Goal: Task Accomplishment & Management: Manage account settings

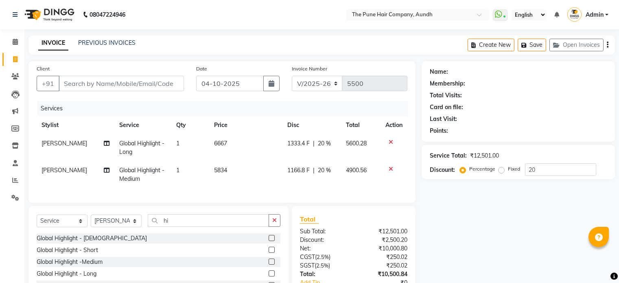
select select "106"
select select "service"
select select "18078"
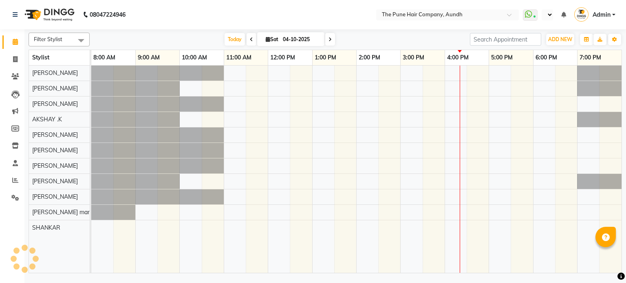
select select "en"
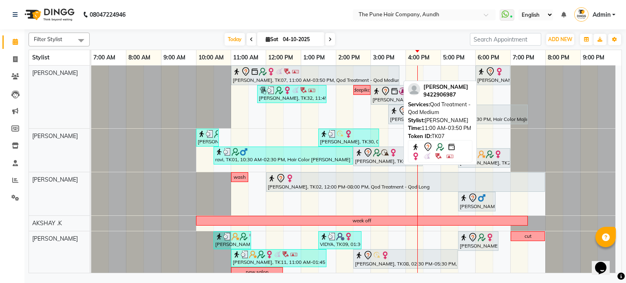
click at [292, 71] on img at bounding box center [295, 72] width 8 height 8
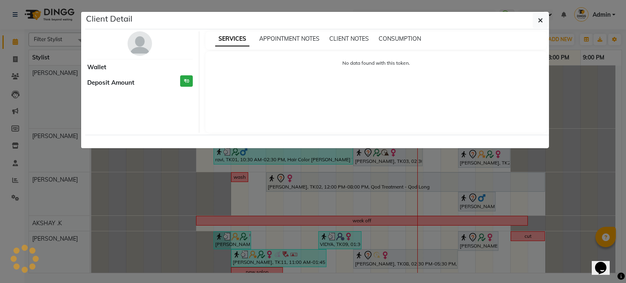
select select "7"
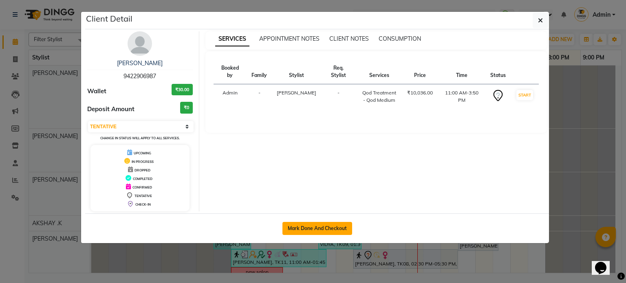
click at [326, 223] on button "Mark Done And Checkout" at bounding box center [317, 228] width 70 height 13
select select "106"
select select "service"
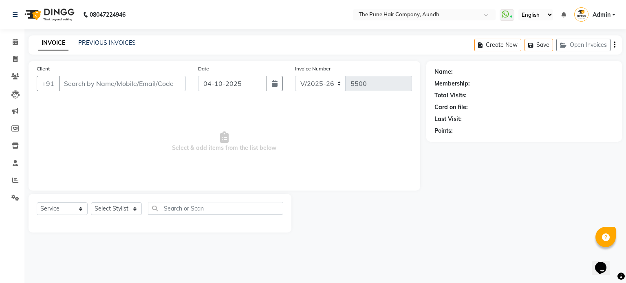
type input "9422906987"
select select "3338"
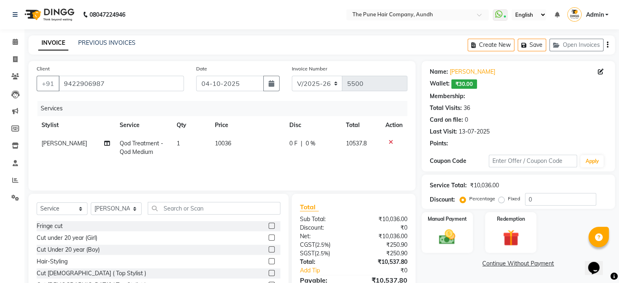
select select "1: Object"
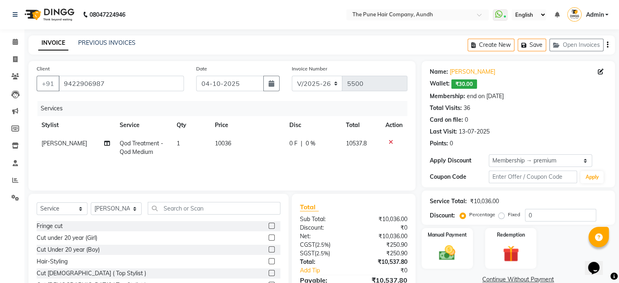
click at [137, 154] on span "Qod Treatment - Qod Medium" at bounding box center [142, 148] width 44 height 16
type input "20"
select select "3338"
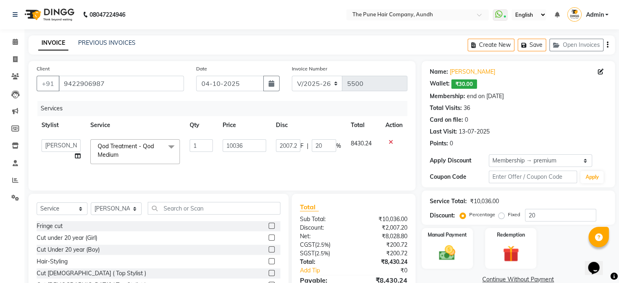
click at [137, 152] on span "Qod Treatment - Qod Medium x" at bounding box center [132, 151] width 72 height 18
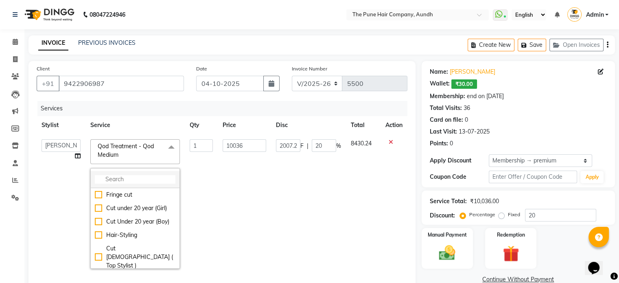
click at [130, 180] on input "multiselect-search" at bounding box center [135, 179] width 81 height 9
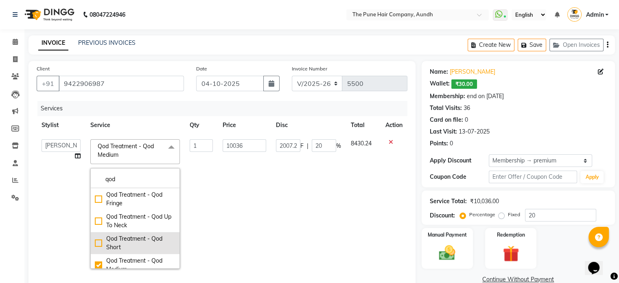
scroll to position [41, 0]
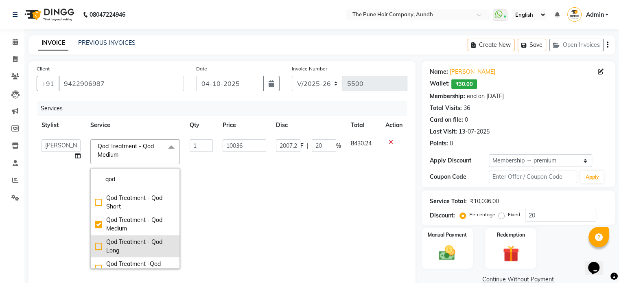
type input "qod"
click at [112, 246] on div "Qod Treatment - Qod Long" at bounding box center [135, 246] width 81 height 17
checkbox input "false"
checkbox input "true"
type input "11384"
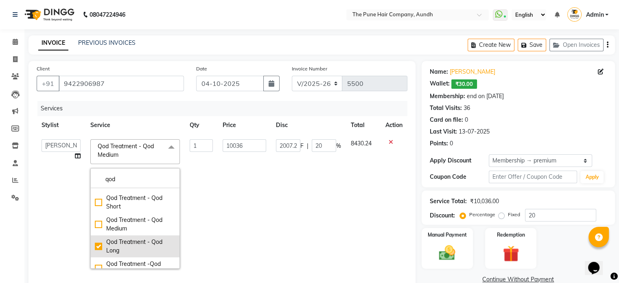
type input "2276.8"
drag, startPoint x: 305, startPoint y: 237, endPoint x: 268, endPoint y: 229, distance: 38.4
click at [303, 237] on td "2276.8 F | 20 %" at bounding box center [308, 203] width 75 height 139
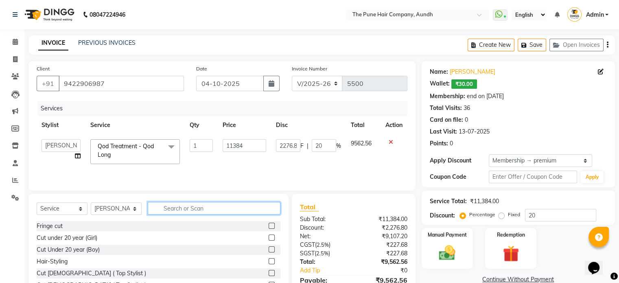
click at [173, 209] on input "text" at bounding box center [214, 208] width 133 height 13
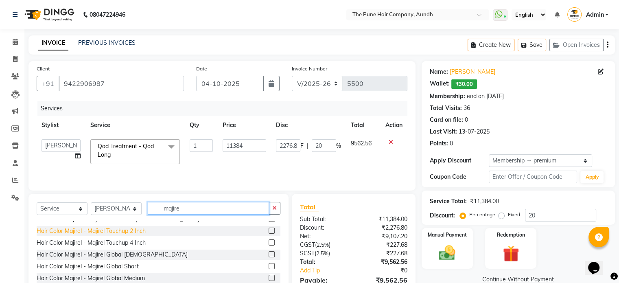
scroll to position [36, 0]
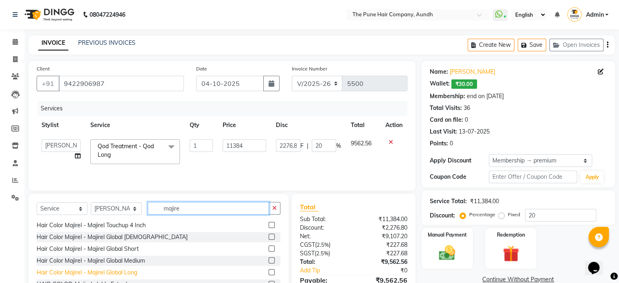
type input "majire"
click at [130, 270] on div "Hair Color Majirel - Majirel Global Long" at bounding box center [87, 272] width 101 height 9
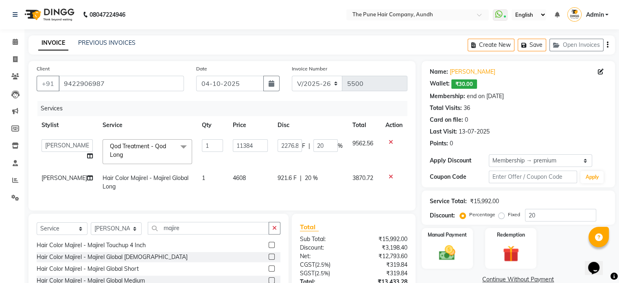
checkbox input "false"
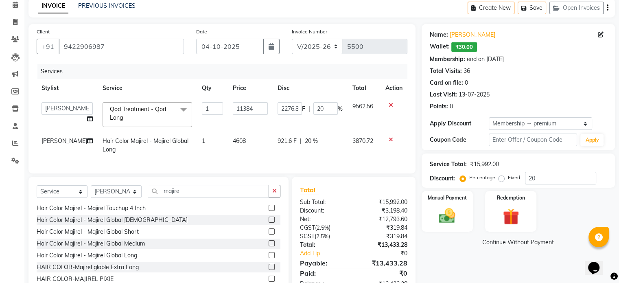
scroll to position [69, 0]
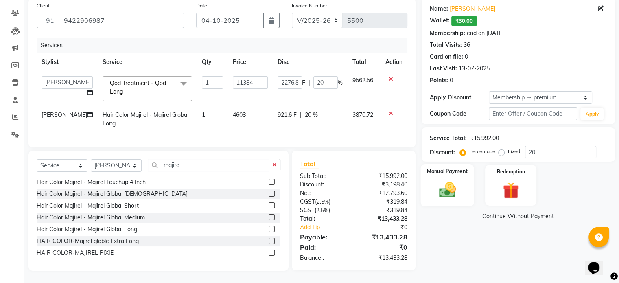
click at [453, 180] on img at bounding box center [447, 190] width 27 height 20
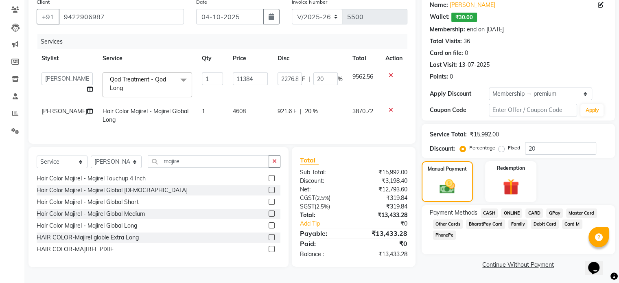
click at [511, 212] on span "ONLINE" at bounding box center [511, 213] width 21 height 9
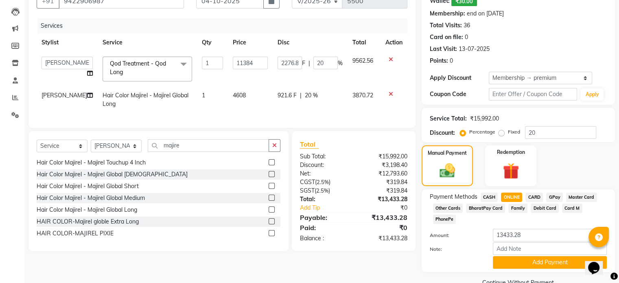
scroll to position [90, 0]
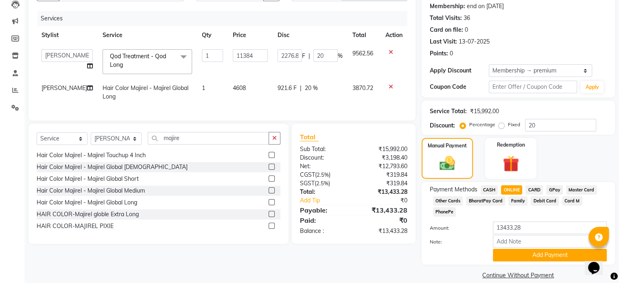
click at [119, 57] on span "Qod Treatment - Qod Long" at bounding box center [138, 61] width 56 height 16
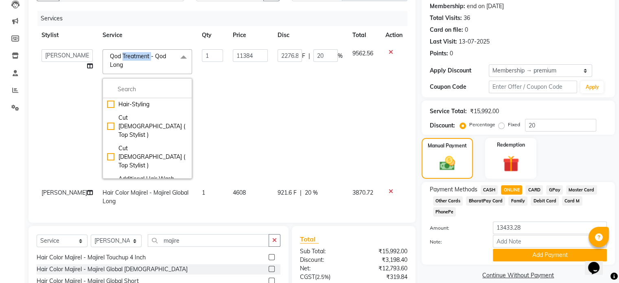
click at [119, 57] on span "Qod Treatment - Qod Long" at bounding box center [138, 61] width 56 height 16
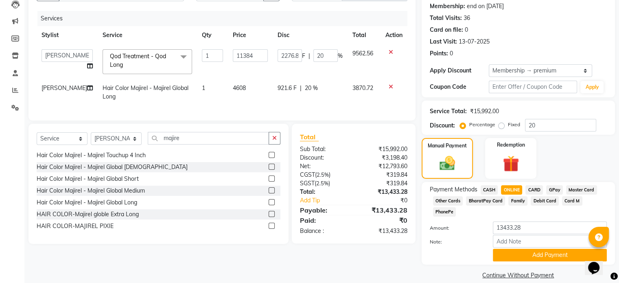
click at [122, 63] on span "Qod Treatment - Qod Long x" at bounding box center [144, 61] width 72 height 18
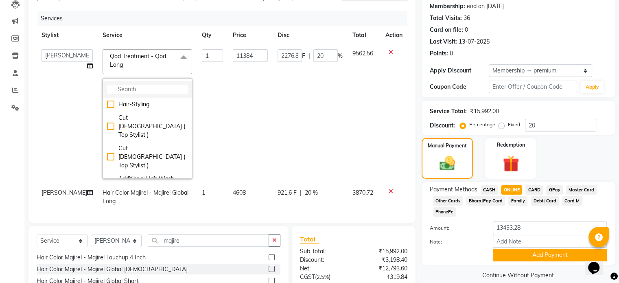
click at [123, 84] on li at bounding box center [147, 89] width 89 height 17
click at [125, 91] on input "multiselect-search" at bounding box center [147, 89] width 81 height 9
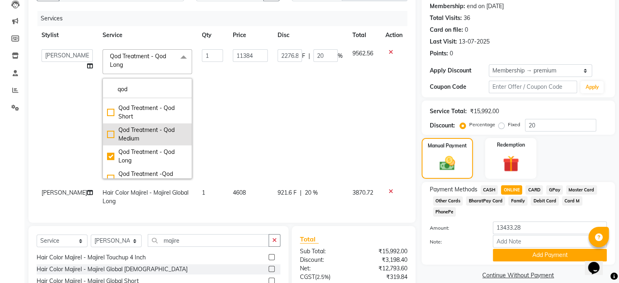
type input "qod"
click at [119, 132] on div "Qod Treatment - Qod Medium" at bounding box center [147, 134] width 81 height 17
checkbox input "true"
checkbox input "false"
type input "10036"
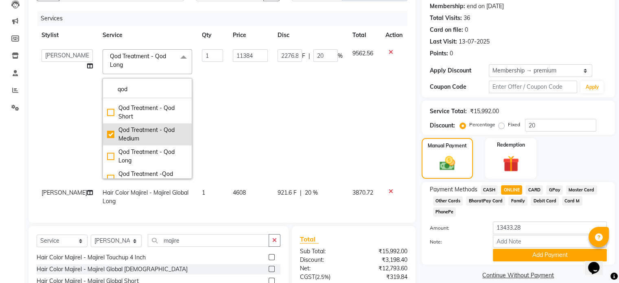
type input "2007.2"
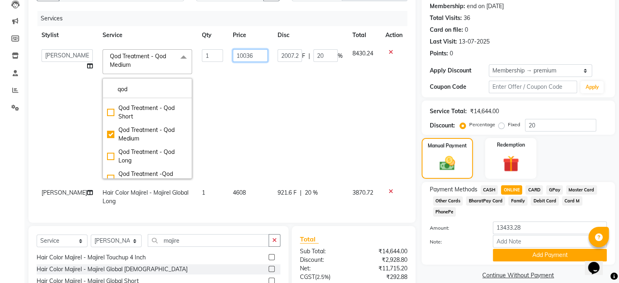
click at [245, 107] on td "10036" at bounding box center [250, 113] width 45 height 139
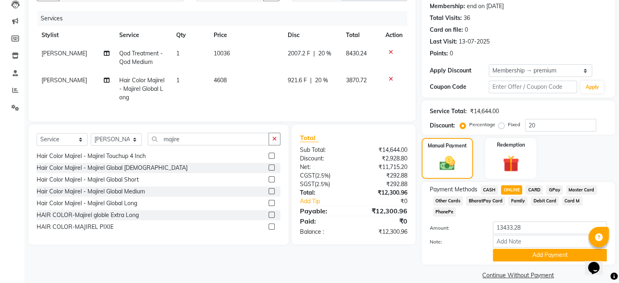
click at [356, 75] on tbody "Prasad Adhav Qod Treatment - Qod Medium 1 10036 2007.2 F | 20 % 8430.24 Prasad …" at bounding box center [222, 75] width 371 height 62
click at [136, 50] on span "Qod Treatment - Qod Medium" at bounding box center [141, 58] width 44 height 16
select select "3338"
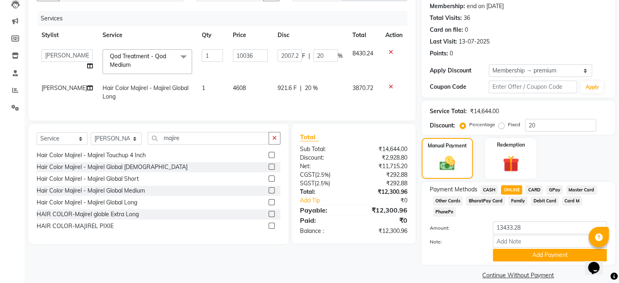
click at [124, 60] on span "Qod Treatment - Qod Medium x" at bounding box center [144, 61] width 72 height 18
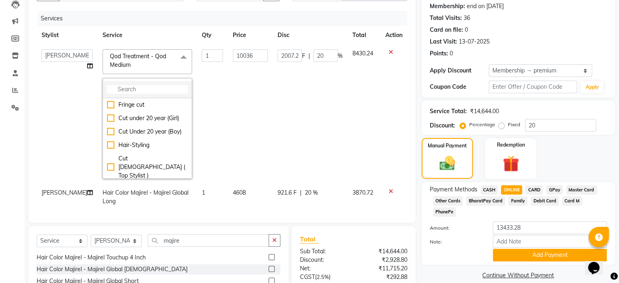
click at [121, 87] on input "multiselect-search" at bounding box center [147, 89] width 81 height 9
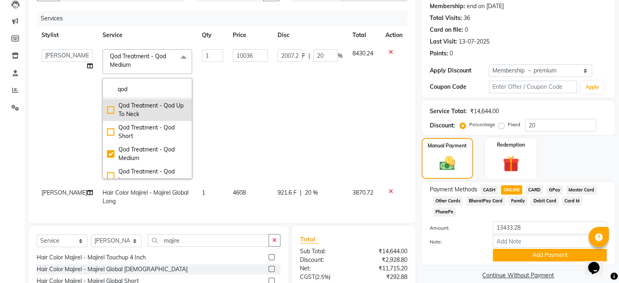
scroll to position [41, 0]
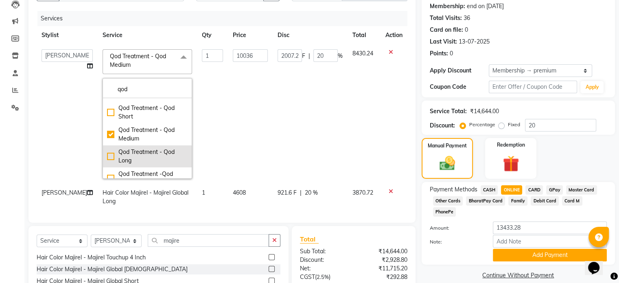
type input "qod"
click at [113, 153] on div "Qod Treatment - Qod Long" at bounding box center [147, 156] width 81 height 17
checkbox input "false"
checkbox input "true"
type input "11384"
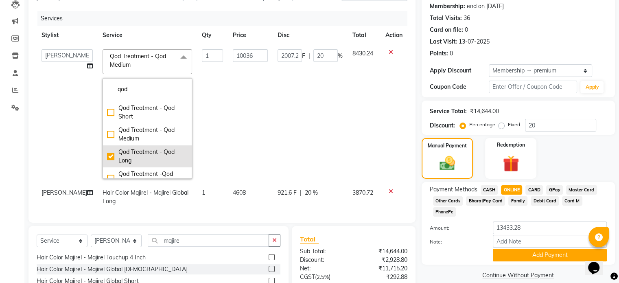
type input "2276.8"
click at [256, 121] on td "11384" at bounding box center [250, 113] width 45 height 139
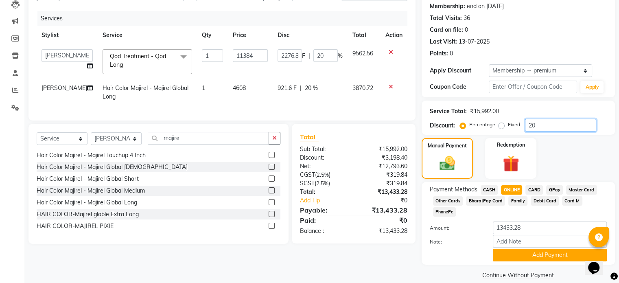
click at [562, 122] on input "20" at bounding box center [560, 125] width 71 height 13
type input "2"
type input "227.68"
type input "2"
type input "0"
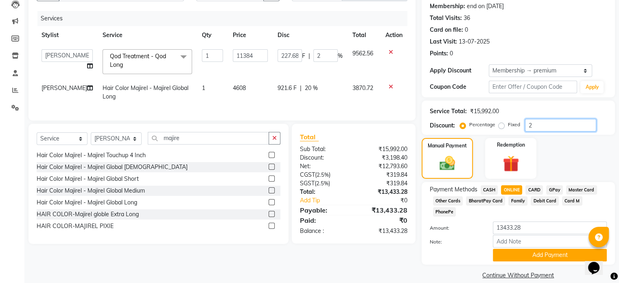
type input "0"
type input "2"
type input "227.68"
type input "2"
type input "20"
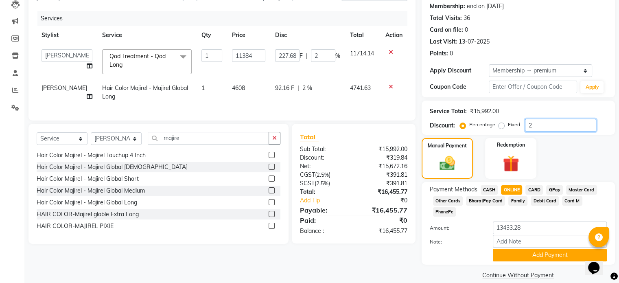
type input "2276.8"
type input "20"
click at [518, 249] on button "Add Payment" at bounding box center [550, 255] width 114 height 13
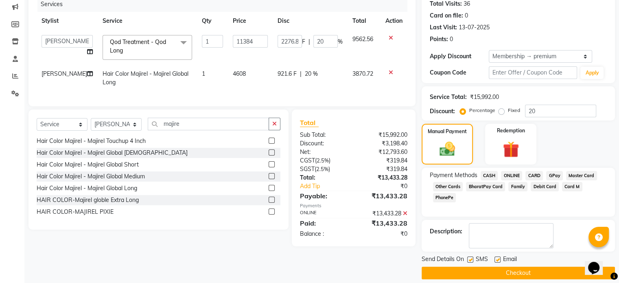
scroll to position [112, 0]
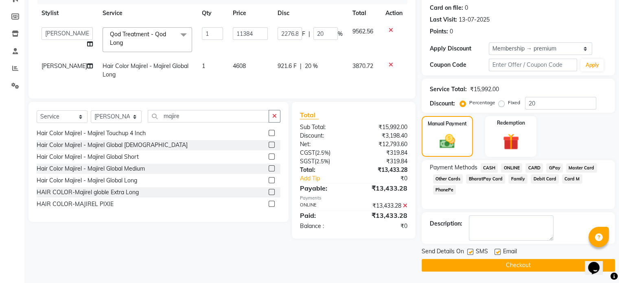
click at [507, 260] on button "Checkout" at bounding box center [518, 265] width 193 height 13
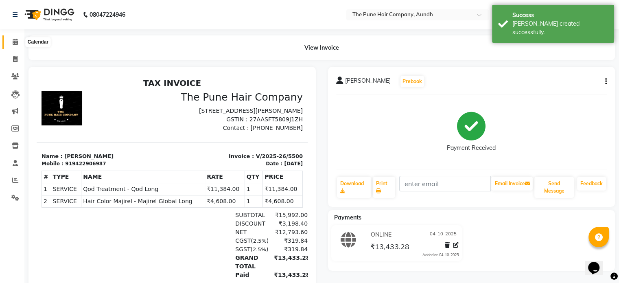
click at [16, 43] on icon at bounding box center [15, 42] width 5 height 6
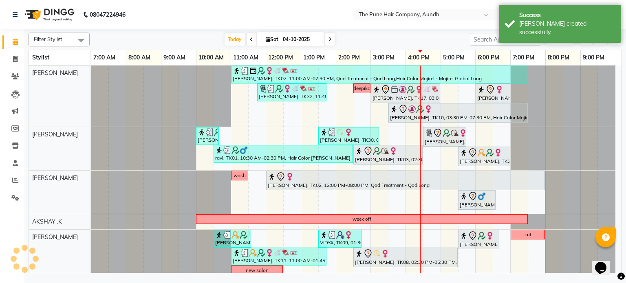
click at [326, 40] on span at bounding box center [330, 39] width 10 height 13
type input "05-10-2025"
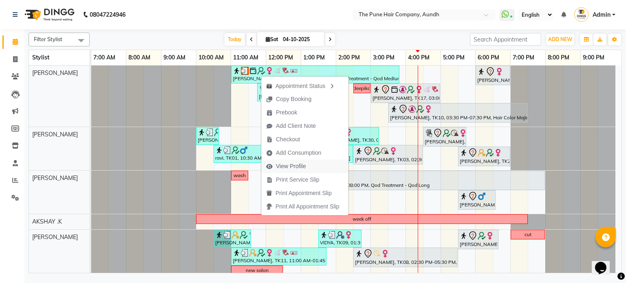
click at [295, 167] on span "View Profile" at bounding box center [291, 166] width 30 height 9
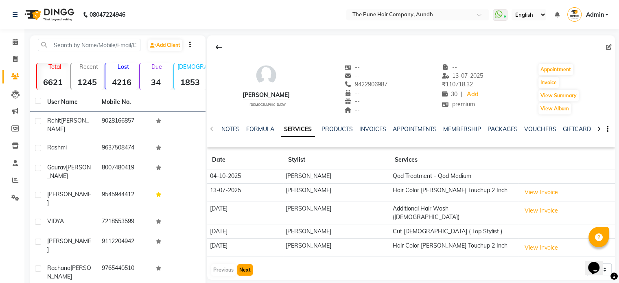
click at [251, 264] on button "Next" at bounding box center [244, 269] width 15 height 11
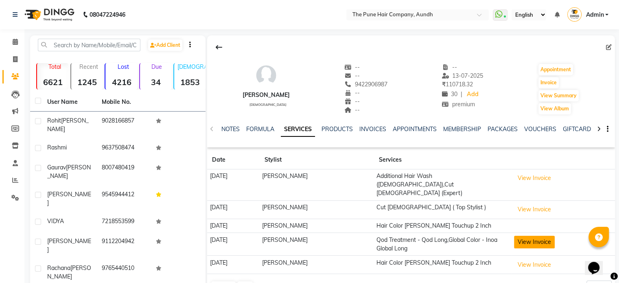
click at [538, 236] on button "View Invoice" at bounding box center [534, 242] width 41 height 13
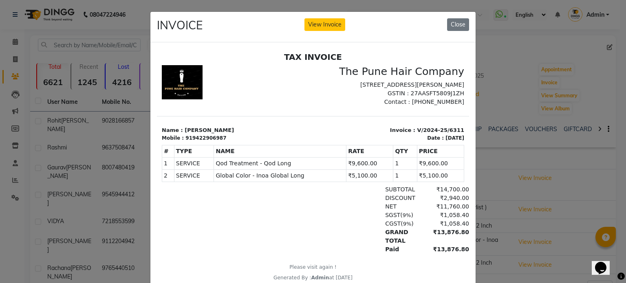
click at [448, 24] on button "Close" at bounding box center [458, 24] width 22 height 13
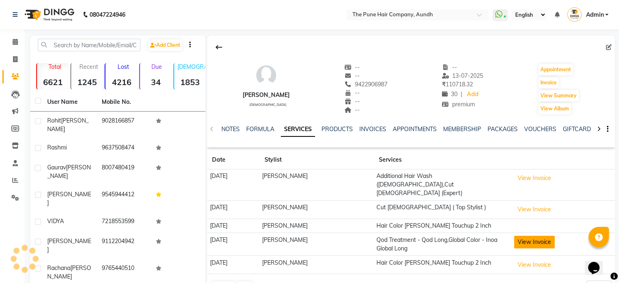
click at [531, 236] on button "View Invoice" at bounding box center [534, 242] width 41 height 13
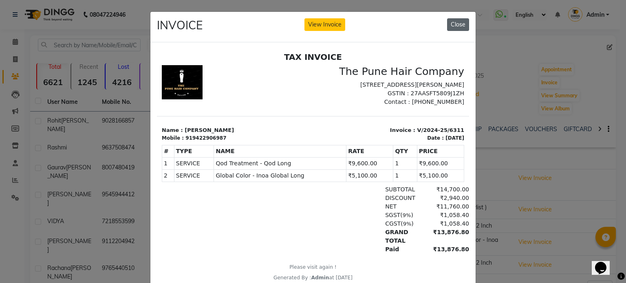
click at [448, 27] on button "Close" at bounding box center [458, 24] width 22 height 13
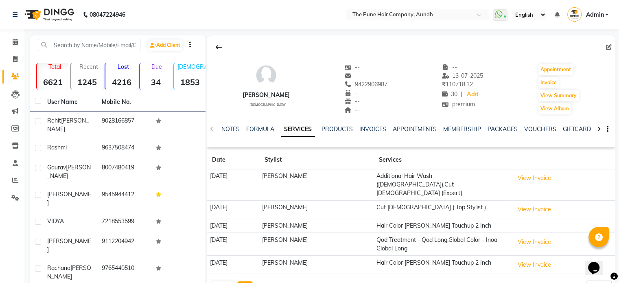
click at [243, 281] on button "Next" at bounding box center [244, 286] width 15 height 11
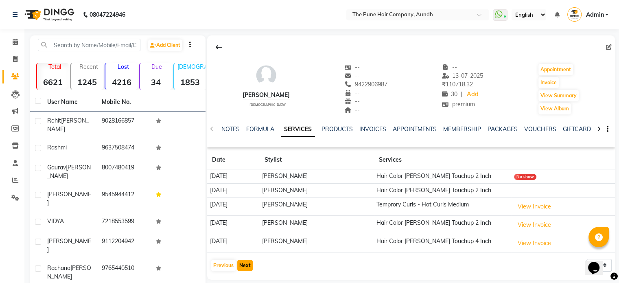
click at [249, 265] on button "Next" at bounding box center [244, 265] width 15 height 11
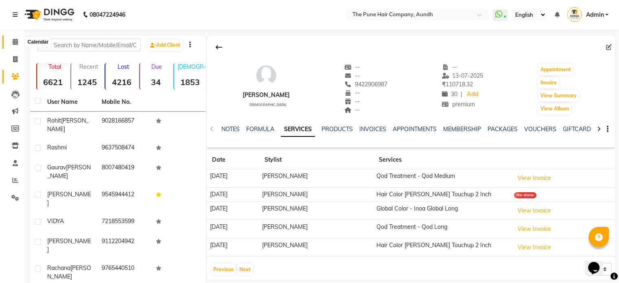
click at [10, 37] on span at bounding box center [15, 41] width 14 height 9
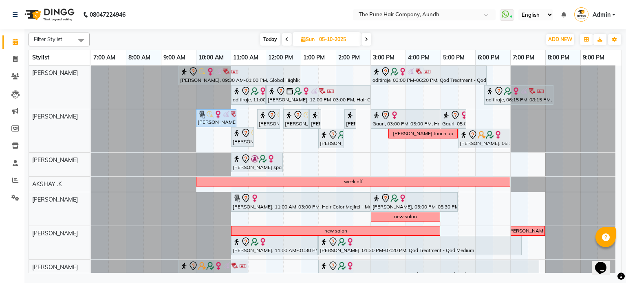
click at [267, 38] on span "Today" at bounding box center [270, 39] width 20 height 13
type input "04-10-2025"
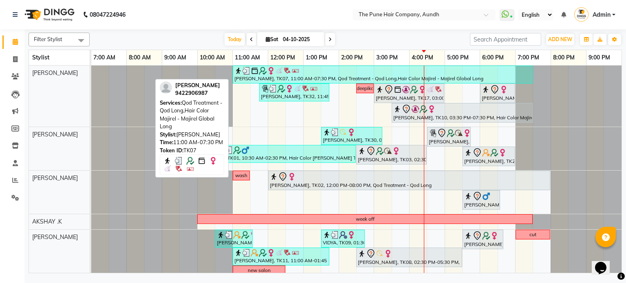
click at [267, 75] on div "[PERSON_NAME], TK07, 11:00 AM-07:30 PM, Qod Treatment - Qod Long,Hair Color Maj…" at bounding box center [382, 74] width 298 height 15
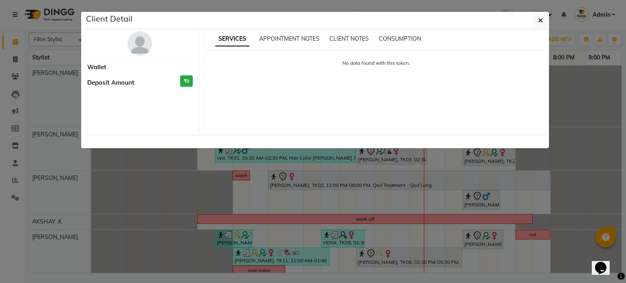
select select "3"
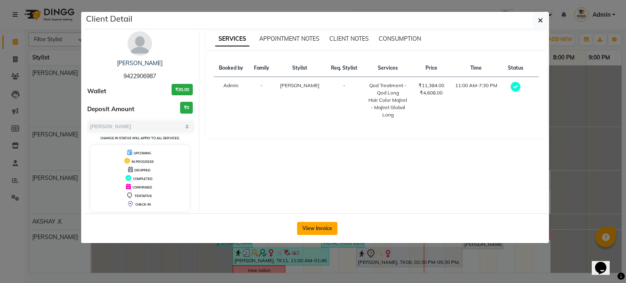
click at [324, 224] on button "View Invoice" at bounding box center [317, 228] width 40 height 13
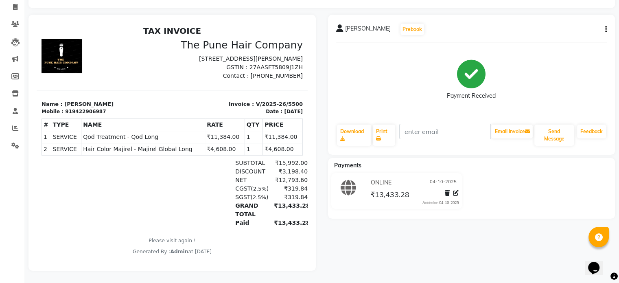
scroll to position [58, 0]
click at [606, 29] on icon "button" at bounding box center [607, 29] width 2 height 0
click at [571, 35] on div "Edit Invoice" at bounding box center [566, 40] width 56 height 10
select select "service"
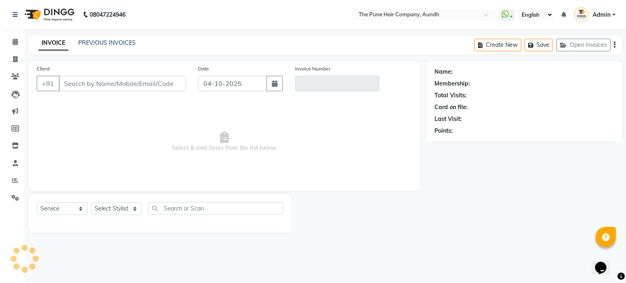
type input "9422906987"
type input "V/2025-26/5500"
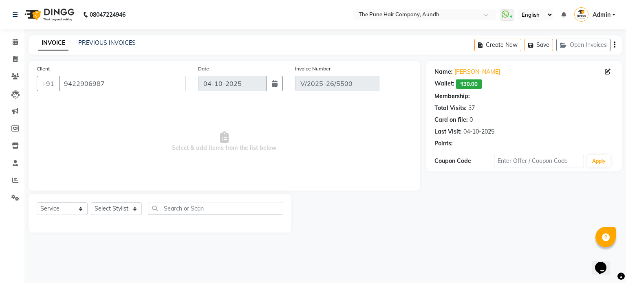
select select "select"
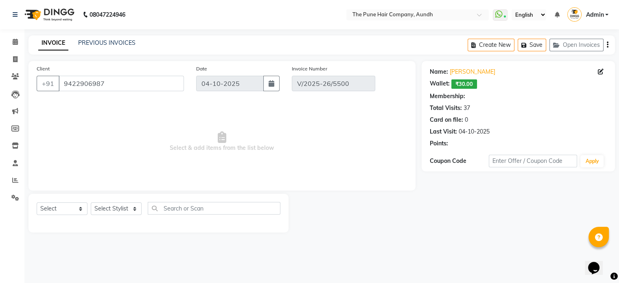
select select "1: Object"
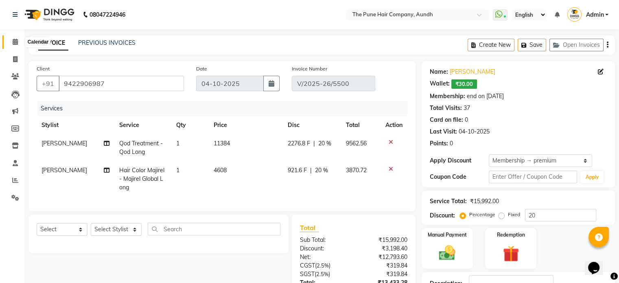
click at [13, 40] on icon at bounding box center [15, 42] width 5 height 6
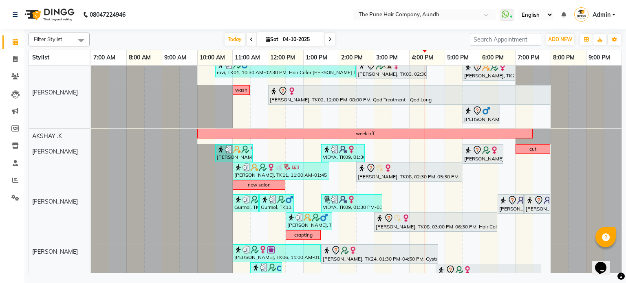
scroll to position [163, 0]
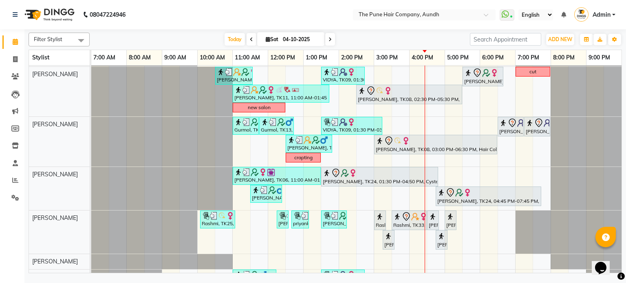
click at [282, 40] on input "04-10-2025" at bounding box center [300, 39] width 41 height 12
select select "10"
select select "2025"
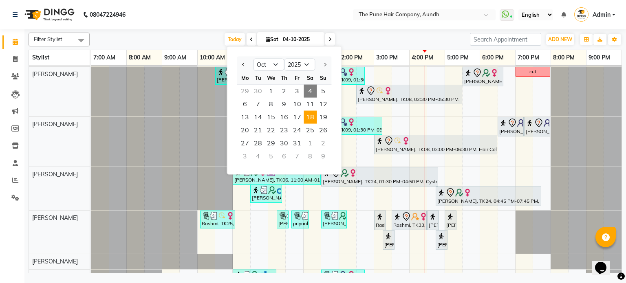
click at [307, 121] on span "18" at bounding box center [309, 117] width 13 height 13
type input "18-10-2025"
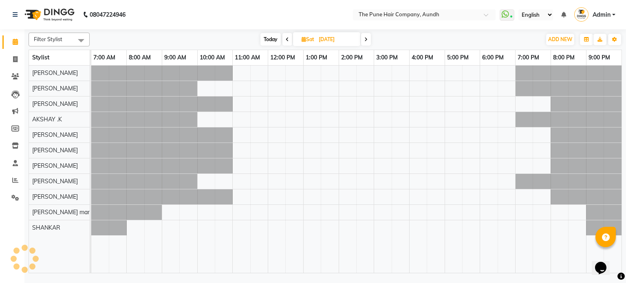
scroll to position [0, 0]
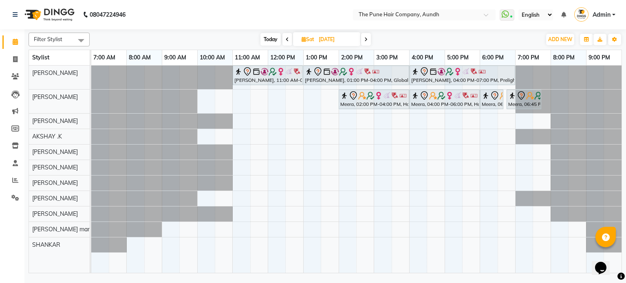
click at [333, 41] on input "18-10-2025" at bounding box center [336, 39] width 41 height 12
select select "10"
select select "2025"
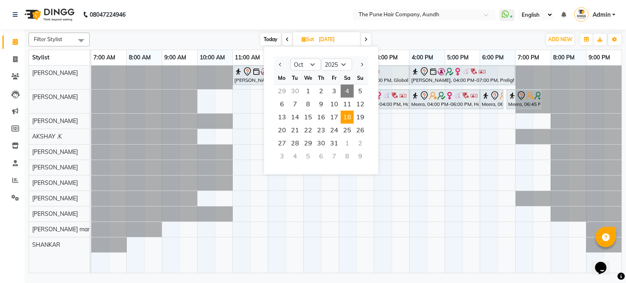
click at [333, 41] on input "18-10-2025" at bounding box center [336, 39] width 41 height 12
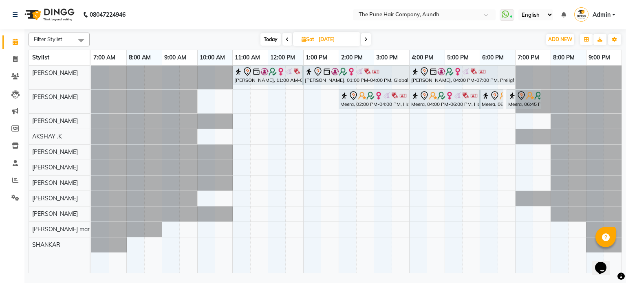
click at [270, 33] on div "Filter Stylist Select All AKSHAY .K LAKKHAN SHINDE Nagesh Jadhav Nitish Desai P…" at bounding box center [325, 40] width 593 height 14
click at [269, 43] on span "Today" at bounding box center [270, 39] width 20 height 13
type input "04-10-2025"
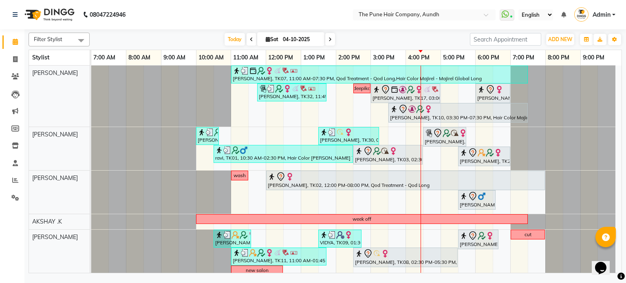
click at [267, 39] on icon at bounding box center [268, 39] width 4 height 5
select select "10"
select select "2025"
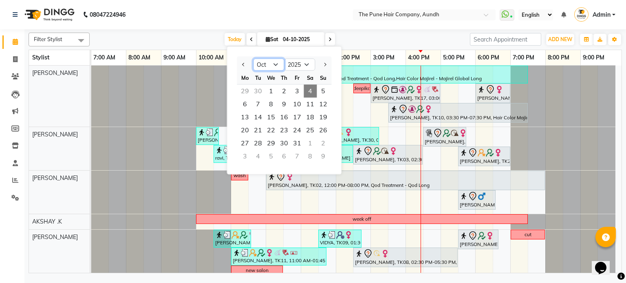
click at [263, 63] on select "Jan Feb Mar Apr May Jun Jul Aug Sep Oct Nov Dec" at bounding box center [268, 65] width 31 height 12
select select "11"
click at [253, 59] on select "Jan Feb Mar Apr May Jun Jul Aug Sep Oct Nov Dec" at bounding box center [268, 65] width 31 height 12
click at [318, 101] on span "9" at bounding box center [322, 104] width 13 height 13
type input "09-11-2025"
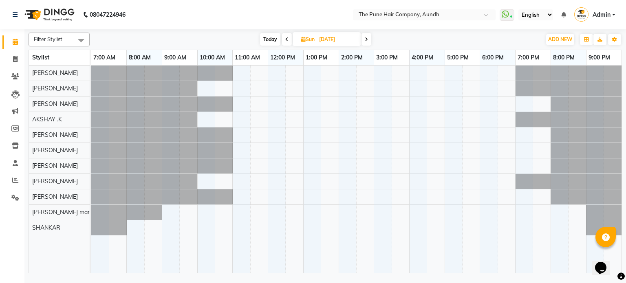
click at [381, 71] on div at bounding box center [356, 170] width 530 height 208
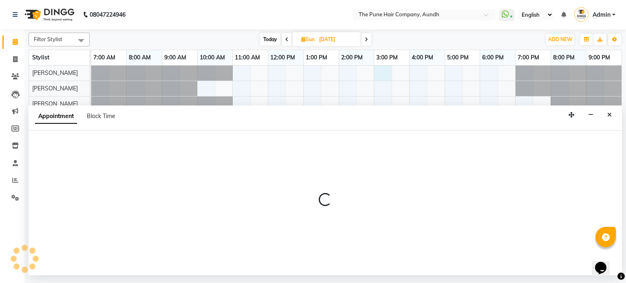
select select "3338"
select select "tentative"
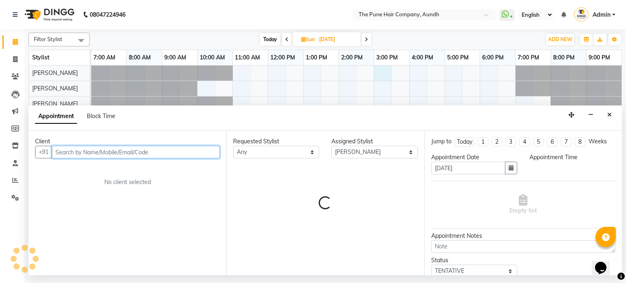
select select "900"
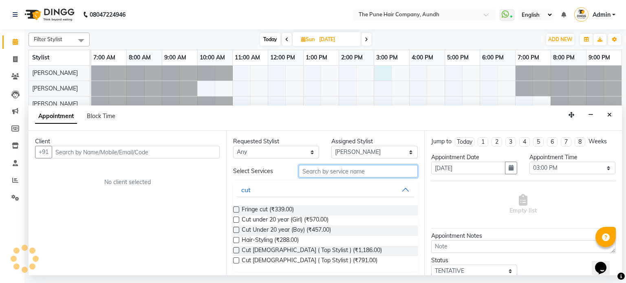
click at [327, 169] on input "text" at bounding box center [358, 171] width 119 height 13
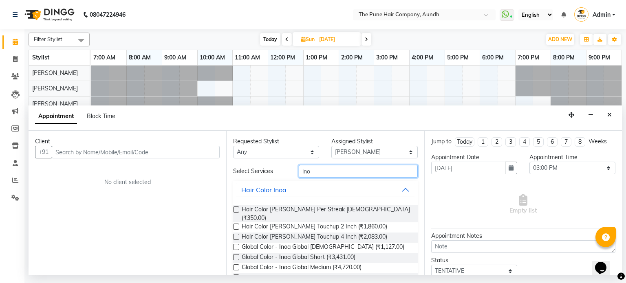
type input "ino"
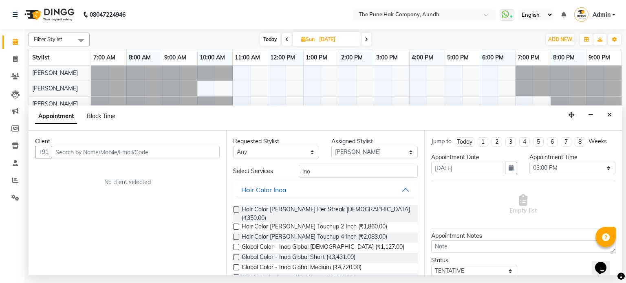
click at [237, 224] on label at bounding box center [236, 227] width 6 height 6
click at [237, 225] on input "checkbox" at bounding box center [235, 227] width 5 height 5
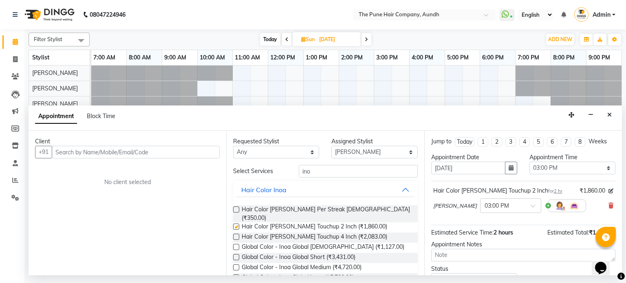
checkbox input "false"
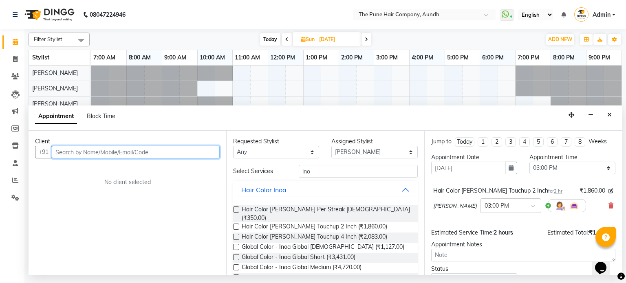
click at [141, 151] on input "text" at bounding box center [136, 152] width 168 height 13
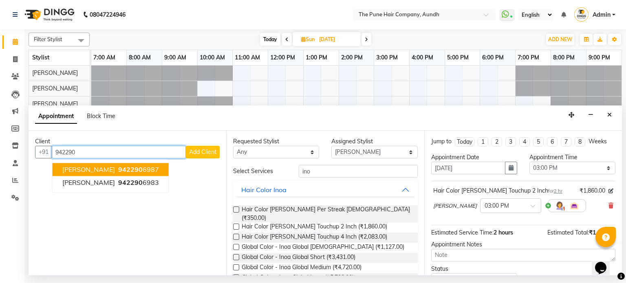
click at [118, 169] on span "942290" at bounding box center [130, 170] width 24 height 8
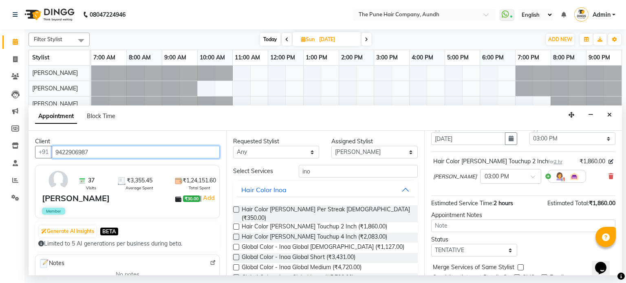
scroll to position [61, 0]
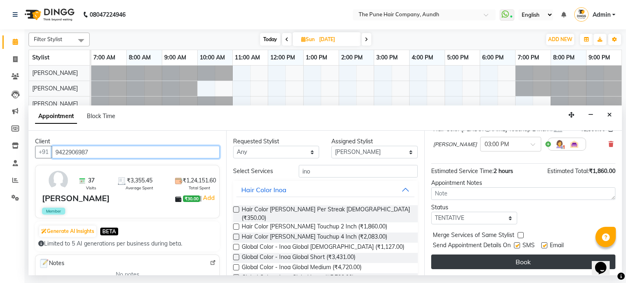
type input "9422906987"
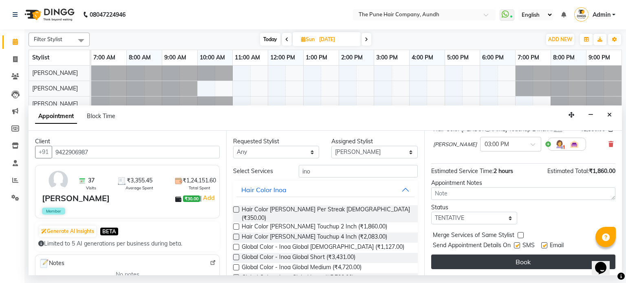
click at [525, 263] on button "Book" at bounding box center [523, 262] width 184 height 15
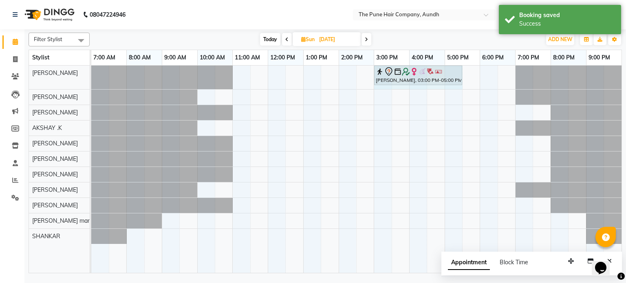
drag, startPoint x: 445, startPoint y: 76, endPoint x: 465, endPoint y: 74, distance: 20.1
click at [465, 74] on div "Ujwal, 03:00 PM-05:00 PM, Hair Color Inoa - Inoa Touchup 2 Inch Ujwal, 03:00 PM…" at bounding box center [356, 170] width 530 height 208
click at [303, 42] on span "Sun" at bounding box center [308, 39] width 18 height 6
select select "11"
select select "2025"
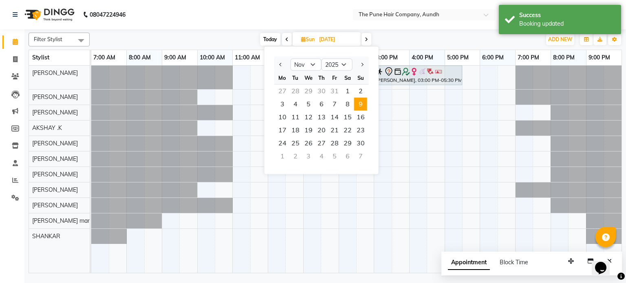
click at [409, 37] on div "Today Sun 09-11-2025 Jan Feb Mar Apr May Jun Jul Aug Sep Oct Nov Dec 2015 2016 …" at bounding box center [315, 39] width 443 height 12
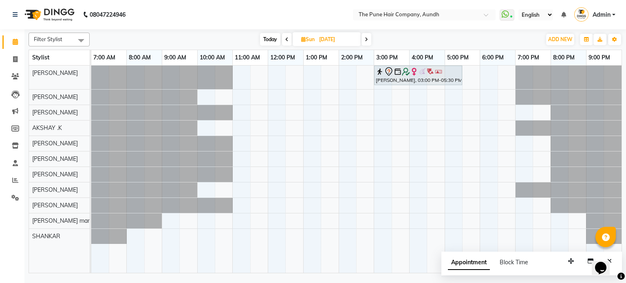
click at [268, 37] on span "Today" at bounding box center [270, 39] width 20 height 13
type input "04-10-2025"
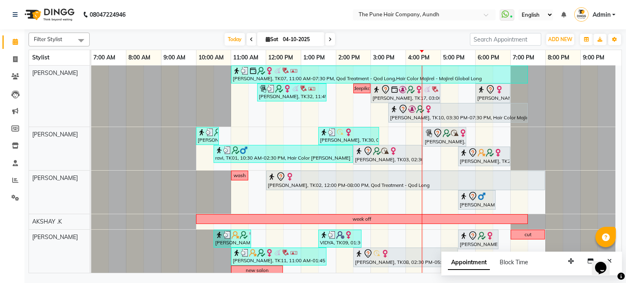
click at [266, 38] on icon at bounding box center [268, 39] width 4 height 5
select select "10"
select select "2025"
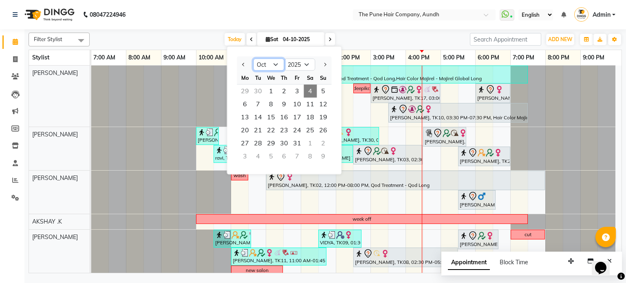
click at [266, 61] on select "Jan Feb Mar Apr May Jun Jul Aug Sep Oct Nov Dec" at bounding box center [268, 65] width 31 height 12
select select "11"
click at [253, 59] on select "Jan Feb Mar Apr May Jun Jul Aug Sep Oct Nov Dec" at bounding box center [268, 65] width 31 height 12
click at [299, 115] on span "14" at bounding box center [296, 117] width 13 height 13
type input "14-11-2025"
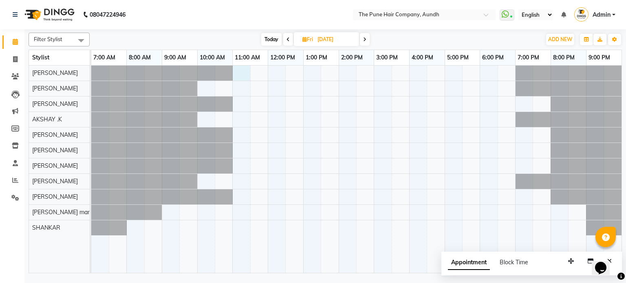
click at [242, 72] on div at bounding box center [356, 170] width 530 height 208
select select "3338"
select select "660"
select select "tentative"
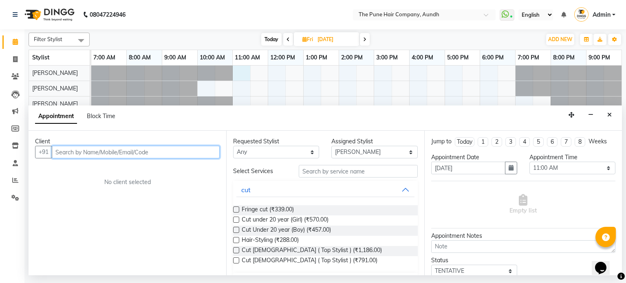
click at [116, 152] on input "text" at bounding box center [136, 152] width 168 height 13
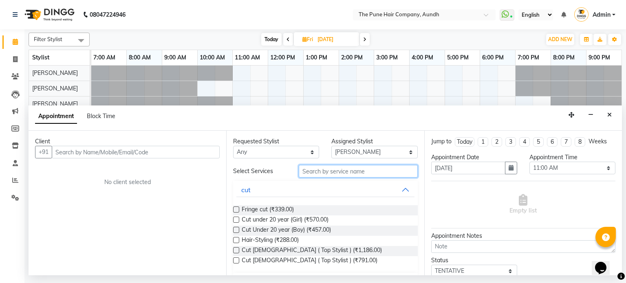
click at [316, 172] on input "text" at bounding box center [358, 171] width 119 height 13
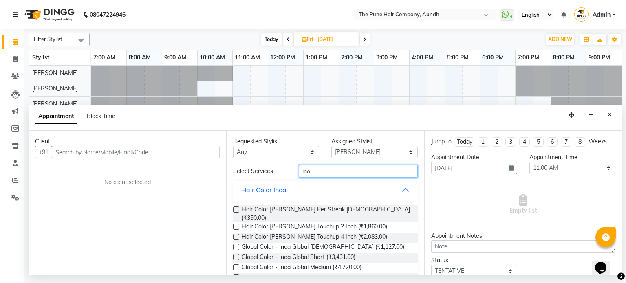
type input "ino"
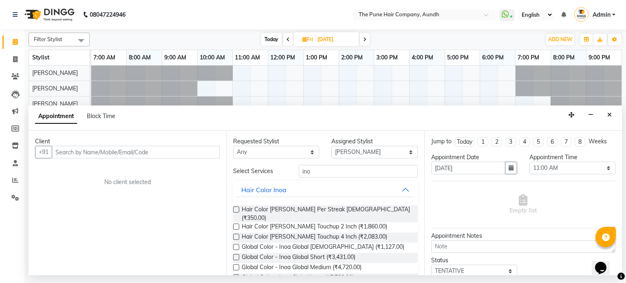
click at [237, 224] on label at bounding box center [236, 227] width 6 height 6
click at [237, 225] on input "checkbox" at bounding box center [235, 227] width 5 height 5
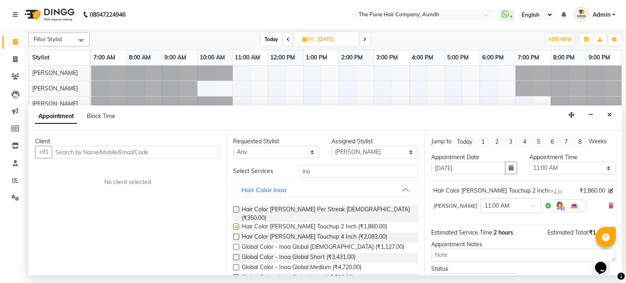
checkbox input "false"
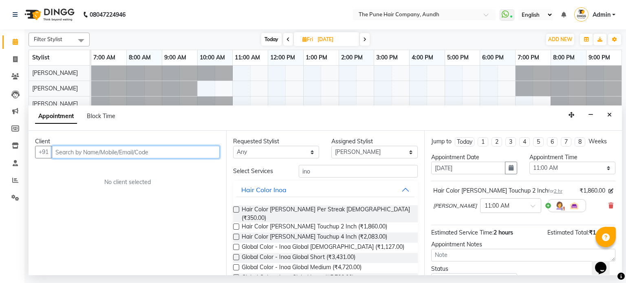
click at [122, 154] on input "text" at bounding box center [136, 152] width 168 height 13
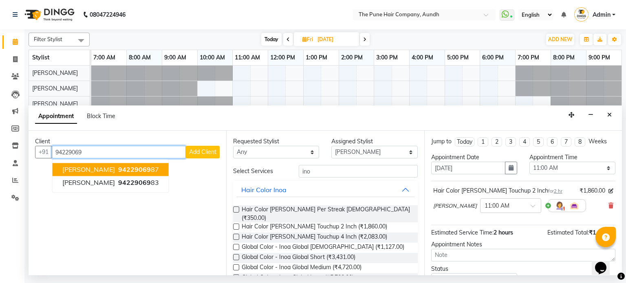
click at [119, 167] on ngb-highlight "94229069 87" at bounding box center [137, 170] width 42 height 8
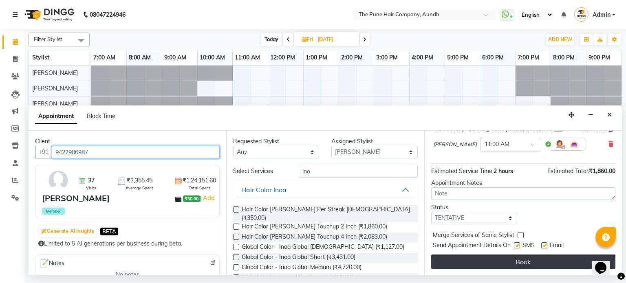
type input "9422906987"
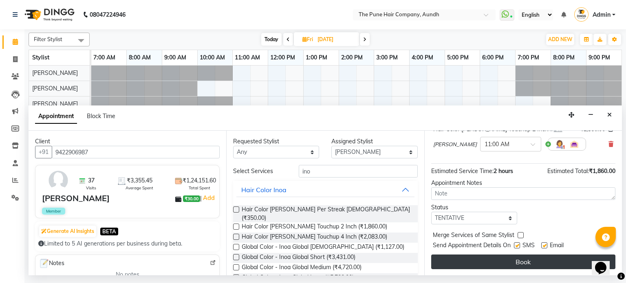
click at [503, 261] on button "Book" at bounding box center [523, 262] width 184 height 15
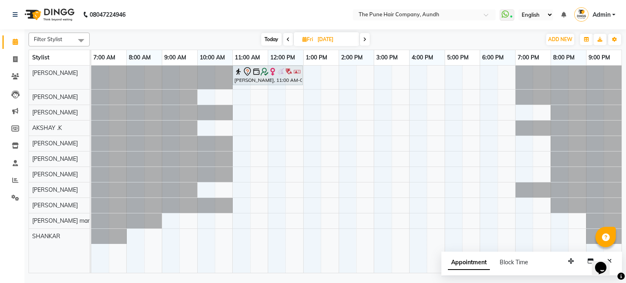
click at [297, 40] on span "Fri 14-11-2025" at bounding box center [326, 39] width 65 height 14
click at [305, 39] on icon at bounding box center [304, 39] width 4 height 5
select select "11"
select select "2025"
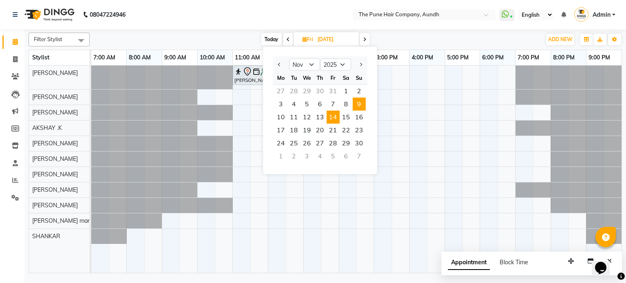
click at [357, 100] on span "9" at bounding box center [358, 104] width 13 height 13
type input "09-11-2025"
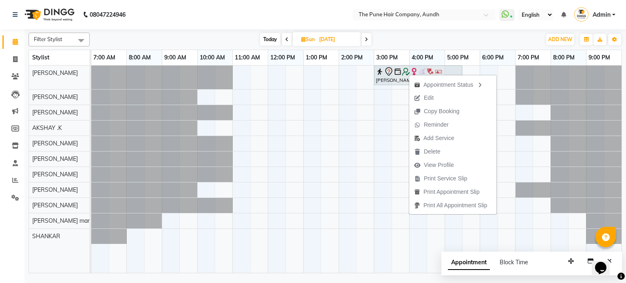
click at [434, 34] on div "Today Sun 09-11-2025" at bounding box center [315, 39] width 443 height 12
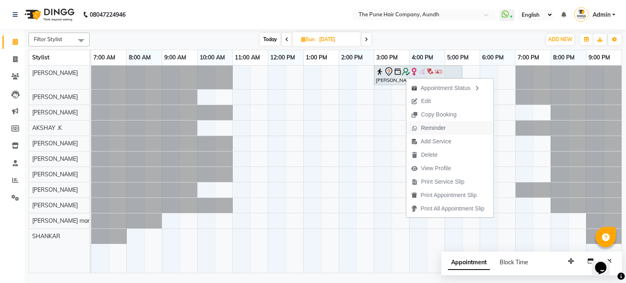
click at [433, 129] on span "Reminder" at bounding box center [433, 128] width 25 height 9
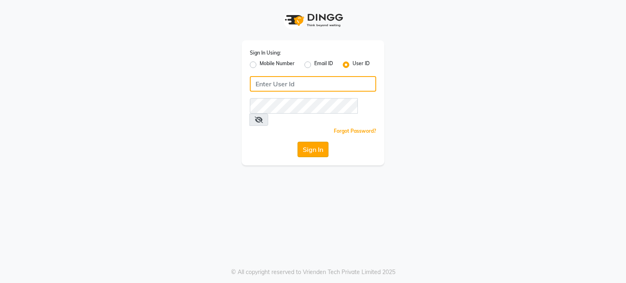
type input "punehaircompany"
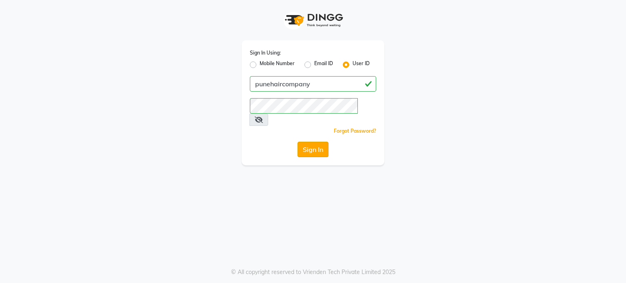
click at [313, 142] on button "Sign In" at bounding box center [312, 149] width 31 height 15
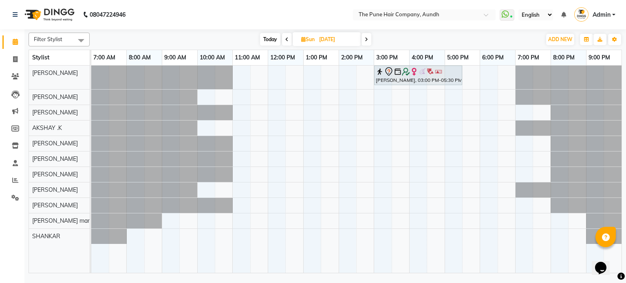
click at [264, 37] on span "Today" at bounding box center [270, 39] width 20 height 13
type input "04-10-2025"
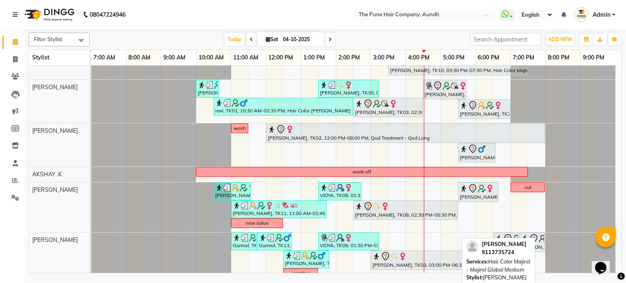
scroll to position [81, 0]
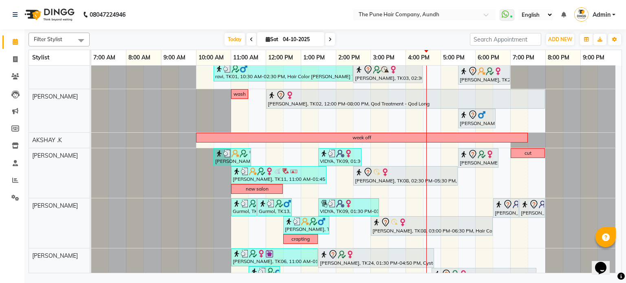
click at [323, 282] on div "08047224946 Select Location × The Pune Hair Company, Aundh WhatsApp Status ✕ St…" at bounding box center [313, 141] width 626 height 283
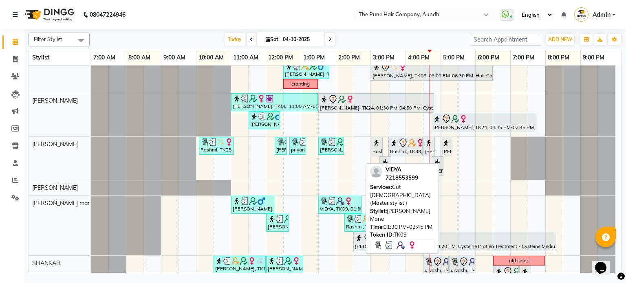
scroll to position [0, 0]
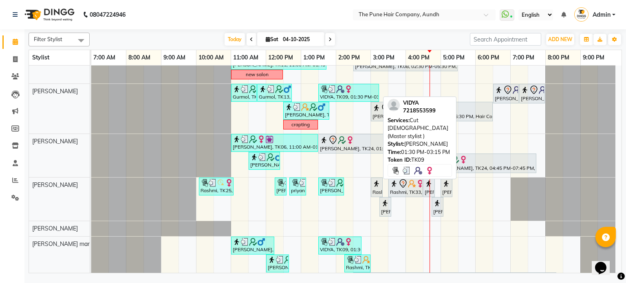
click at [354, 94] on div "VIDYA, TK09, 01:30 PM-03:15 PM, Cut [DEMOGRAPHIC_DATA] (Master stylist )" at bounding box center [348, 92] width 59 height 15
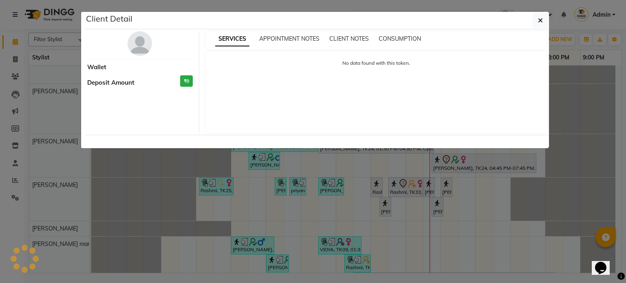
select select "3"
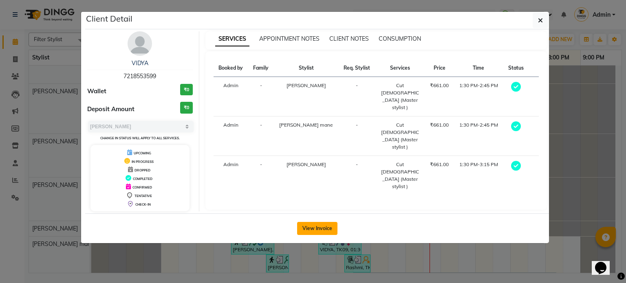
click at [329, 229] on button "View Invoice" at bounding box center [317, 228] width 40 height 13
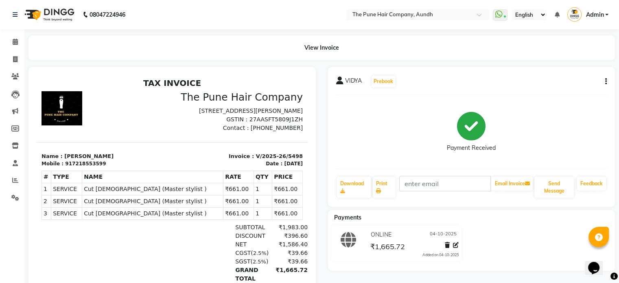
click at [607, 82] on icon "button" at bounding box center [607, 81] width 2 height 0
click at [558, 93] on div "Edit Invoice" at bounding box center [566, 92] width 56 height 10
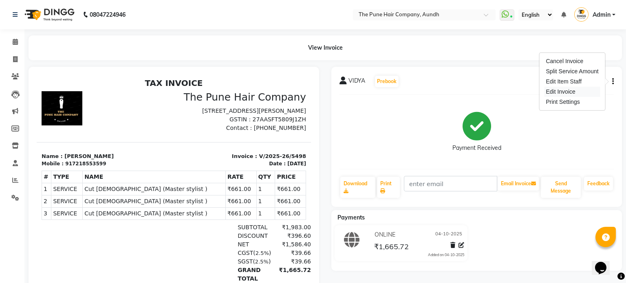
select select "service"
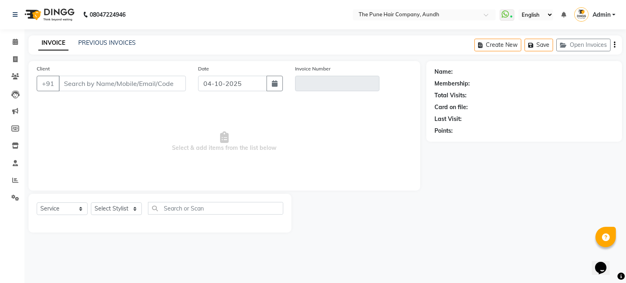
type input "7218553599"
type input "V/2025-26/5498"
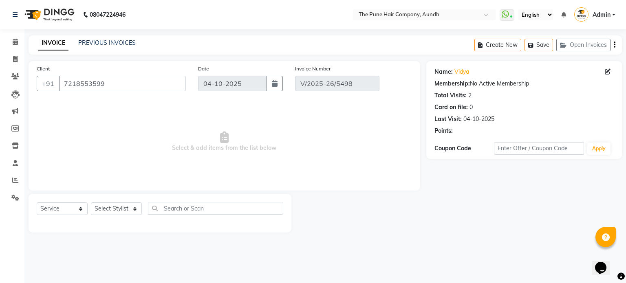
select select "select"
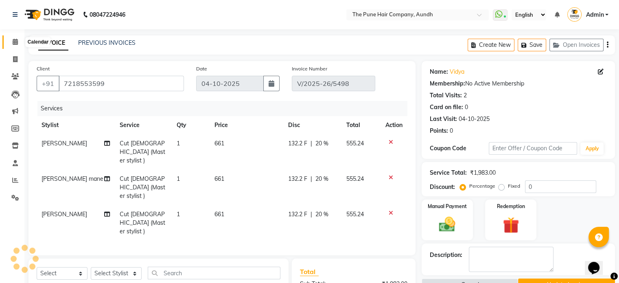
click at [9, 40] on span at bounding box center [15, 41] width 14 height 9
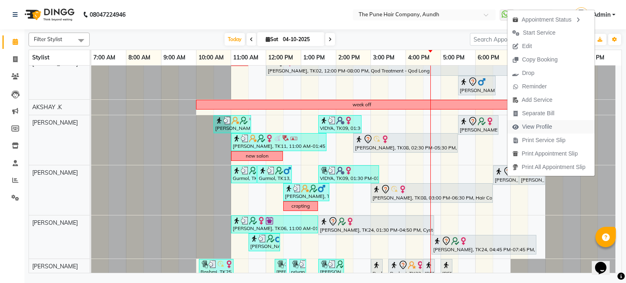
click at [536, 127] on span "View Profile" at bounding box center [537, 127] width 30 height 9
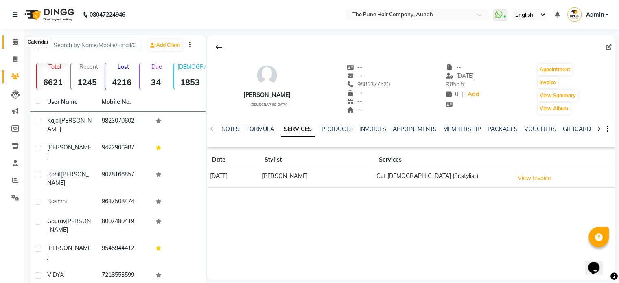
click at [13, 45] on icon at bounding box center [15, 42] width 5 height 6
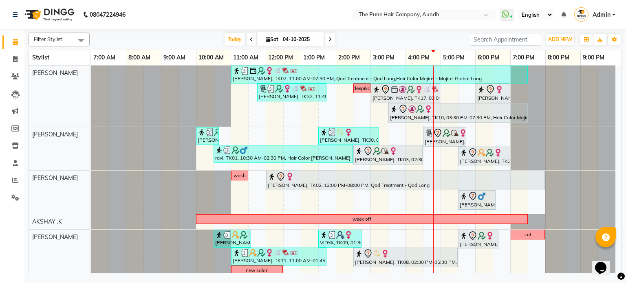
click at [334, 41] on div "Today Sat 04-10-2025" at bounding box center [280, 39] width 112 height 12
click at [329, 40] on icon at bounding box center [329, 39] width 3 height 5
type input "05-10-2025"
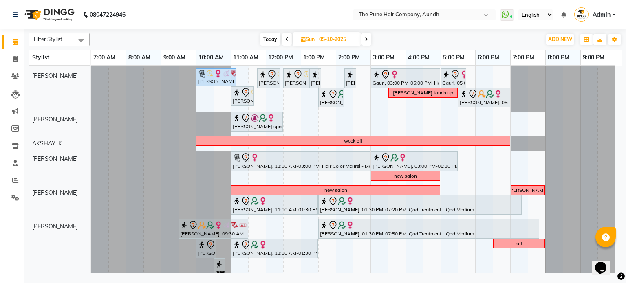
scroll to position [155, 0]
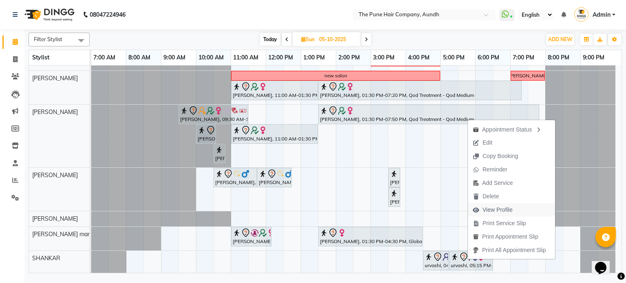
click at [497, 209] on span "View Profile" at bounding box center [497, 210] width 30 height 9
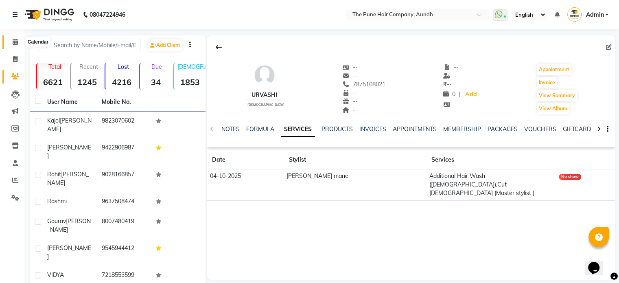
click at [9, 42] on span at bounding box center [15, 41] width 14 height 9
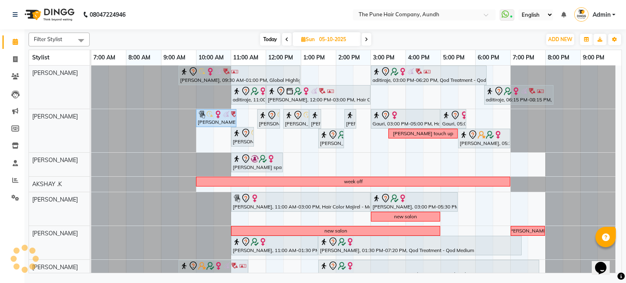
click at [367, 38] on icon at bounding box center [365, 39] width 3 height 5
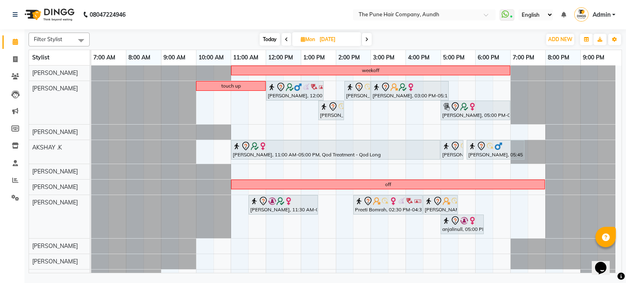
click at [368, 42] on span at bounding box center [367, 39] width 10 height 13
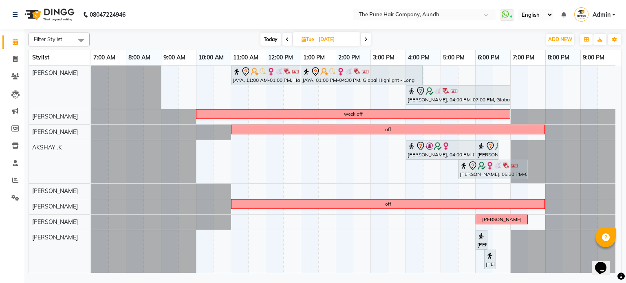
click at [365, 37] on icon at bounding box center [365, 39] width 3 height 5
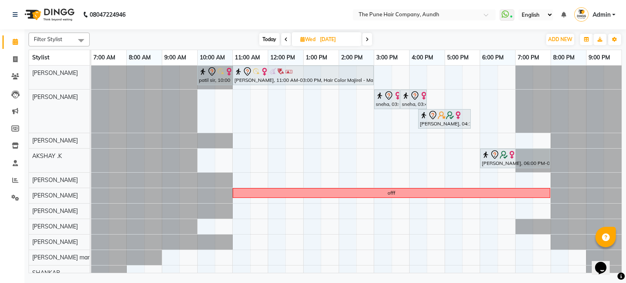
click at [365, 36] on span at bounding box center [367, 39] width 10 height 13
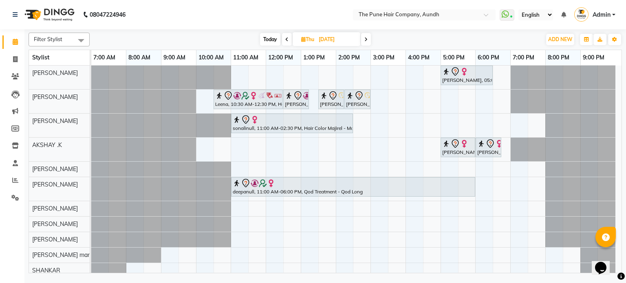
click at [364, 42] on span at bounding box center [366, 39] width 10 height 13
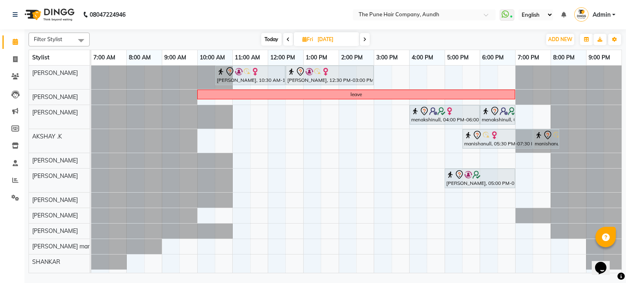
click at [364, 42] on span at bounding box center [365, 39] width 10 height 13
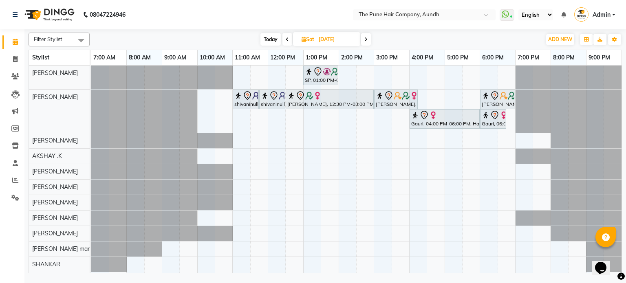
click at [364, 42] on span at bounding box center [366, 39] width 10 height 13
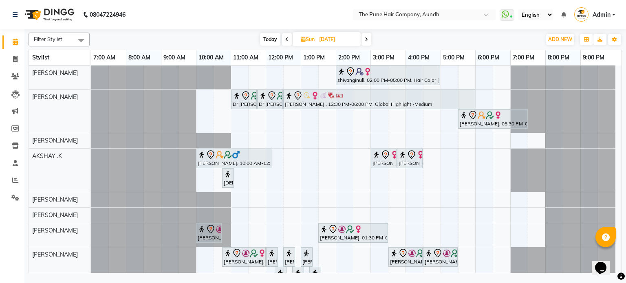
click at [368, 42] on span at bounding box center [366, 39] width 10 height 13
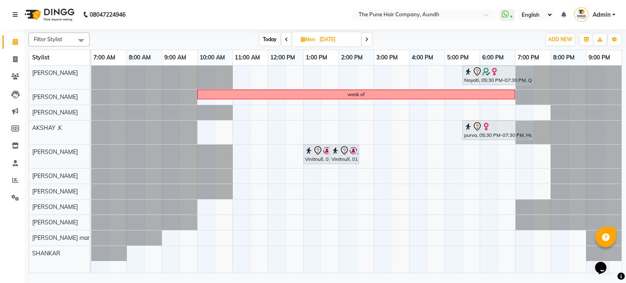
click at [368, 42] on span at bounding box center [367, 39] width 10 height 13
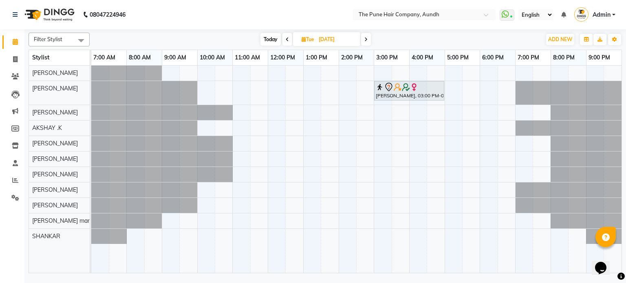
click at [368, 42] on span at bounding box center [366, 39] width 10 height 13
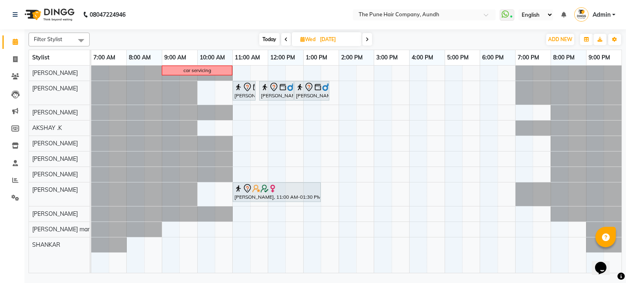
click at [368, 42] on span at bounding box center [367, 39] width 10 height 13
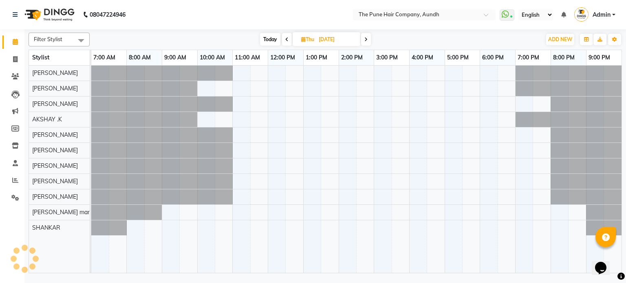
click at [368, 42] on span at bounding box center [366, 39] width 10 height 13
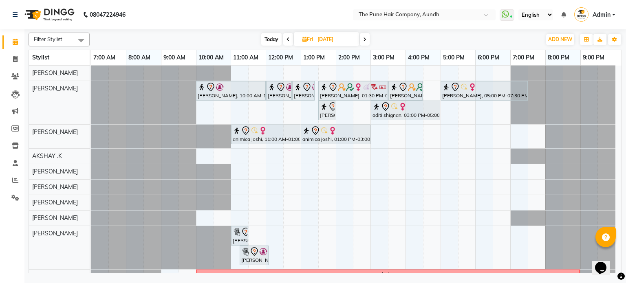
click at [365, 42] on span at bounding box center [365, 39] width 10 height 13
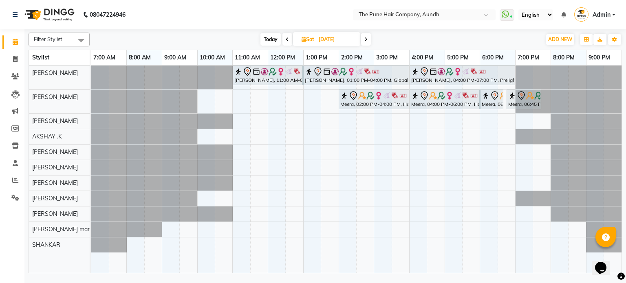
click at [365, 42] on span at bounding box center [366, 39] width 10 height 13
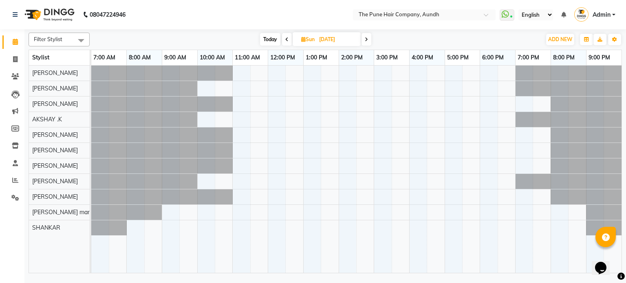
click at [365, 42] on span at bounding box center [366, 39] width 10 height 13
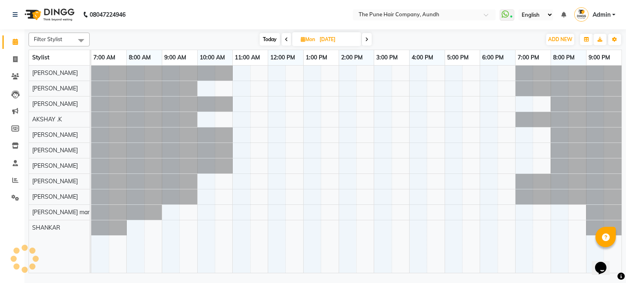
click at [365, 42] on span at bounding box center [367, 39] width 10 height 13
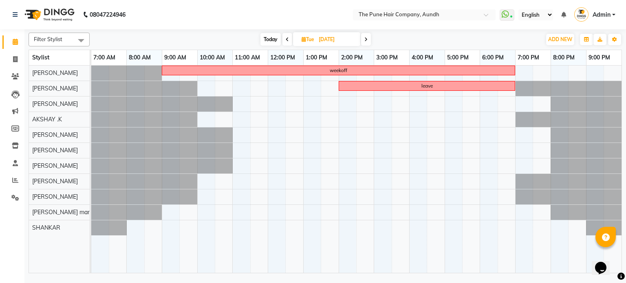
click at [271, 43] on span "Today" at bounding box center [270, 39] width 20 height 13
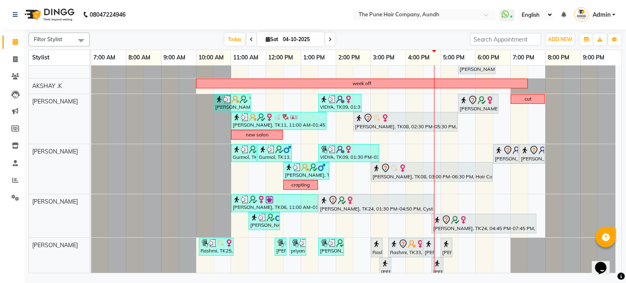
scroll to position [193, 0]
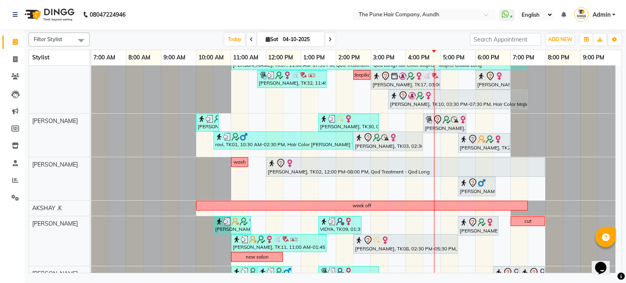
click at [331, 38] on span at bounding box center [330, 39] width 10 height 13
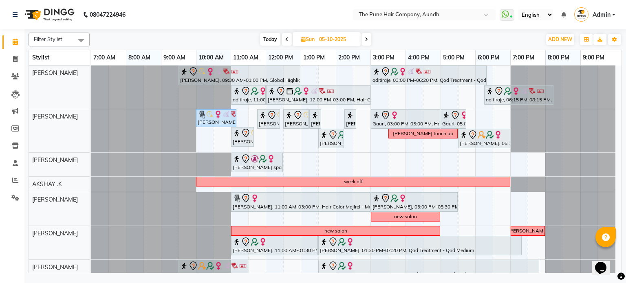
click at [367, 37] on icon at bounding box center [365, 39] width 3 height 5
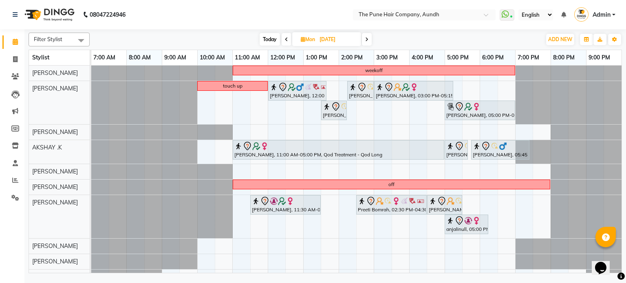
click at [288, 37] on span at bounding box center [286, 39] width 10 height 13
type input "05-10-2025"
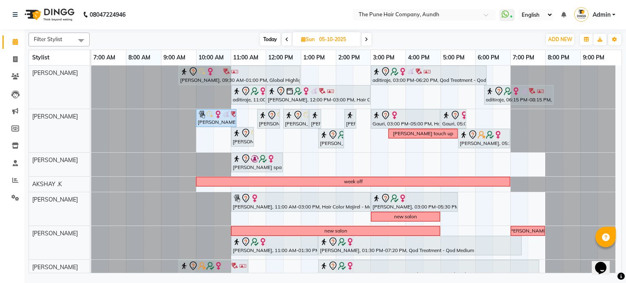
click at [469, 195] on div "AISHWARIYA, 09:30 AM-01:00 PM, Global Highlight -Medium aditiraje, 03:00 PM-06:…" at bounding box center [356, 248] width 530 height 364
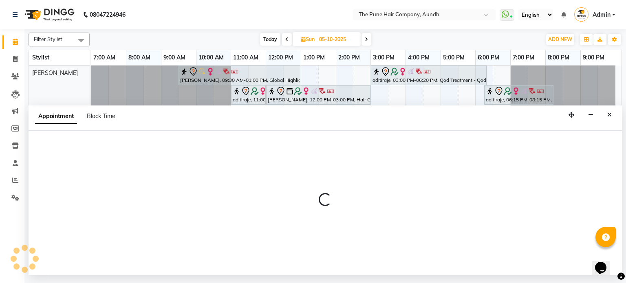
select select "12769"
select select "tentative"
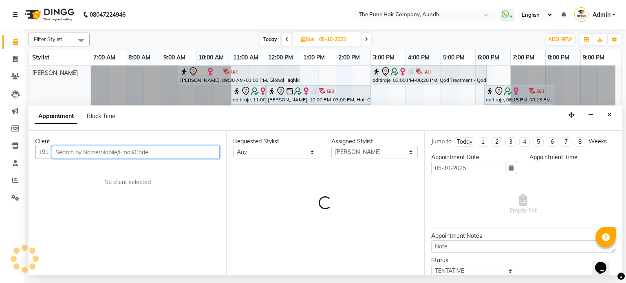
select select "1050"
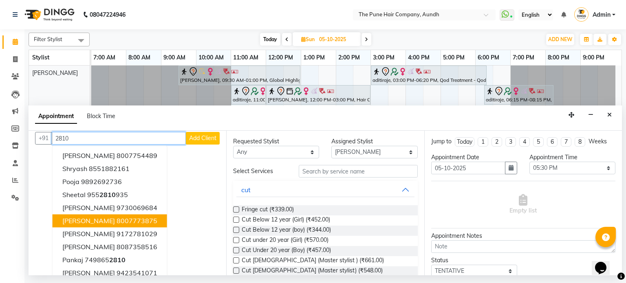
scroll to position [21, 0]
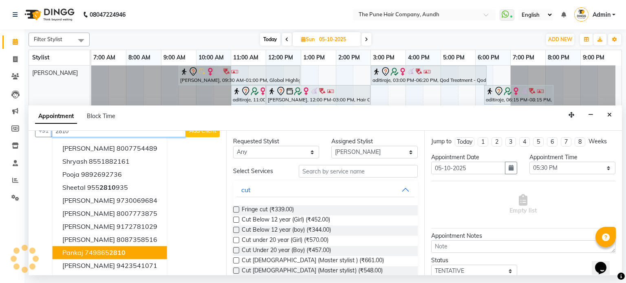
drag, startPoint x: 136, startPoint y: 250, endPoint x: 142, endPoint y: 249, distance: 5.8
click at [136, 250] on button "Pankaj 749865 2810" at bounding box center [110, 252] width 114 height 13
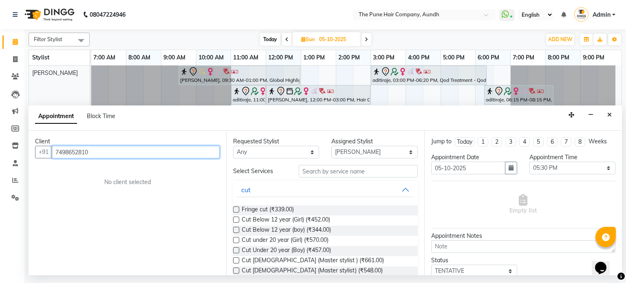
scroll to position [0, 0]
type input "7498652810"
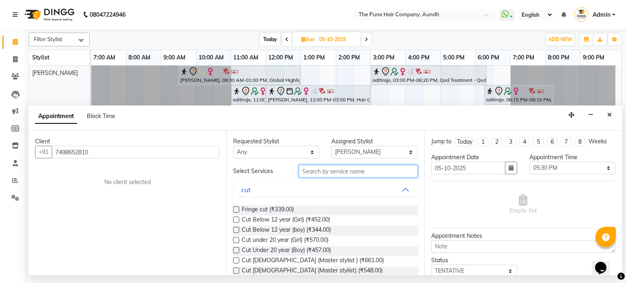
click at [317, 171] on input "text" at bounding box center [358, 171] width 119 height 13
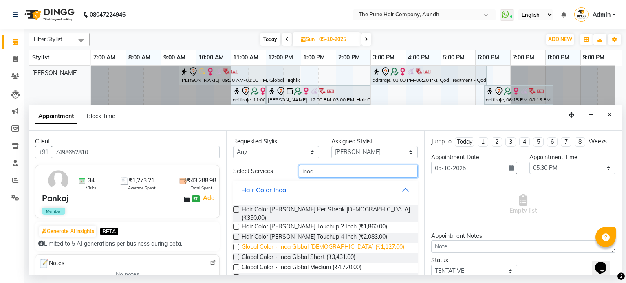
type input "inoa"
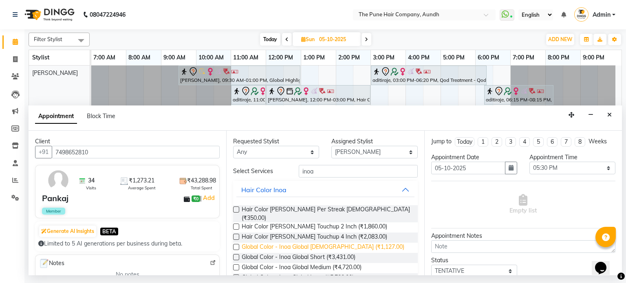
click at [342, 243] on span "Global Color - Inoa Global Male (₹1,127.00)" at bounding box center [323, 248] width 162 height 10
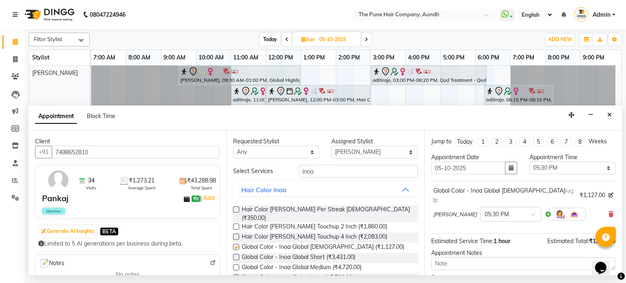
checkbox input "false"
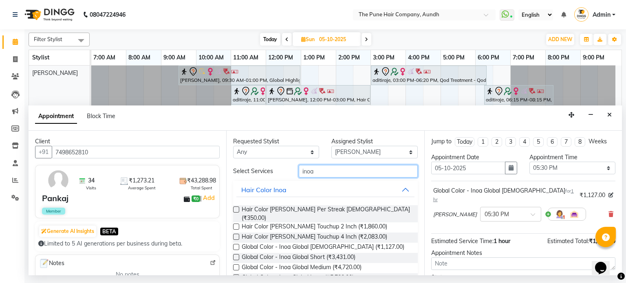
click at [345, 168] on input "inoa" at bounding box center [358, 171] width 119 height 13
type input "i"
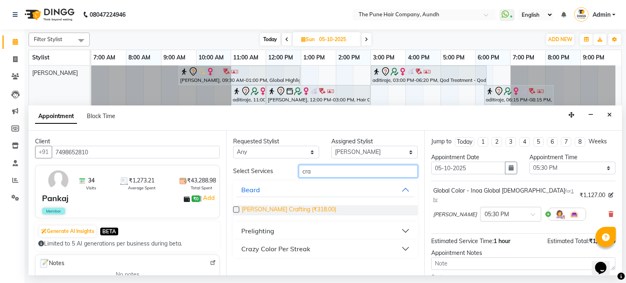
type input "cra"
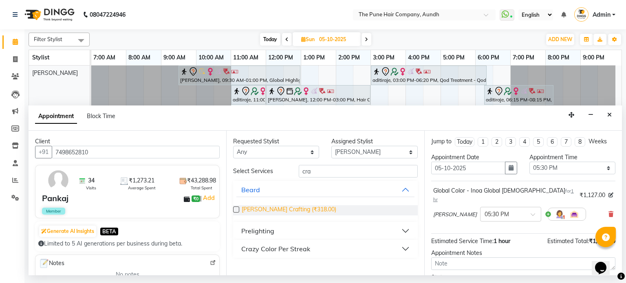
click at [297, 209] on span "Beard Crafting (₹318.00)" at bounding box center [289, 210] width 94 height 10
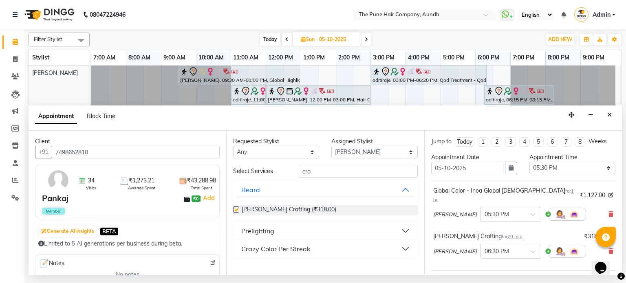
checkbox input "false"
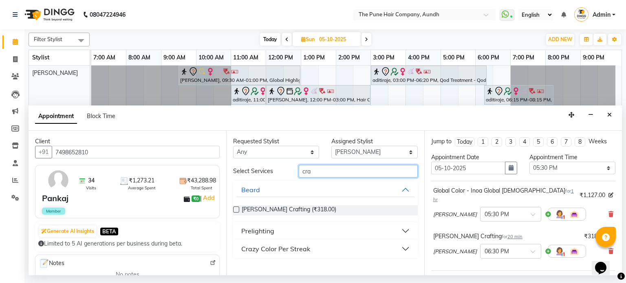
drag, startPoint x: 317, startPoint y: 171, endPoint x: 294, endPoint y: 167, distance: 22.6
click at [295, 167] on div "cra" at bounding box center [357, 171] width 131 height 13
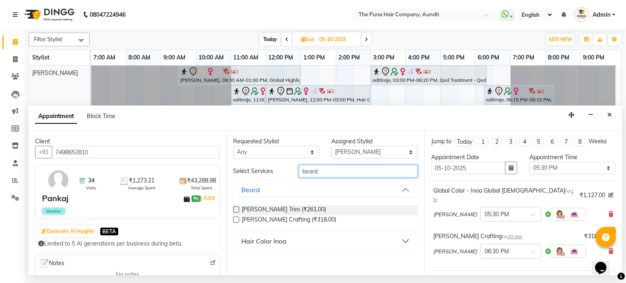
type input "beard"
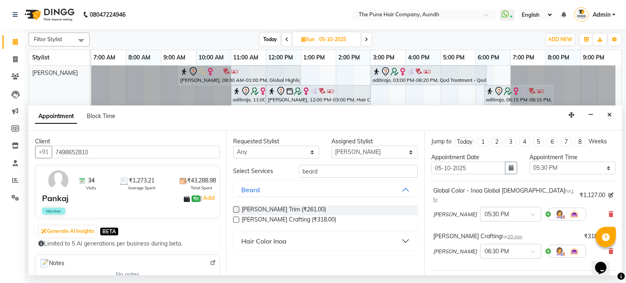
click at [255, 244] on div "Hair Color Inoa" at bounding box center [263, 241] width 45 height 10
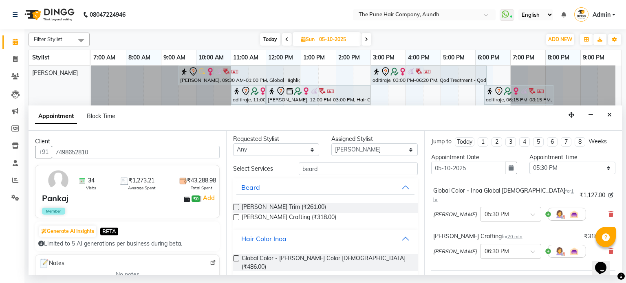
scroll to position [4, 0]
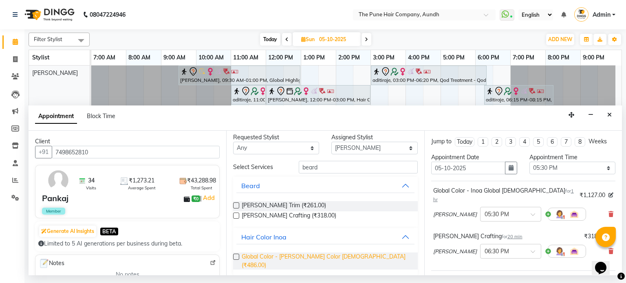
click at [275, 257] on span "Global Color - Beard Color Male (₹486.00)" at bounding box center [326, 261] width 169 height 17
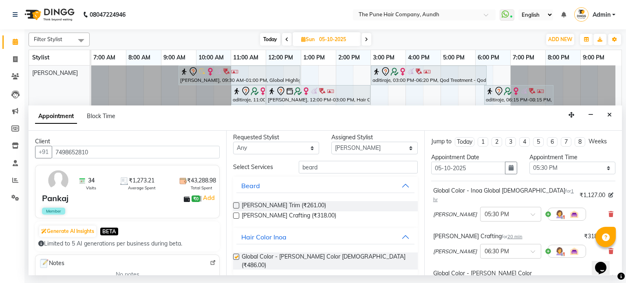
checkbox input "false"
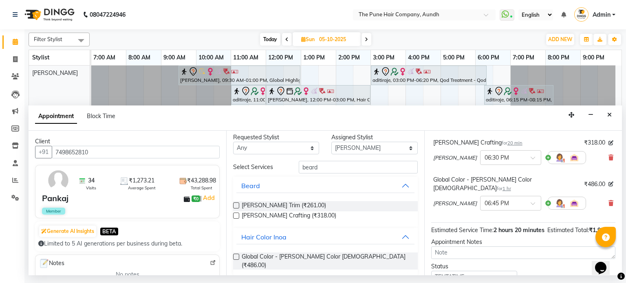
scroll to position [144, 0]
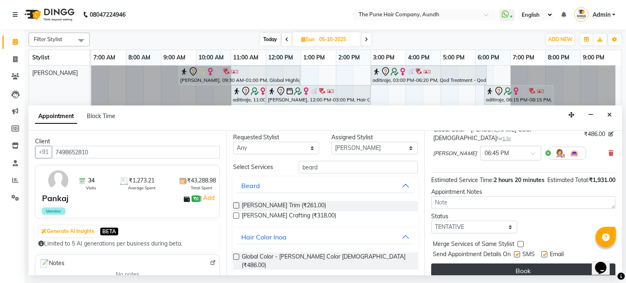
click at [511, 264] on button "Book" at bounding box center [523, 270] width 184 height 15
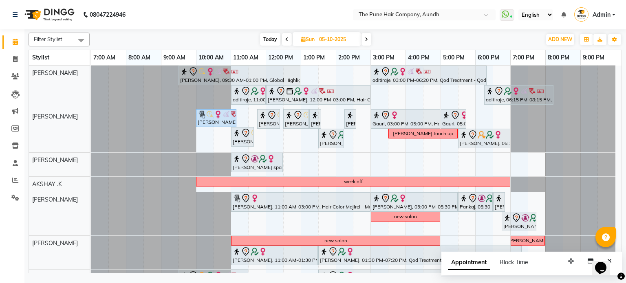
click at [274, 38] on span "Today" at bounding box center [270, 39] width 20 height 13
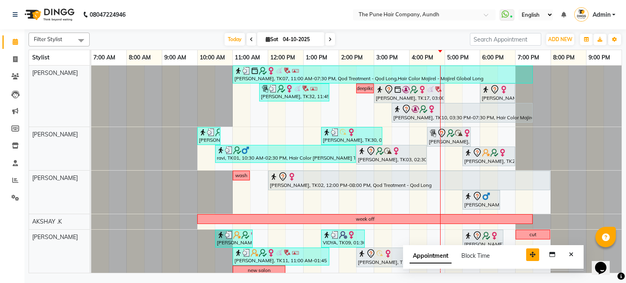
drag, startPoint x: 570, startPoint y: 257, endPoint x: 531, endPoint y: 251, distance: 38.8
click at [531, 251] on button "button" at bounding box center [532, 254] width 13 height 13
click at [569, 257] on icon "Close" at bounding box center [571, 255] width 4 height 6
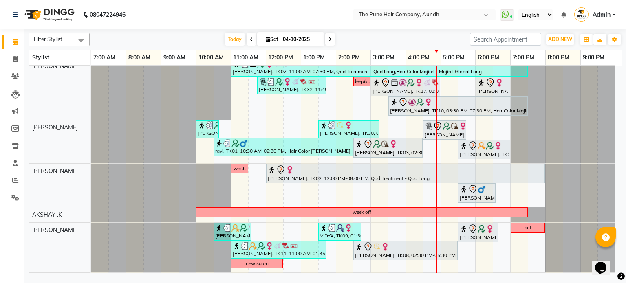
scroll to position [0, 0]
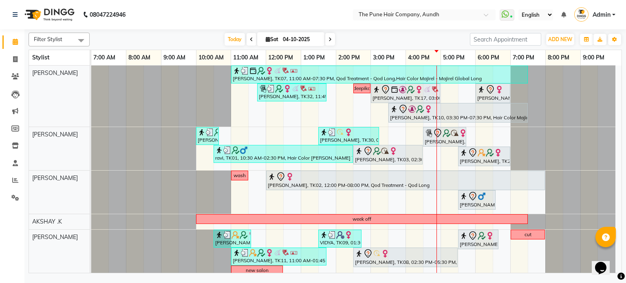
click at [332, 40] on span at bounding box center [330, 39] width 10 height 13
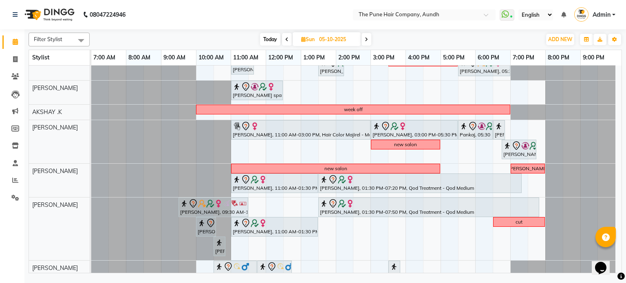
scroll to position [122, 0]
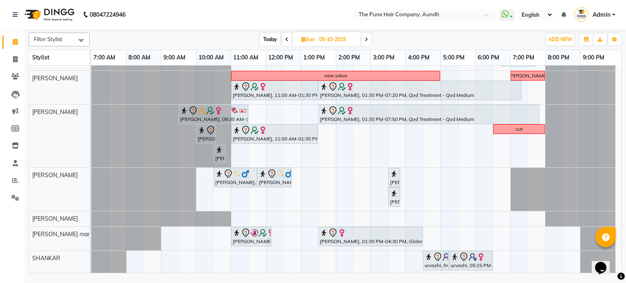
click at [369, 42] on span at bounding box center [366, 39] width 10 height 13
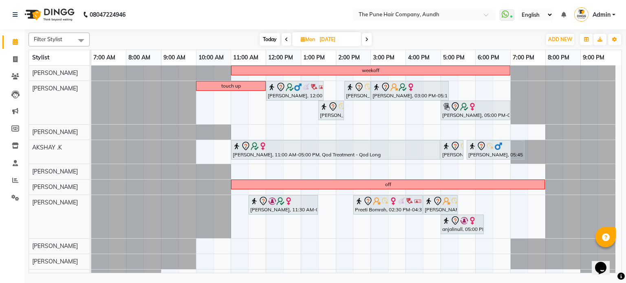
click at [268, 38] on span "Today" at bounding box center [269, 39] width 20 height 13
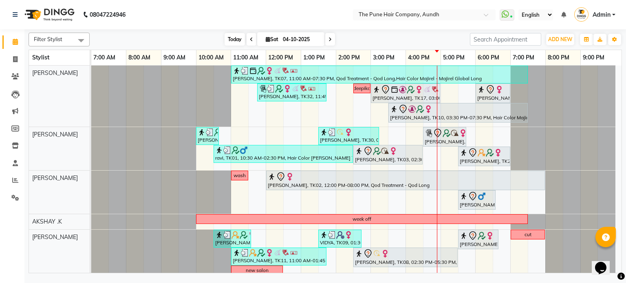
click at [226, 35] on span "Today" at bounding box center [234, 39] width 20 height 13
click at [239, 39] on span "Today" at bounding box center [234, 39] width 20 height 13
click at [231, 39] on span "Today" at bounding box center [234, 39] width 20 height 13
click at [235, 40] on span "Today" at bounding box center [234, 39] width 20 height 13
click at [234, 35] on span "Today" at bounding box center [234, 39] width 20 height 13
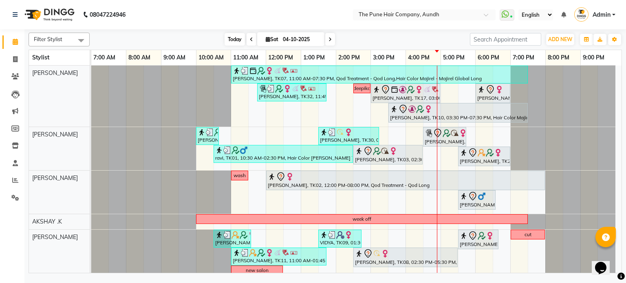
click at [229, 40] on span "Today" at bounding box center [234, 39] width 20 height 13
click at [332, 42] on span at bounding box center [330, 39] width 10 height 13
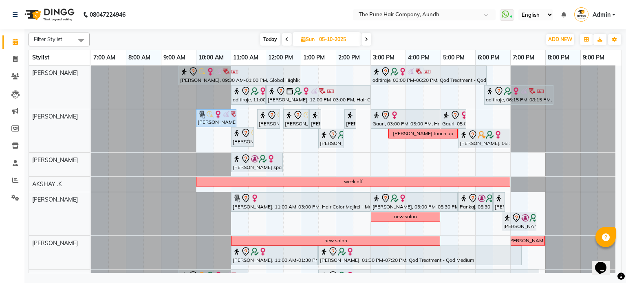
click at [367, 40] on icon at bounding box center [365, 39] width 3 height 5
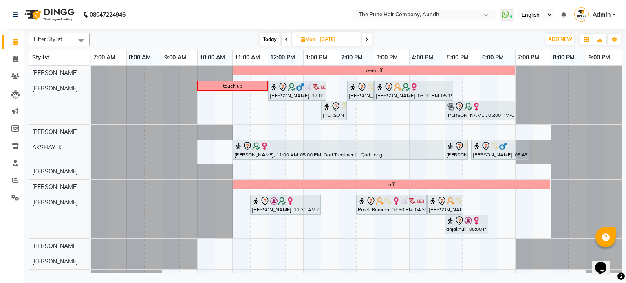
click at [367, 42] on span at bounding box center [367, 39] width 10 height 13
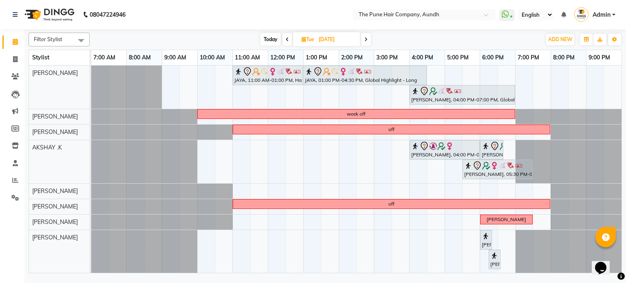
click at [367, 42] on span at bounding box center [366, 39] width 10 height 13
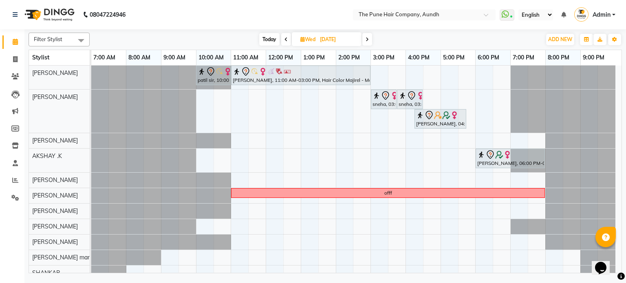
click at [366, 45] on span at bounding box center [367, 39] width 10 height 13
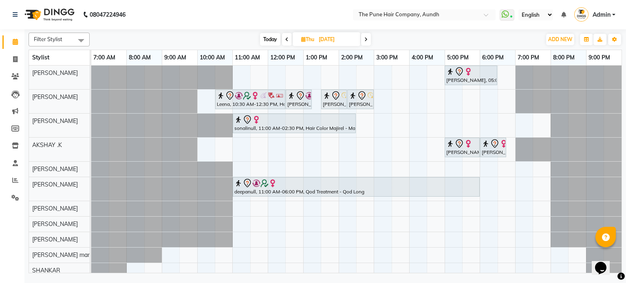
click at [344, 30] on div "Filter Stylist Select All AKSHAY .K LAKKHAN SHINDE Nagesh Jadhav Nitish Desai P…" at bounding box center [325, 151] width 593 height 244
click at [363, 38] on span at bounding box center [366, 39] width 10 height 13
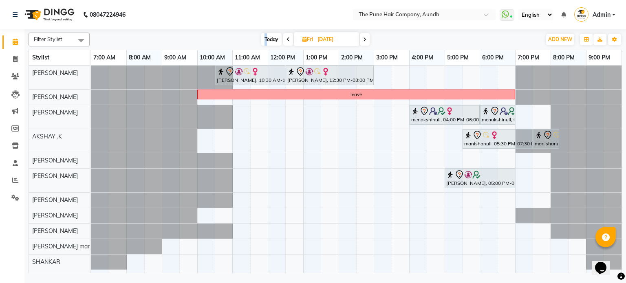
click at [265, 44] on span "Today" at bounding box center [271, 39] width 20 height 13
type input "04-10-2025"
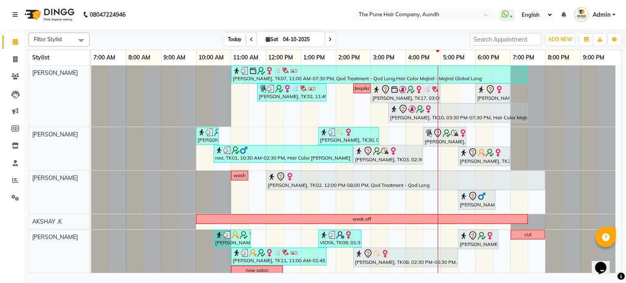
click at [239, 38] on span "Today" at bounding box center [234, 39] width 20 height 13
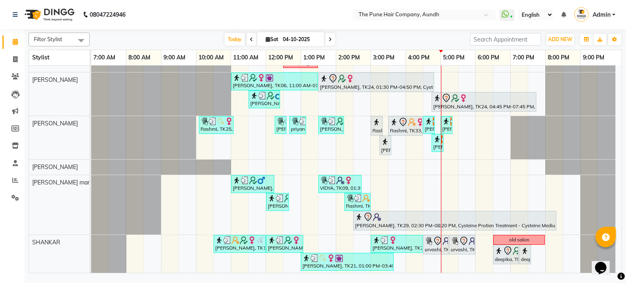
scroll to position [258, 0]
click at [227, 41] on span "Today" at bounding box center [234, 39] width 20 height 13
click at [224, 41] on span "Today" at bounding box center [234, 39] width 20 height 13
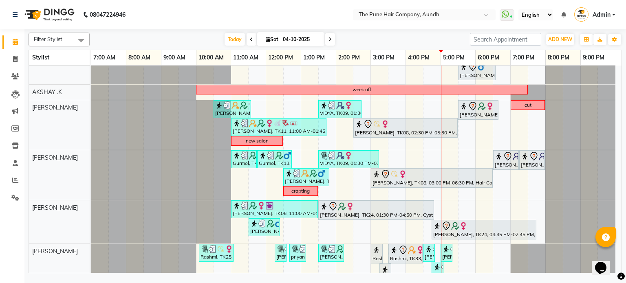
scroll to position [95, 0]
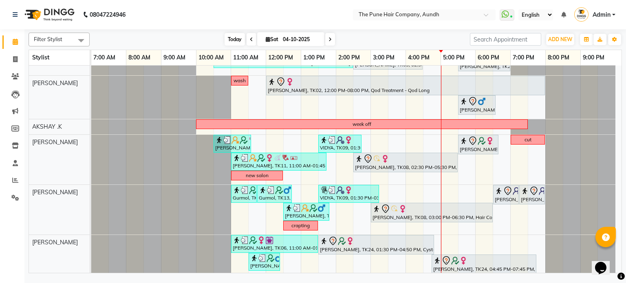
click at [236, 35] on span "Today" at bounding box center [234, 39] width 20 height 13
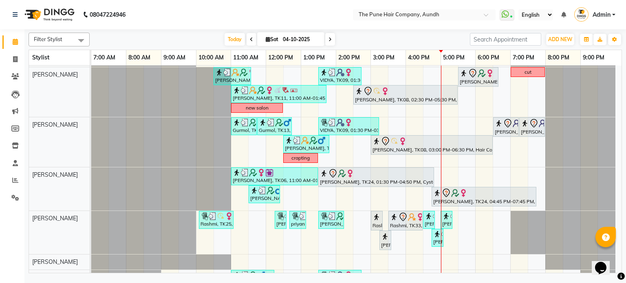
scroll to position [176, 0]
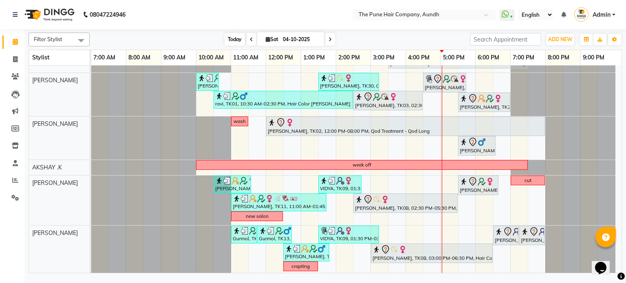
click at [229, 35] on span "Today" at bounding box center [234, 39] width 20 height 13
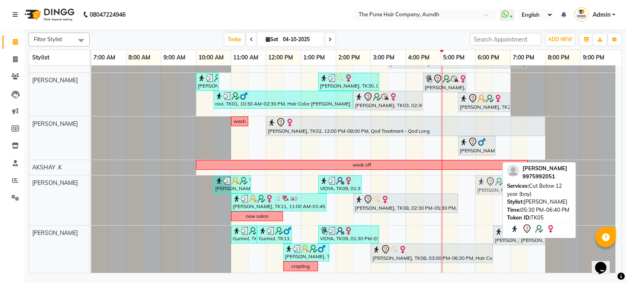
drag, startPoint x: 475, startPoint y: 186, endPoint x: 485, endPoint y: 189, distance: 10.5
click at [91, 189] on div "Pravin Jain, TK15, 10:30 AM-11:35 AM, Beard Crafting,Cut Male (Master stylist) …" at bounding box center [91, 201] width 0 height 50
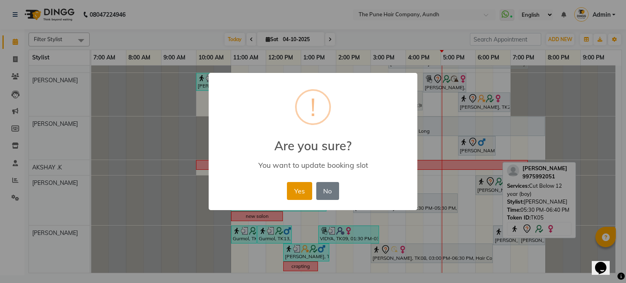
click at [288, 190] on button "Yes" at bounding box center [299, 191] width 25 height 18
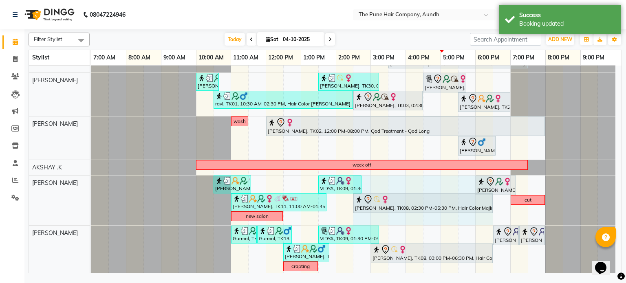
drag, startPoint x: 456, startPoint y: 197, endPoint x: 476, endPoint y: 195, distance: 20.5
click at [91, 195] on div "Pravin Jain, TK15, 10:30 AM-11:35 AM, Beard Crafting,Cut Male (Master stylist) …" at bounding box center [91, 201] width 0 height 50
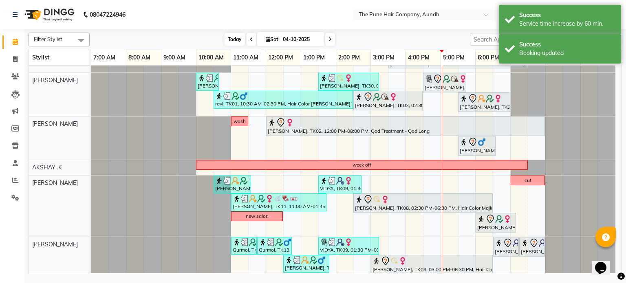
click at [231, 42] on span "Today" at bounding box center [234, 39] width 20 height 13
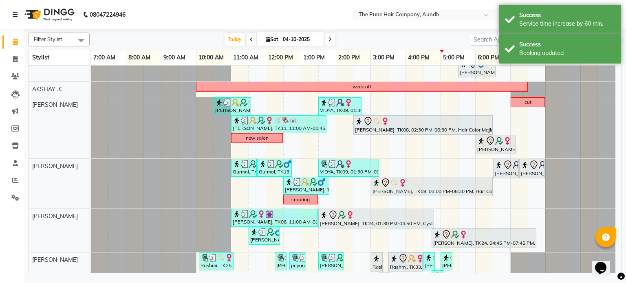
scroll to position [136, 0]
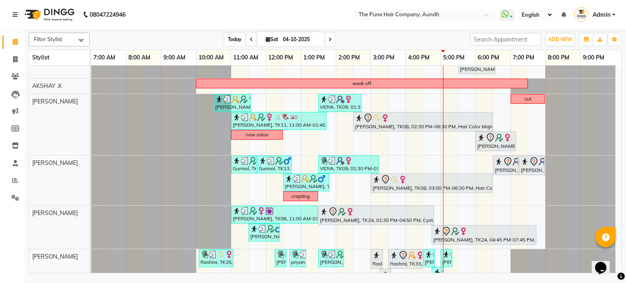
click at [233, 38] on span "Today" at bounding box center [234, 39] width 20 height 13
click at [235, 37] on span "Today" at bounding box center [234, 39] width 20 height 13
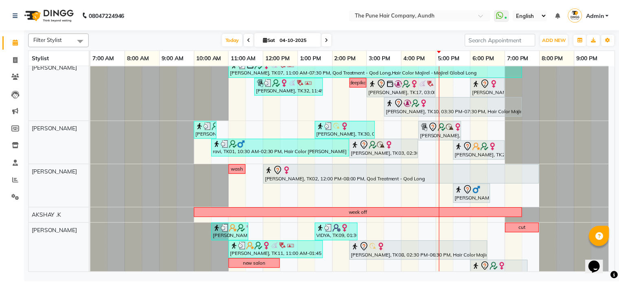
scroll to position [0, 0]
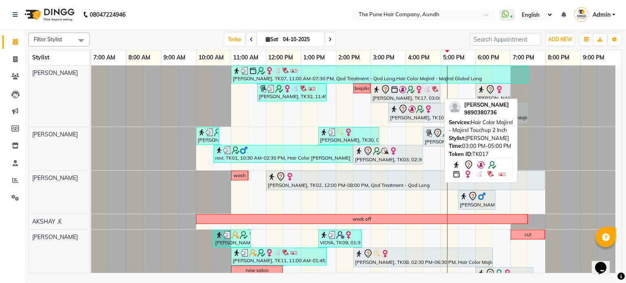
click at [384, 93] on icon at bounding box center [385, 90] width 10 height 10
click at [398, 90] on img at bounding box center [402, 90] width 8 height 8
select select "7"
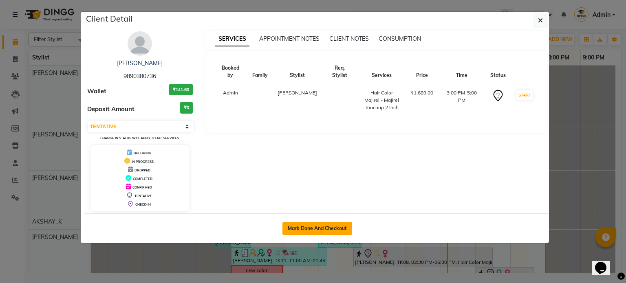
click at [332, 224] on button "Mark Done And Checkout" at bounding box center [317, 228] width 70 height 13
select select "service"
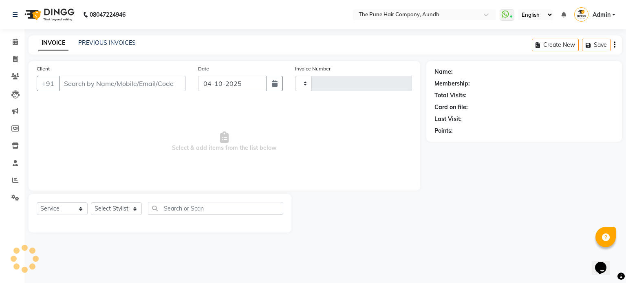
type input "5503"
select select "106"
type input "9890380736"
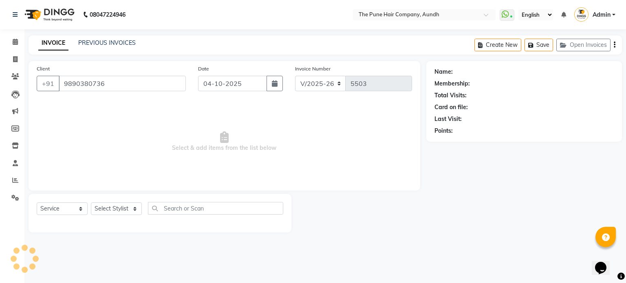
select select "3338"
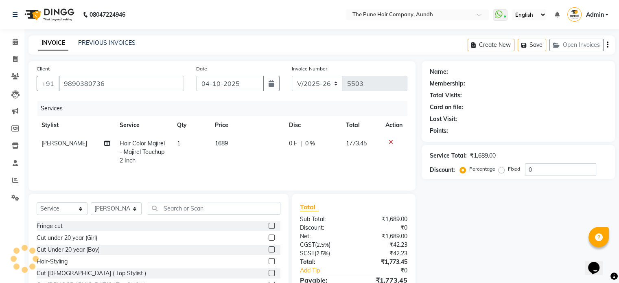
select select "1: Object"
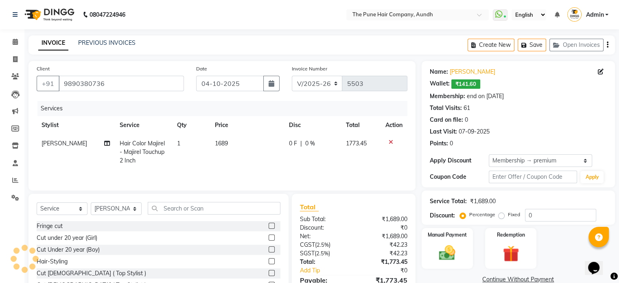
type input "20"
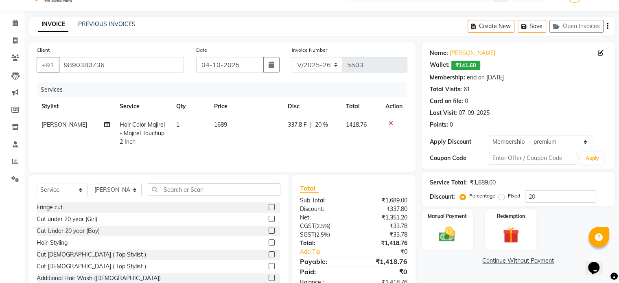
scroll to position [44, 0]
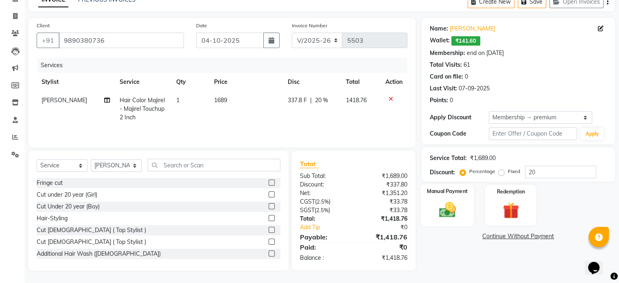
click at [447, 204] on img at bounding box center [447, 210] width 27 height 20
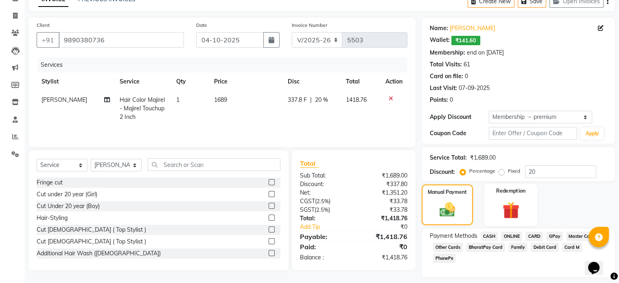
scroll to position [66, 0]
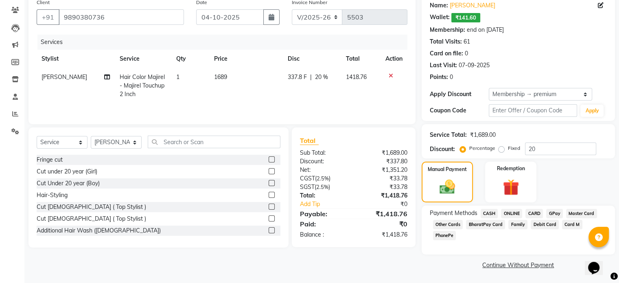
click at [513, 209] on span "ONLINE" at bounding box center [511, 213] width 21 height 9
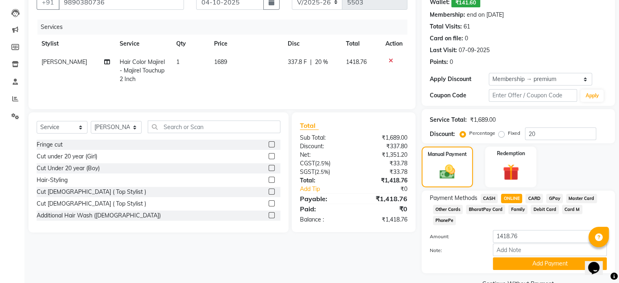
scroll to position [90, 0]
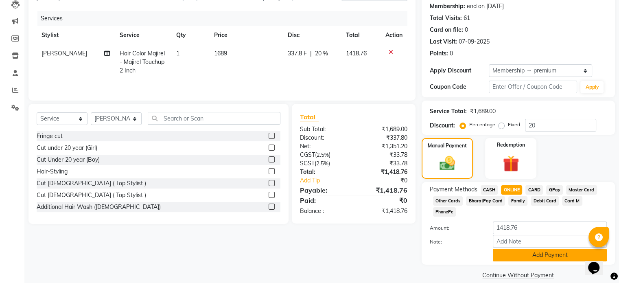
click at [513, 249] on button "Add Payment" at bounding box center [550, 255] width 114 height 13
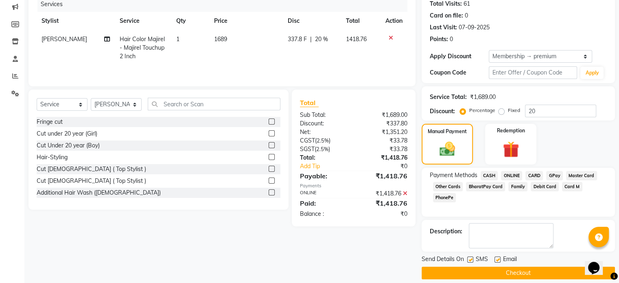
scroll to position [112, 0]
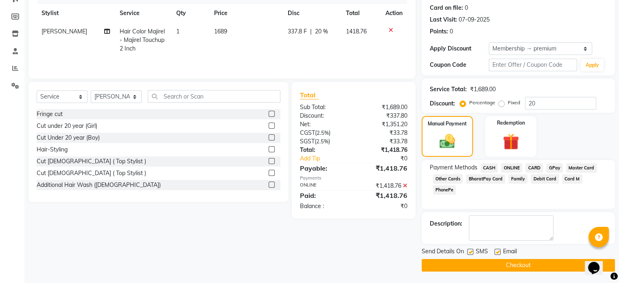
click at [498, 262] on button "Checkout" at bounding box center [518, 265] width 193 height 13
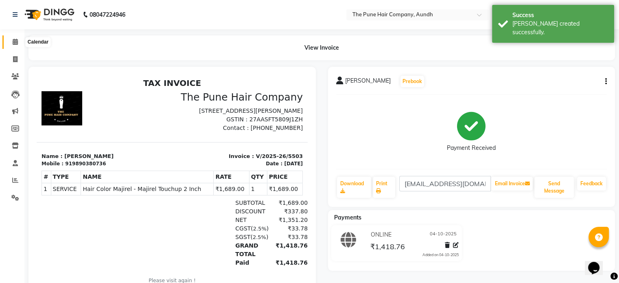
click at [15, 41] on icon at bounding box center [15, 42] width 5 height 6
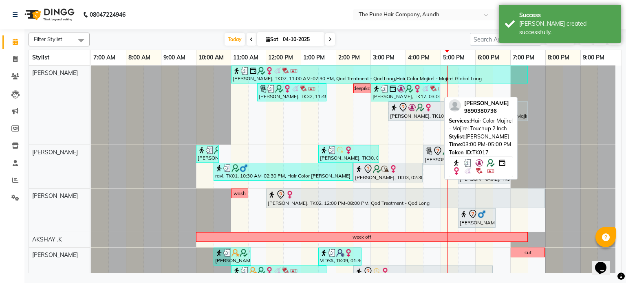
click at [382, 94] on div "[PERSON_NAME], TK17, 03:00 PM-05:00 PM, Hair Color Majirel - Majirel Touchup 2 …" at bounding box center [405, 92] width 68 height 15
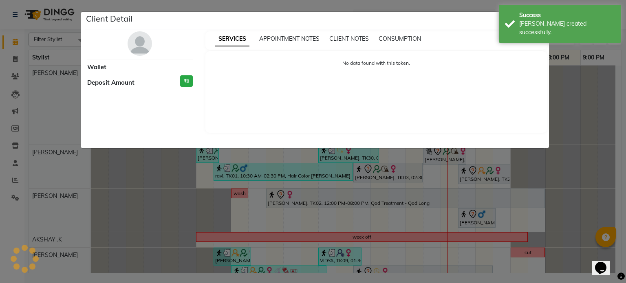
select select "3"
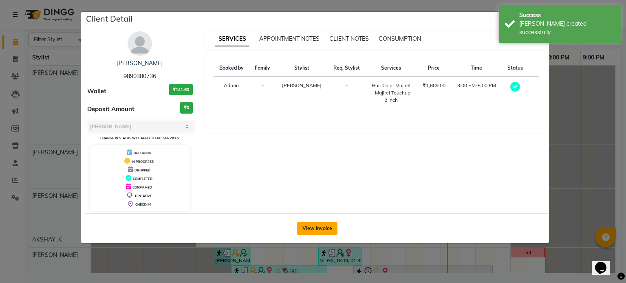
click at [324, 225] on button "View Invoice" at bounding box center [317, 228] width 40 height 13
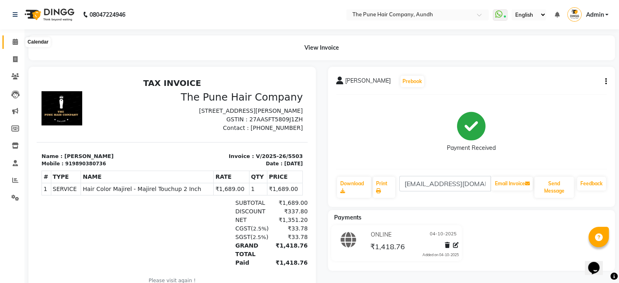
click at [15, 42] on icon at bounding box center [15, 42] width 5 height 6
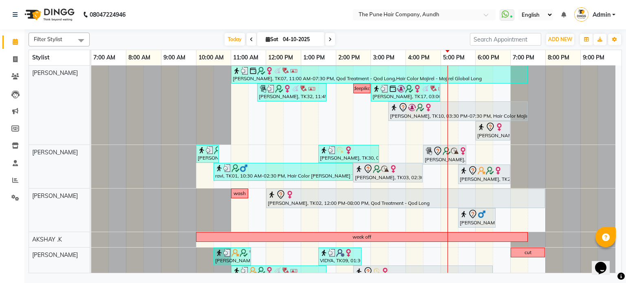
click at [301, 40] on input "04-10-2025" at bounding box center [300, 39] width 41 height 12
select select "10"
select select "2025"
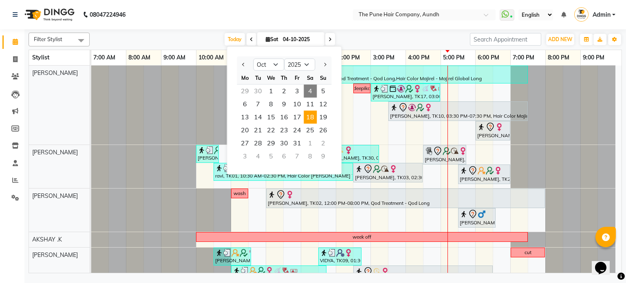
click at [310, 117] on span "18" at bounding box center [309, 117] width 13 height 13
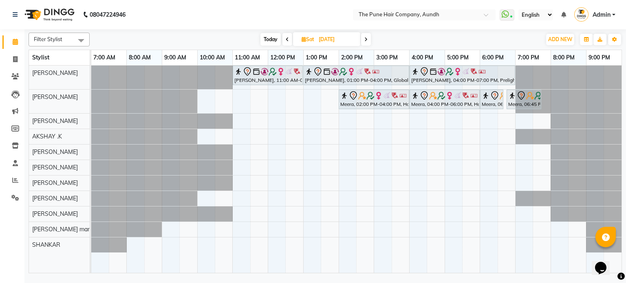
click at [365, 34] on span at bounding box center [366, 39] width 10 height 13
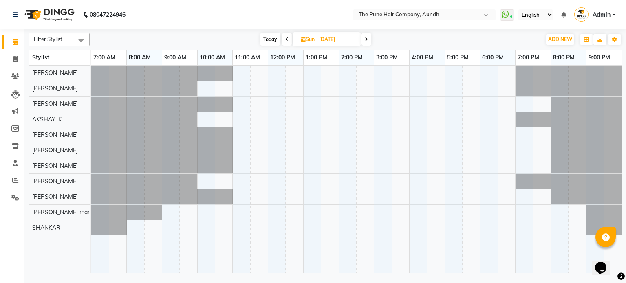
click at [269, 40] on span "Today" at bounding box center [270, 39] width 20 height 13
type input "04-10-2025"
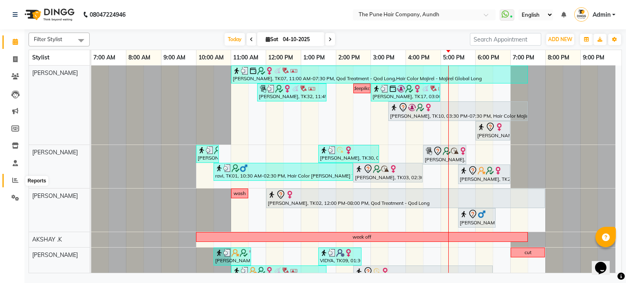
click at [17, 183] on icon at bounding box center [15, 180] width 6 height 6
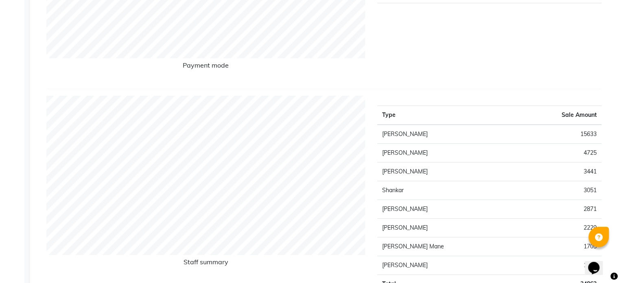
scroll to position [244, 0]
drag, startPoint x: 574, startPoint y: 134, endPoint x: 607, endPoint y: 138, distance: 33.3
click at [607, 138] on div "Type Sale Amount Prasad Adhav 15633 Lakkhan Shinde 4725 Nagesh Jadhav 3441 Shan…" at bounding box center [489, 197] width 237 height 204
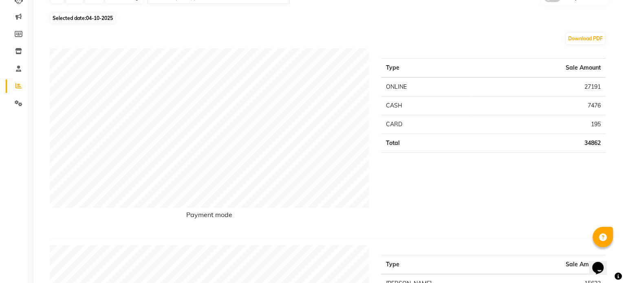
scroll to position [0, 0]
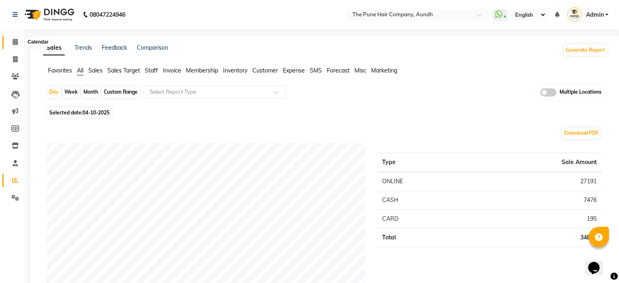
click at [11, 37] on link "Calendar" at bounding box center [12, 41] width 20 height 13
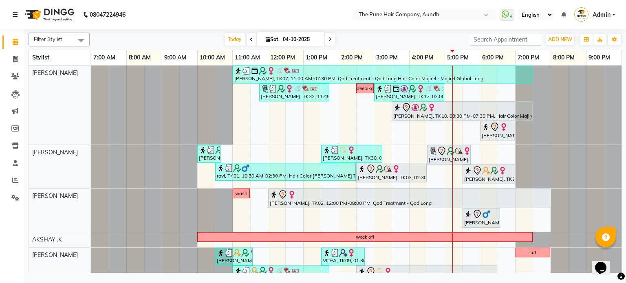
click at [294, 41] on input "04-10-2025" at bounding box center [300, 39] width 41 height 12
select select "10"
select select "2025"
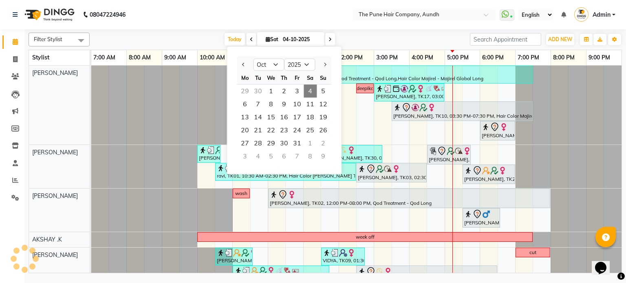
click at [326, 40] on span at bounding box center [330, 39] width 10 height 13
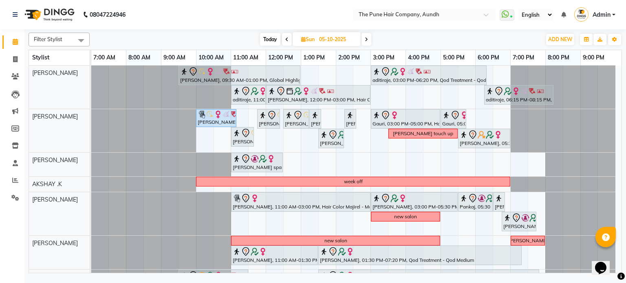
click at [288, 41] on span at bounding box center [287, 39] width 10 height 13
type input "04-10-2025"
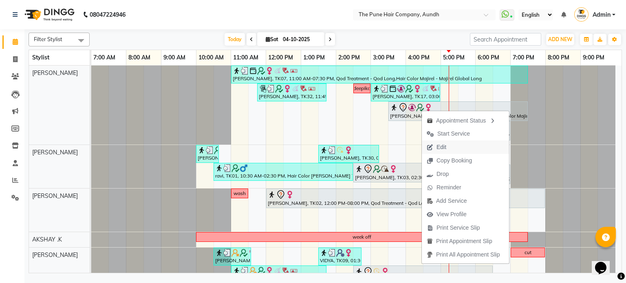
click at [435, 150] on span "Edit" at bounding box center [436, 147] width 29 height 13
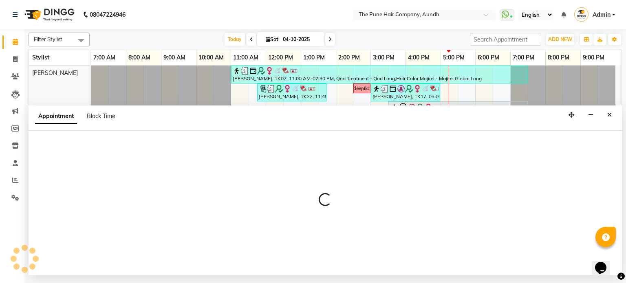
select select "930"
select select "tentative"
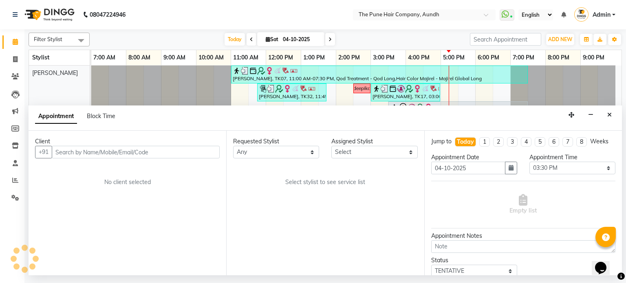
select select "3338"
select select "660"
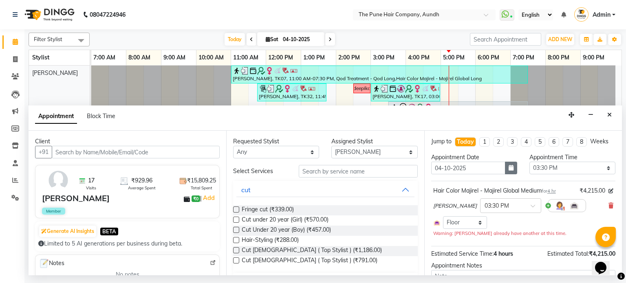
click at [510, 169] on icon "button" at bounding box center [510, 168] width 5 height 6
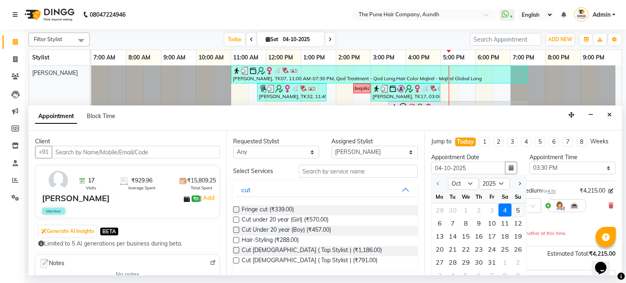
click at [517, 211] on div "5" at bounding box center [517, 210] width 13 height 13
type input "05-10-2025"
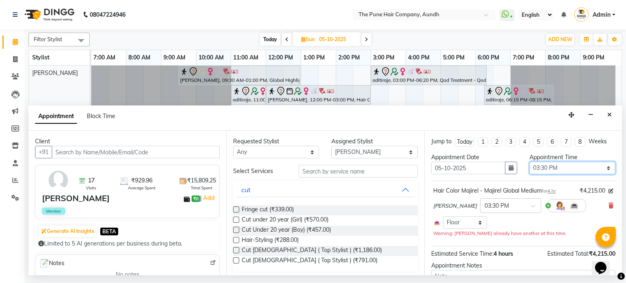
click at [537, 166] on select "Select 08:00 AM 08:15 AM 08:30 AM 08:45 AM 09:00 AM 09:15 AM 09:30 AM 09:45 AM …" at bounding box center [572, 168] width 86 height 13
select select "720"
click at [529, 162] on select "Select 08:00 AM 08:15 AM 08:30 AM 08:45 AM 09:00 AM 09:15 AM 09:30 AM 09:45 AM …" at bounding box center [572, 168] width 86 height 13
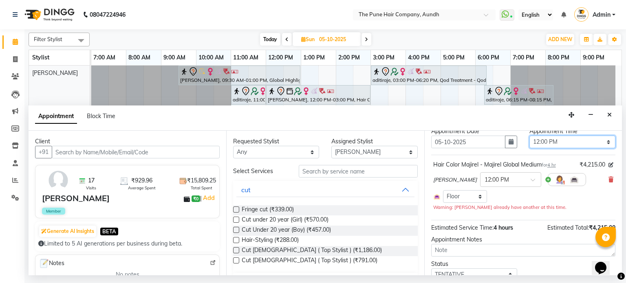
scroll to position [59, 0]
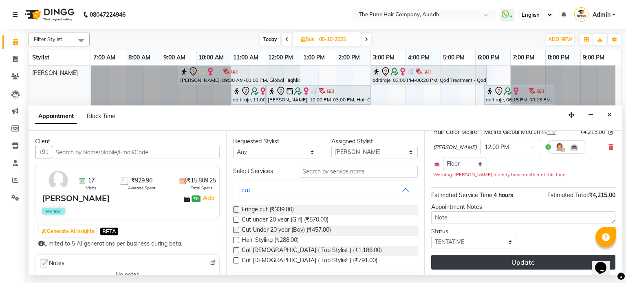
click at [482, 260] on button "Update" at bounding box center [523, 262] width 184 height 15
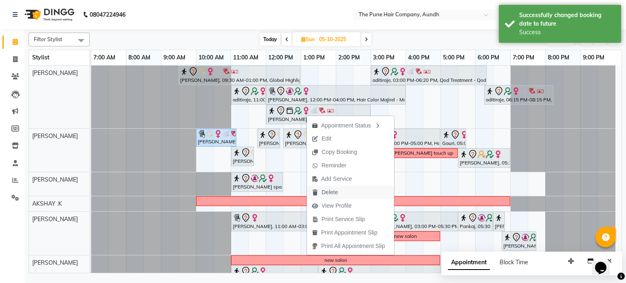
click at [327, 189] on span "Delete" at bounding box center [329, 192] width 16 height 9
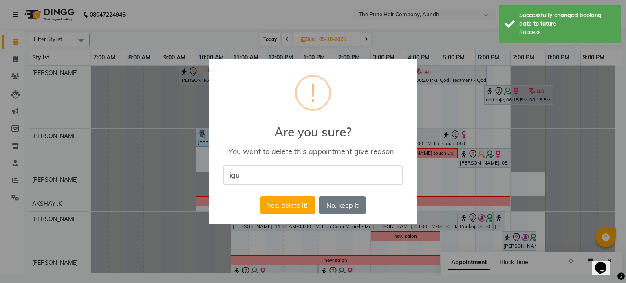
type input "iho"
click at [274, 206] on button "Yes, delete it!" at bounding box center [287, 205] width 55 height 18
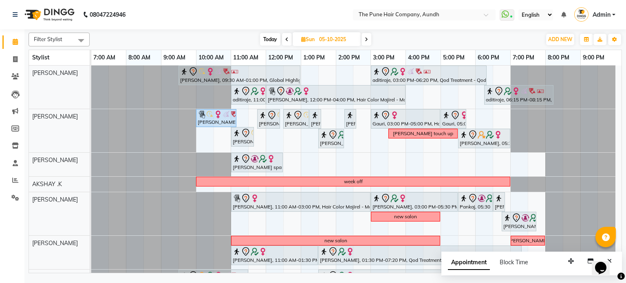
click at [262, 37] on span "Today" at bounding box center [270, 39] width 20 height 13
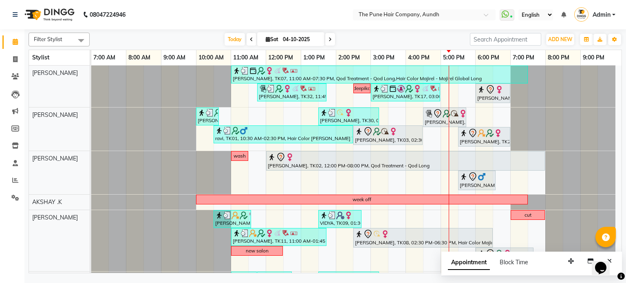
click at [326, 37] on span at bounding box center [330, 39] width 10 height 13
type input "05-10-2025"
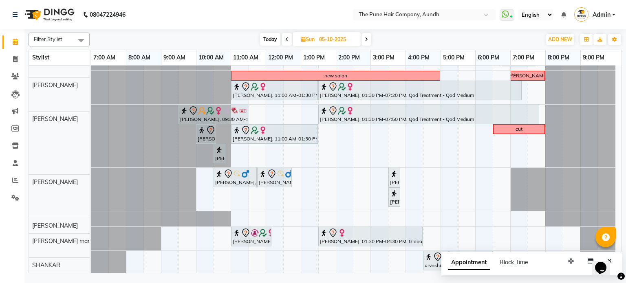
scroll to position [165, 0]
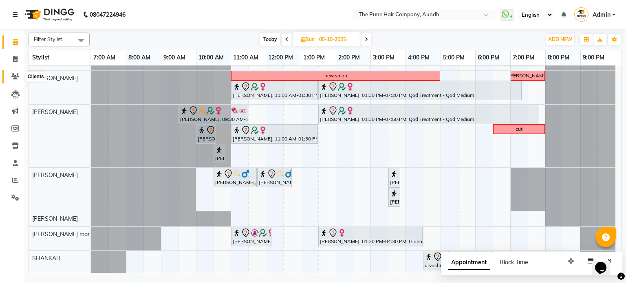
drag, startPoint x: 12, startPoint y: 74, endPoint x: 20, endPoint y: 77, distance: 9.2
click at [12, 74] on icon at bounding box center [15, 76] width 8 height 6
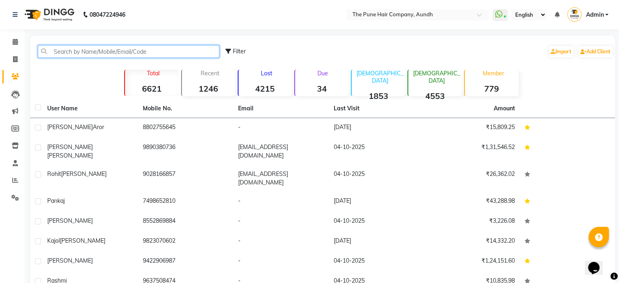
click at [90, 50] on input "text" at bounding box center [129, 51] width 182 height 13
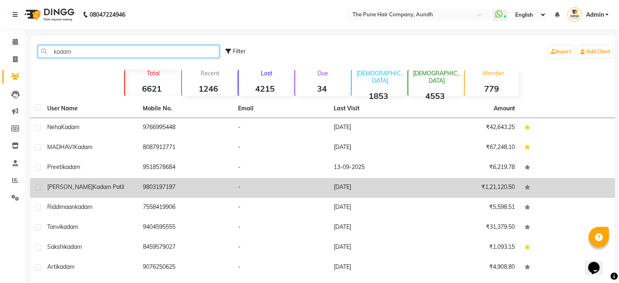
type input "kadam"
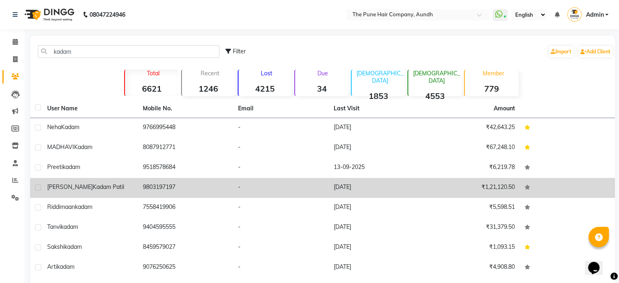
click at [104, 189] on span "Kadam Patil" at bounding box center [108, 186] width 31 height 7
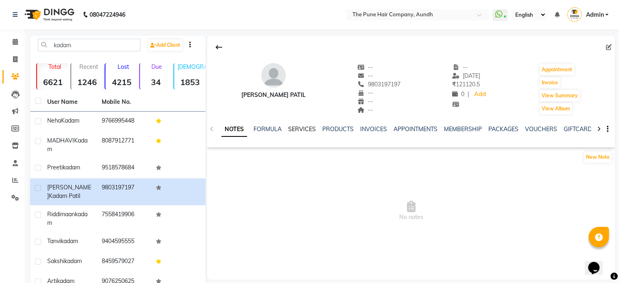
click at [307, 131] on link "SERVICES" at bounding box center [302, 128] width 28 height 7
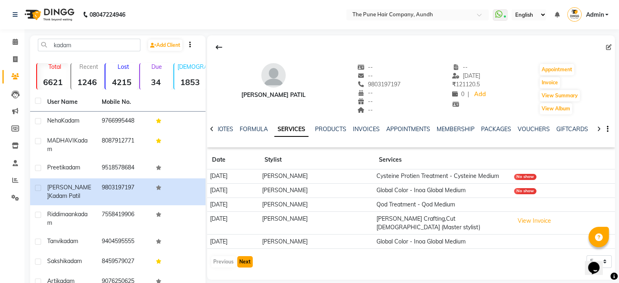
click at [246, 258] on button "Next" at bounding box center [244, 261] width 15 height 11
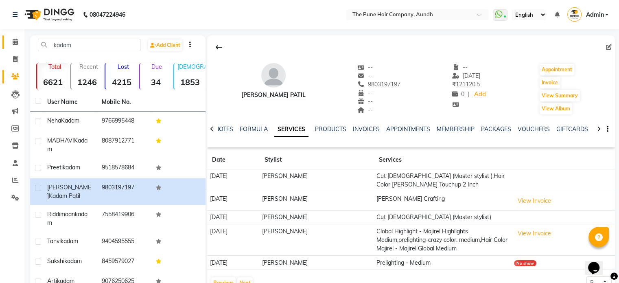
click at [17, 47] on link "Calendar" at bounding box center [12, 41] width 20 height 13
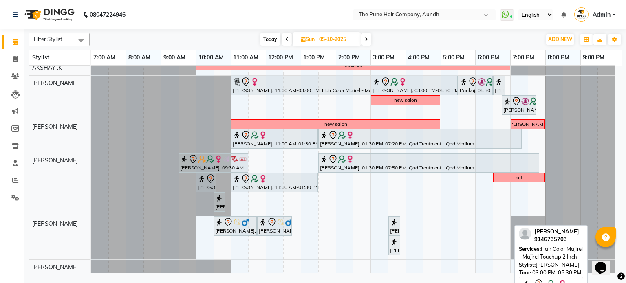
scroll to position [165, 0]
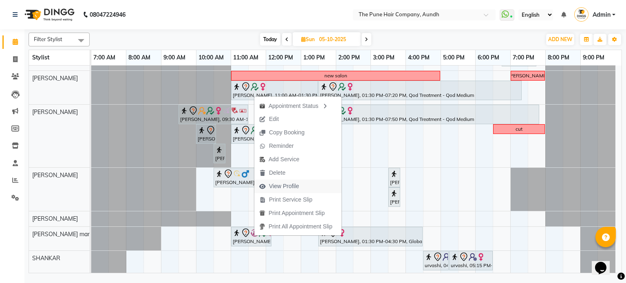
click at [283, 184] on span "View Profile" at bounding box center [284, 186] width 30 height 9
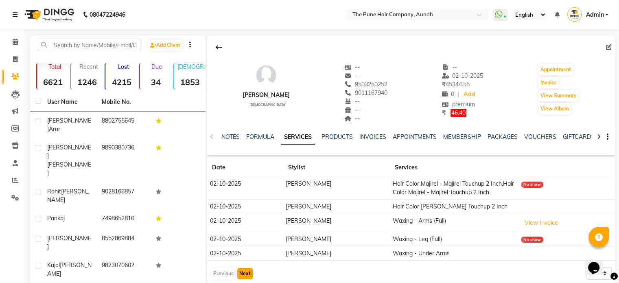
click at [244, 271] on button "Next" at bounding box center [244, 273] width 15 height 11
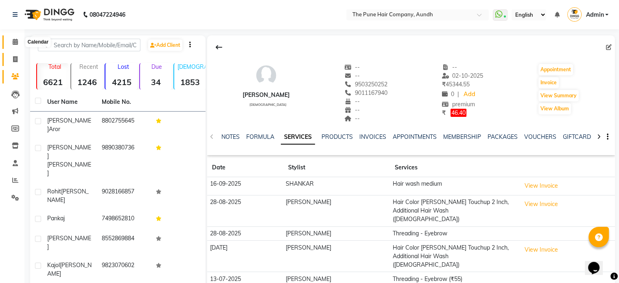
drag, startPoint x: 9, startPoint y: 46, endPoint x: 11, endPoint y: 55, distance: 9.2
click at [9, 46] on span at bounding box center [15, 41] width 14 height 9
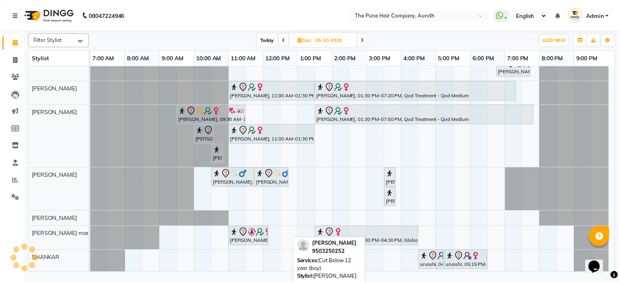
scroll to position [165, 0]
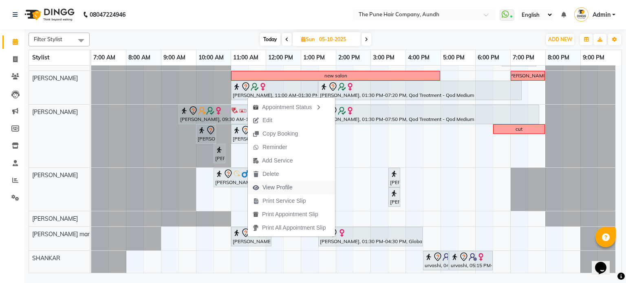
click at [279, 191] on span "View Profile" at bounding box center [277, 187] width 30 height 9
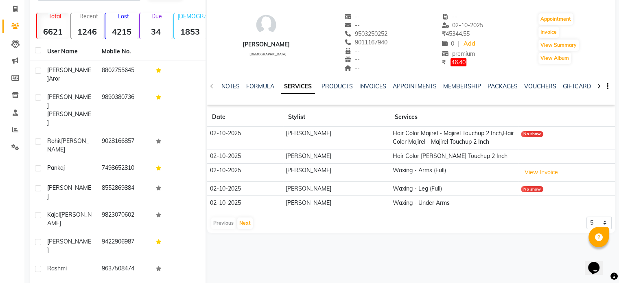
scroll to position [63, 0]
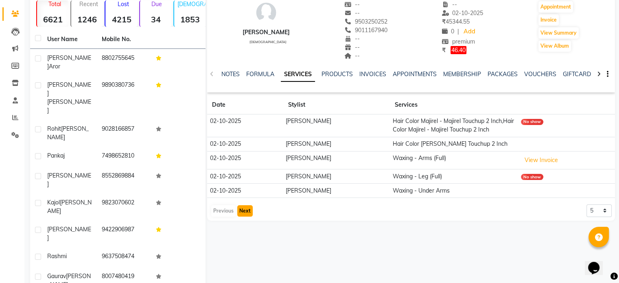
click at [244, 212] on button "Next" at bounding box center [244, 210] width 15 height 11
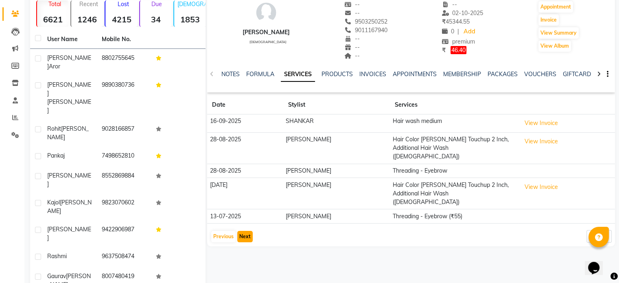
click at [245, 231] on button "Next" at bounding box center [244, 236] width 15 height 11
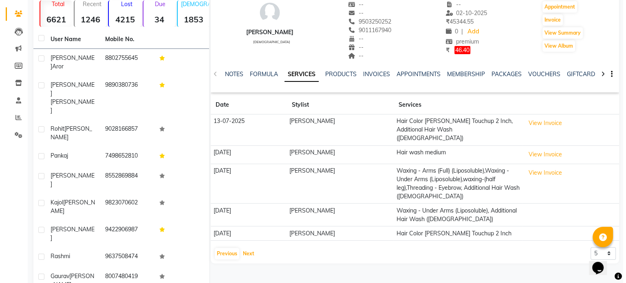
scroll to position [0, 0]
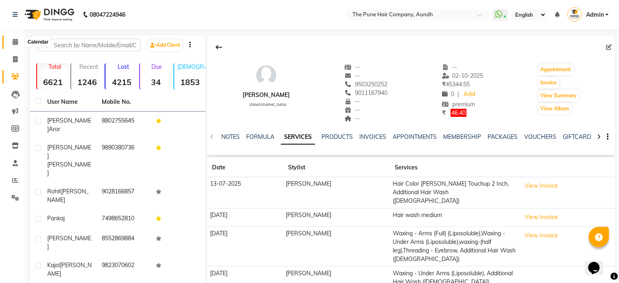
click at [16, 39] on icon at bounding box center [15, 42] width 5 height 6
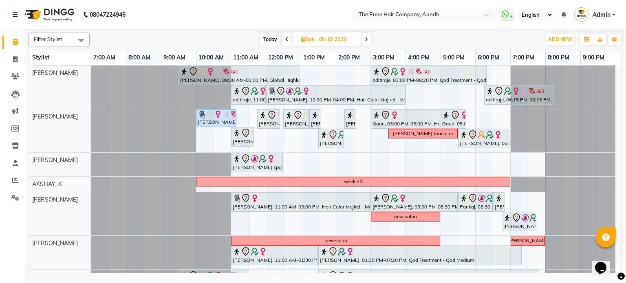
scroll to position [165, 0]
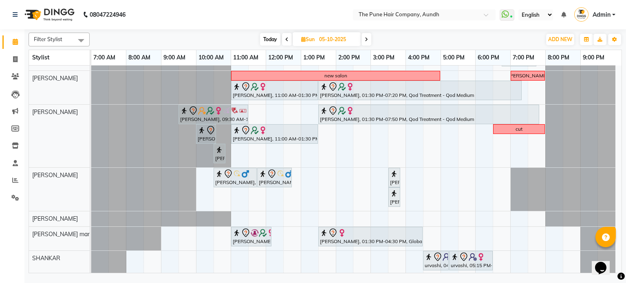
click at [268, 38] on span "Today" at bounding box center [270, 39] width 20 height 13
type input "04-10-2025"
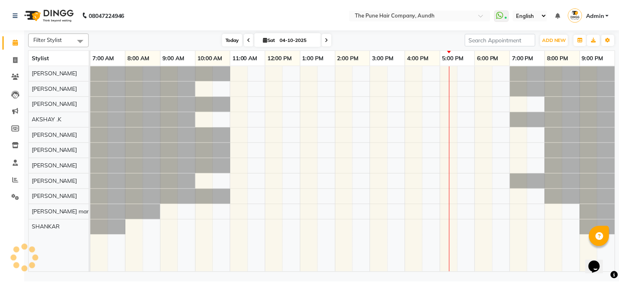
scroll to position [0, 0]
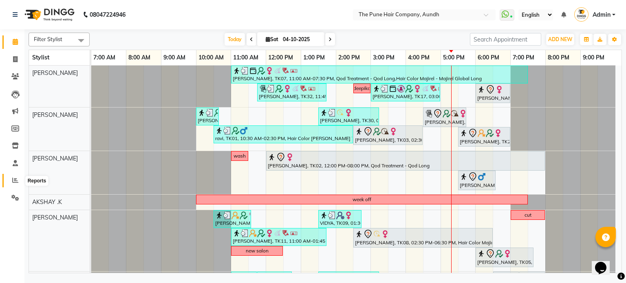
click at [15, 179] on icon at bounding box center [15, 180] width 6 height 6
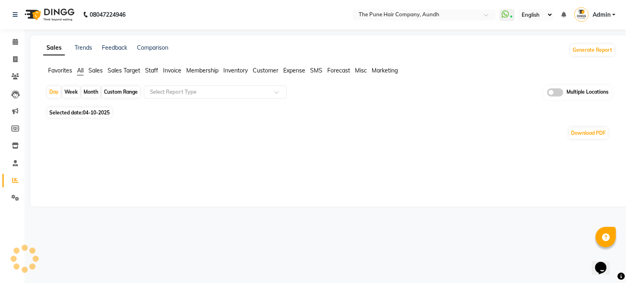
click at [85, 91] on div "Month" at bounding box center [90, 91] width 19 height 11
select select "10"
select select "2025"
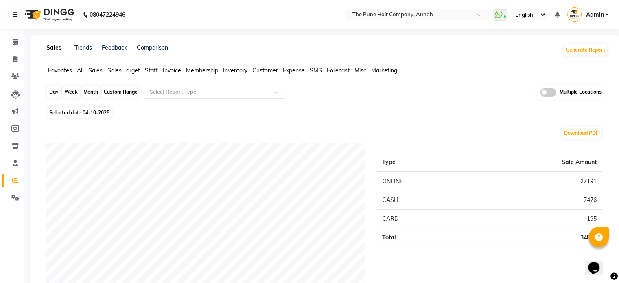
click at [90, 92] on div "Month" at bounding box center [90, 91] width 19 height 11
select select "10"
select select "2025"
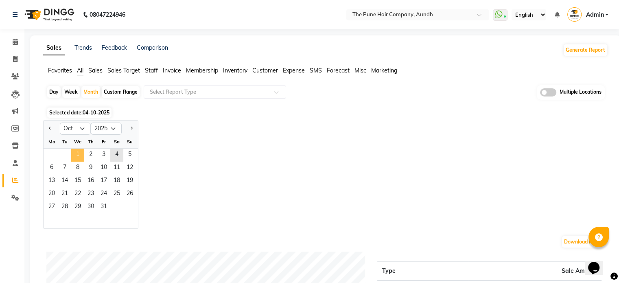
click at [77, 155] on span "1" at bounding box center [77, 155] width 13 height 13
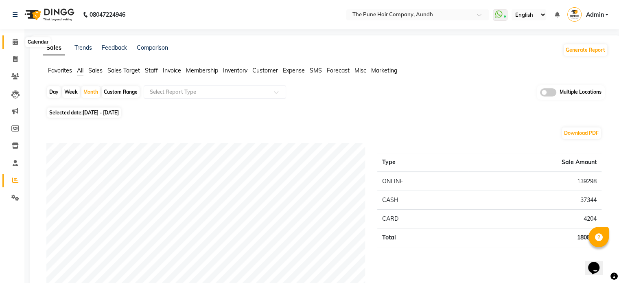
click at [13, 41] on icon at bounding box center [15, 42] width 5 height 6
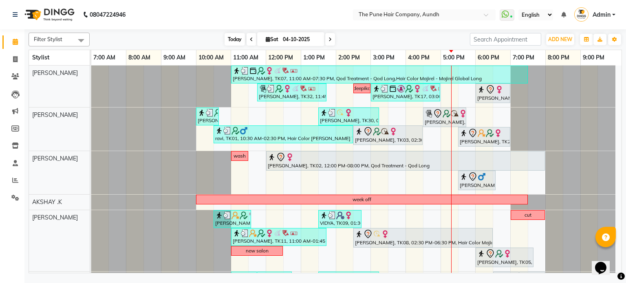
click at [230, 40] on span "Today" at bounding box center [234, 39] width 20 height 13
click at [249, 42] on span at bounding box center [251, 39] width 10 height 13
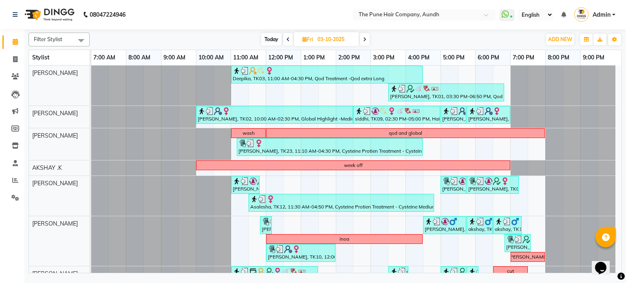
click at [273, 39] on span "Today" at bounding box center [271, 39] width 20 height 13
type input "04-10-2025"
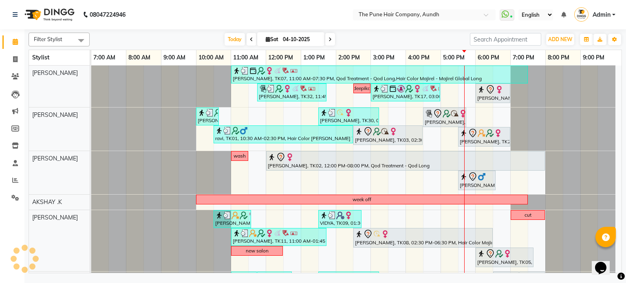
click at [266, 40] on icon at bounding box center [268, 39] width 4 height 5
select select "10"
select select "2025"
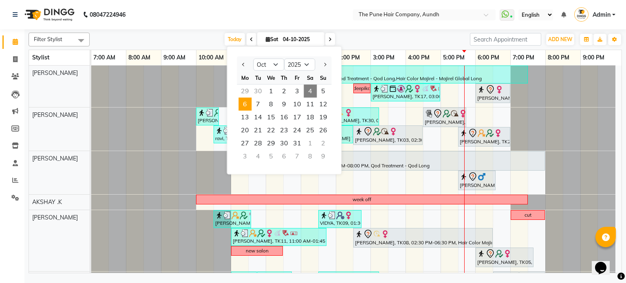
click at [242, 107] on span "6" at bounding box center [244, 104] width 13 height 13
type input "06-10-2025"
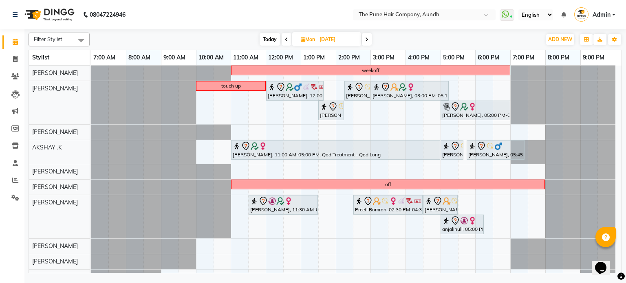
click at [252, 129] on div "weekoff touch up Akbar, 12:00 PM-01:40 PM, Cut male (Expert) Garima Biyani, 02:…" at bounding box center [356, 183] width 530 height 235
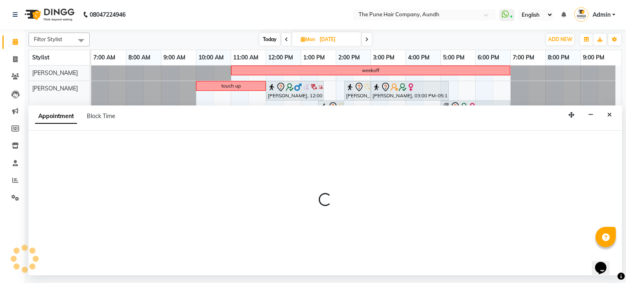
select select "3340"
select select "690"
select select "tentative"
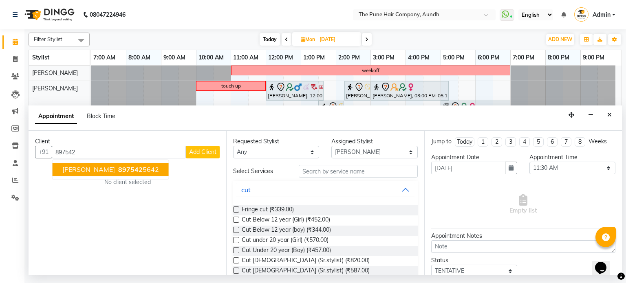
click at [118, 169] on span "897542" at bounding box center [130, 170] width 24 height 8
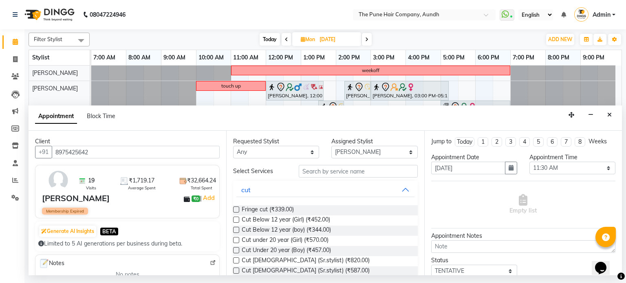
type input "8975425642"
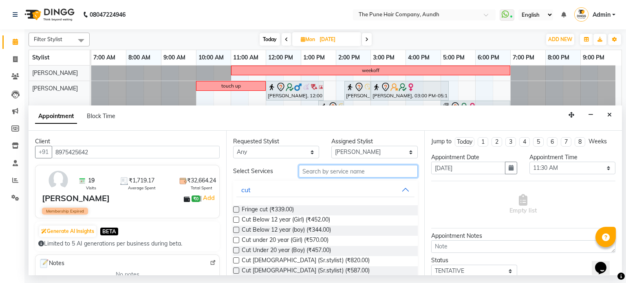
click at [336, 171] on input "text" at bounding box center [358, 171] width 119 height 13
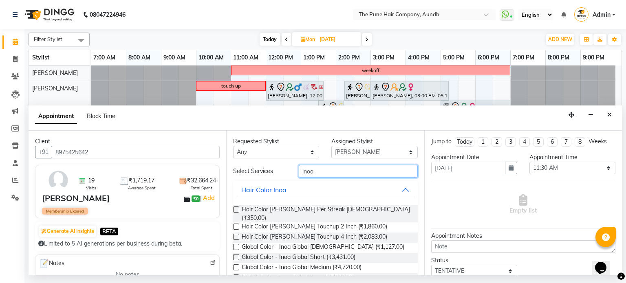
type input "inoa"
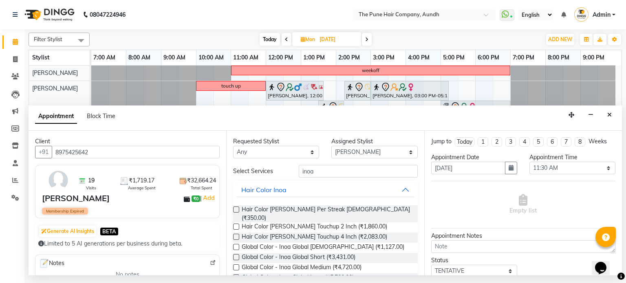
click at [236, 224] on label at bounding box center [236, 227] width 6 height 6
click at [236, 225] on input "checkbox" at bounding box center [235, 227] width 5 height 5
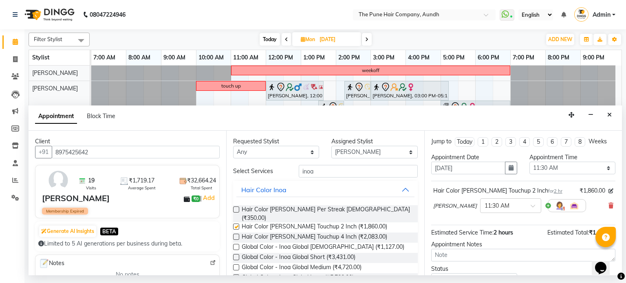
checkbox input "false"
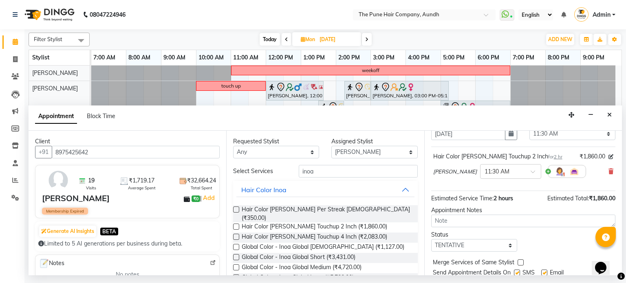
scroll to position [61, 0]
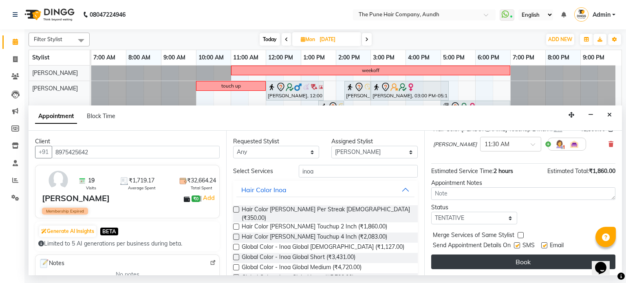
click at [552, 264] on button "Book" at bounding box center [523, 262] width 184 height 15
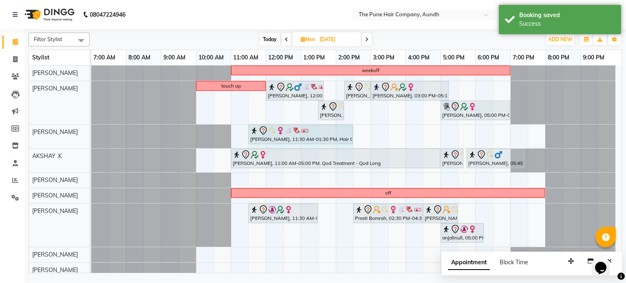
drag, startPoint x: 318, startPoint y: 130, endPoint x: 342, endPoint y: 136, distance: 24.4
click at [91, 136] on div "NIRZARI, 11:30 AM-01:30 PM, Hair Color Inoa - Inoa Touchup 2 Inch NIRZARI, 11:3…" at bounding box center [91, 137] width 0 height 24
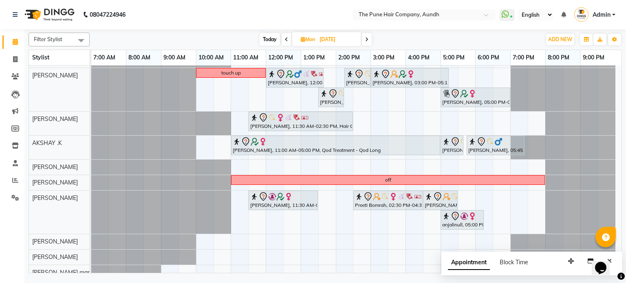
scroll to position [34, 0]
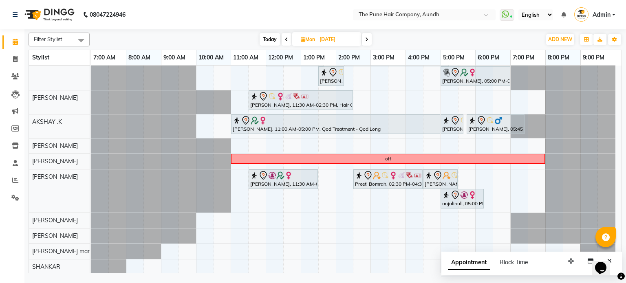
click at [274, 41] on span "Today" at bounding box center [269, 39] width 20 height 13
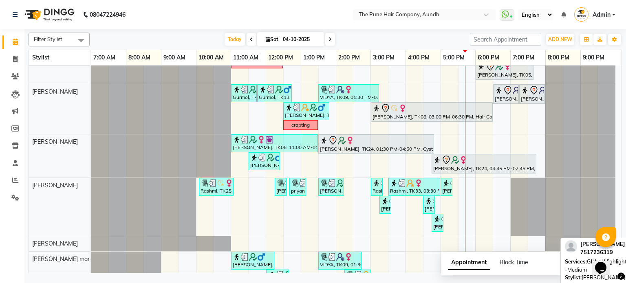
scroll to position [141, 0]
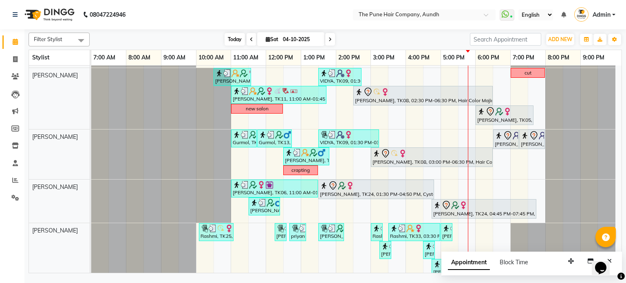
click at [226, 40] on span "Today" at bounding box center [234, 39] width 20 height 13
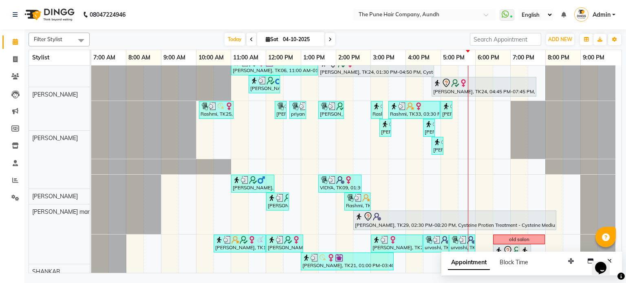
scroll to position [263, 0]
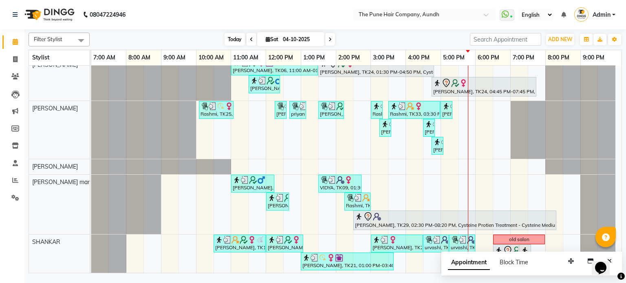
click at [241, 42] on span "Today" at bounding box center [234, 39] width 20 height 13
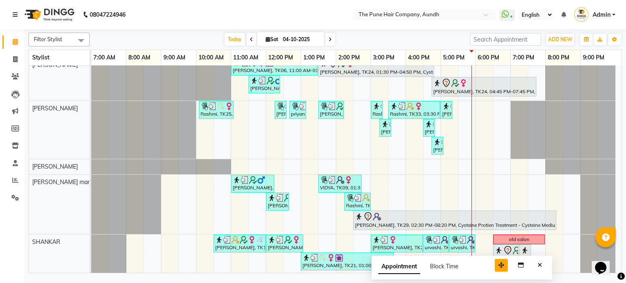
drag, startPoint x: 571, startPoint y: 256, endPoint x: 501, endPoint y: 260, distance: 69.8
click at [501, 260] on button "button" at bounding box center [500, 265] width 13 height 13
click at [541, 261] on button "Close" at bounding box center [540, 265] width 12 height 13
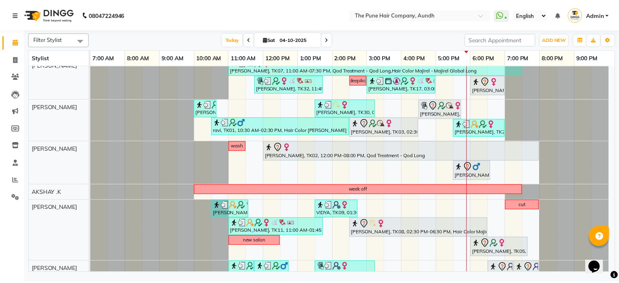
scroll to position [0, 0]
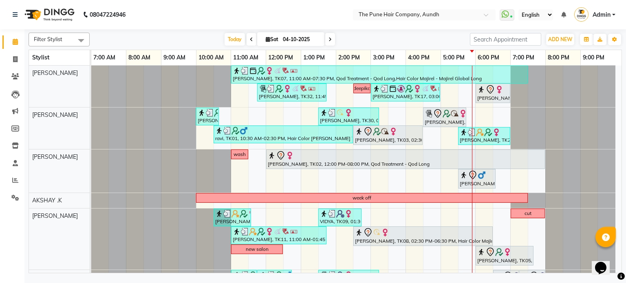
click at [329, 37] on icon at bounding box center [329, 39] width 3 height 5
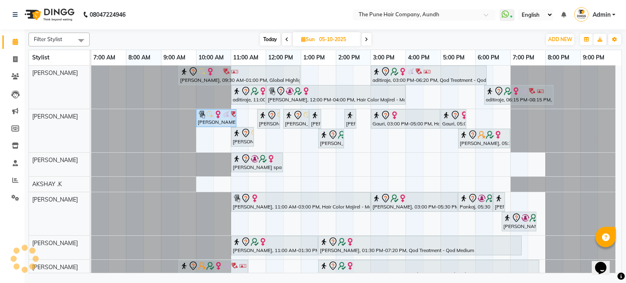
click at [269, 41] on span "Today" at bounding box center [270, 39] width 20 height 13
type input "04-10-2025"
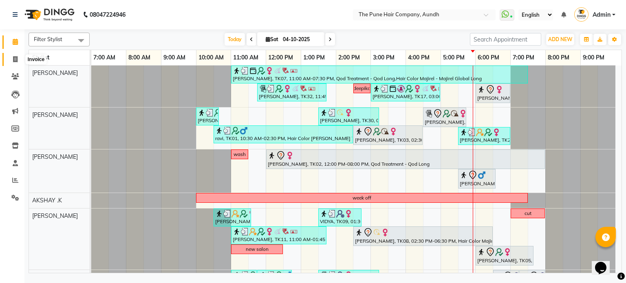
click at [9, 62] on span at bounding box center [15, 59] width 14 height 9
select select "service"
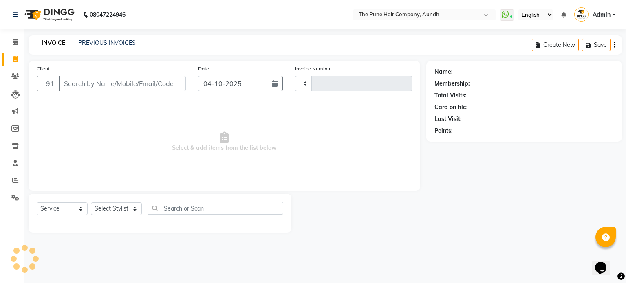
type input "5507"
select select "106"
click at [111, 208] on select "Select Stylist" at bounding box center [116, 208] width 51 height 13
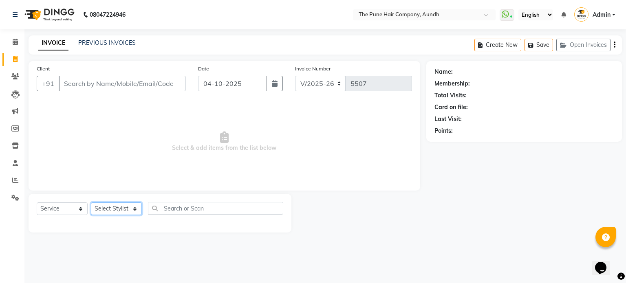
select select "3338"
click at [91, 203] on select "Select Stylist AKSHAY .K LAKKHAN SHINDE Nagesh Jadhav Nitish Desai Pavan mane P…" at bounding box center [116, 208] width 51 height 13
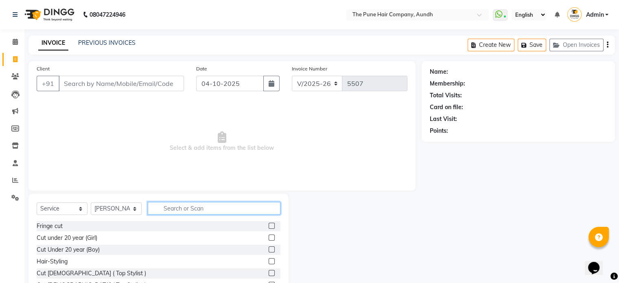
click at [182, 213] on input "text" at bounding box center [214, 208] width 133 height 13
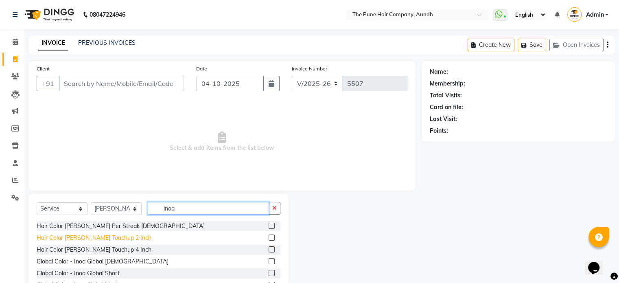
type input "inoa"
click at [117, 239] on div "Hair Color Inoa - Inoa Touchup 2 Inch" at bounding box center [94, 238] width 115 height 9
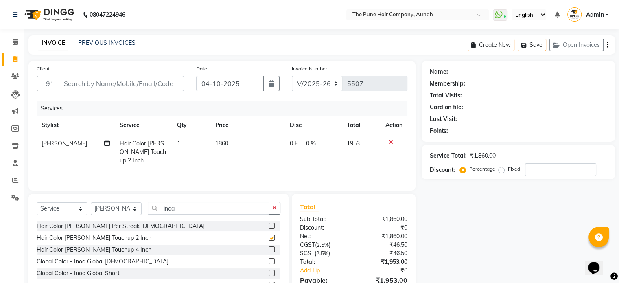
checkbox input "false"
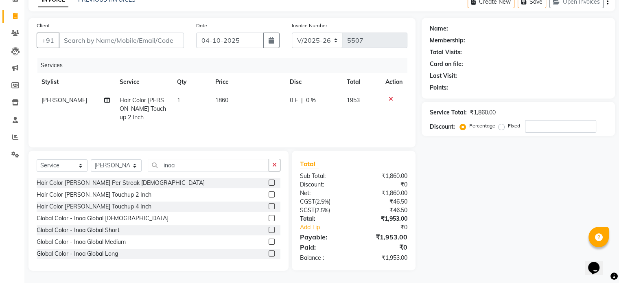
scroll to position [44, 0]
click at [559, 130] on input "number" at bounding box center [560, 126] width 71 height 13
type input "20"
click at [144, 42] on input "Client" at bounding box center [121, 40] width 125 height 15
type input "7"
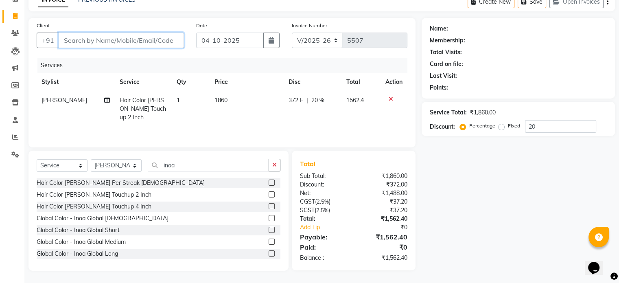
type input "0"
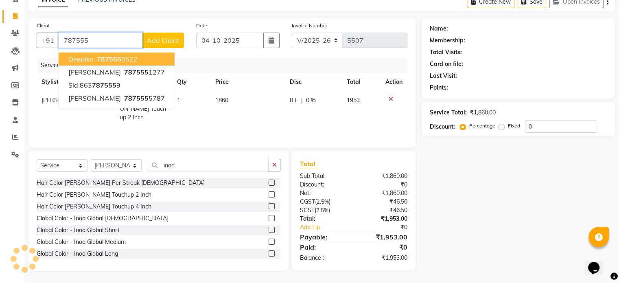
click at [125, 60] on ngb-highlight "787555 0522" at bounding box center [116, 59] width 42 height 8
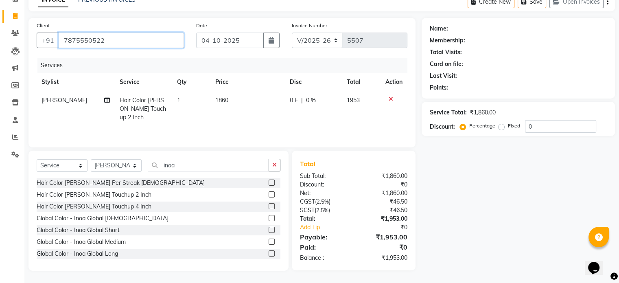
type input "7875550522"
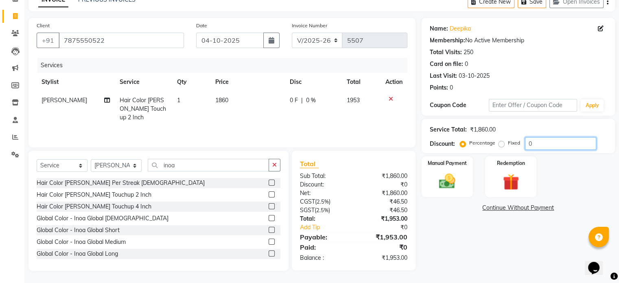
click at [553, 142] on input "0" at bounding box center [560, 143] width 71 height 13
type input "020"
click at [454, 177] on img at bounding box center [447, 182] width 27 height 20
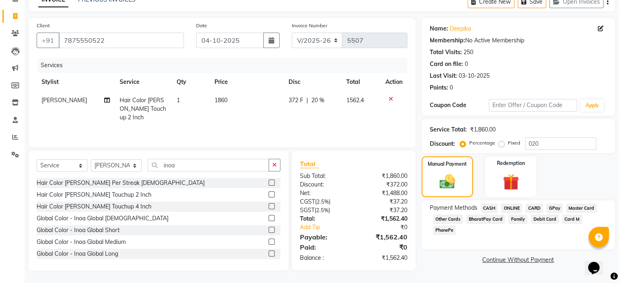
click at [510, 207] on span "ONLINE" at bounding box center [511, 208] width 21 height 9
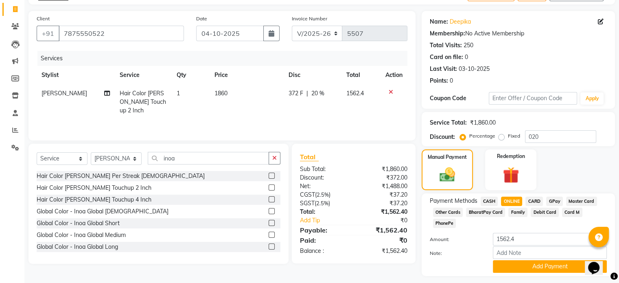
scroll to position [62, 0]
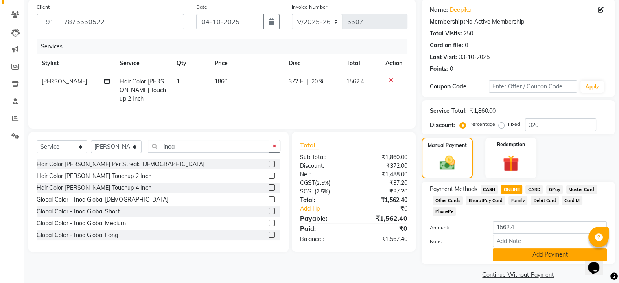
click at [520, 248] on button "Add Payment" at bounding box center [550, 254] width 114 height 13
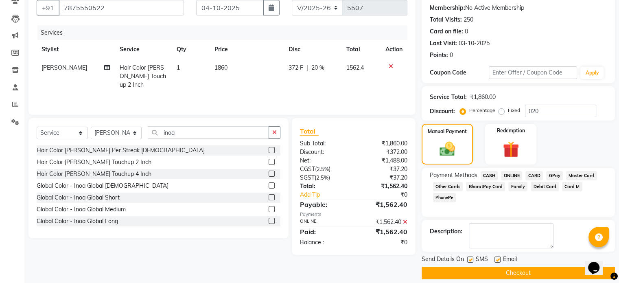
scroll to position [83, 0]
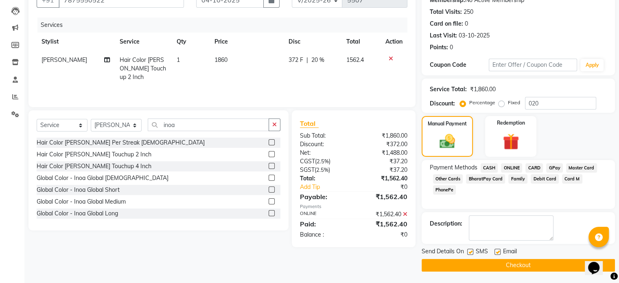
click at [516, 264] on button "Checkout" at bounding box center [518, 265] width 193 height 13
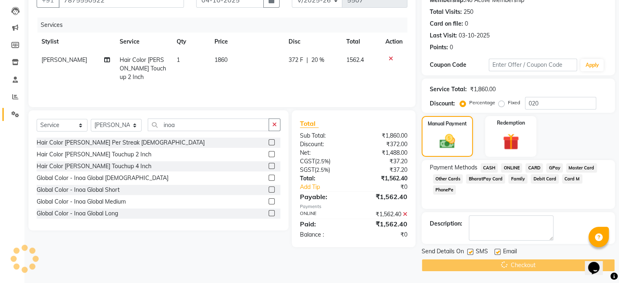
scroll to position [39, 0]
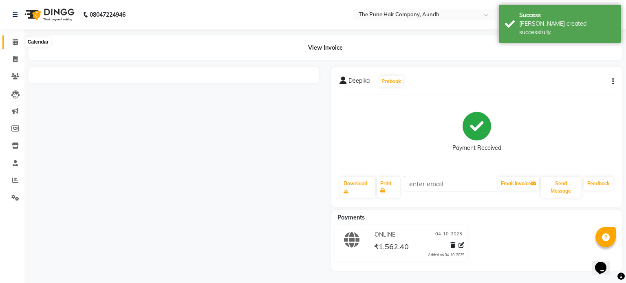
click at [13, 37] on span at bounding box center [15, 41] width 14 height 9
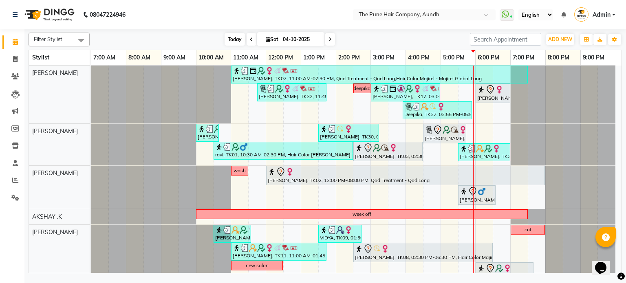
click at [235, 40] on span "Today" at bounding box center [234, 39] width 20 height 13
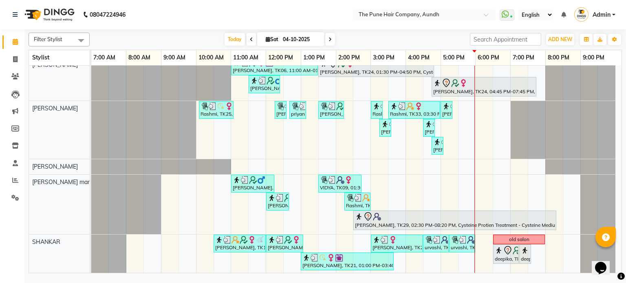
scroll to position [157, 0]
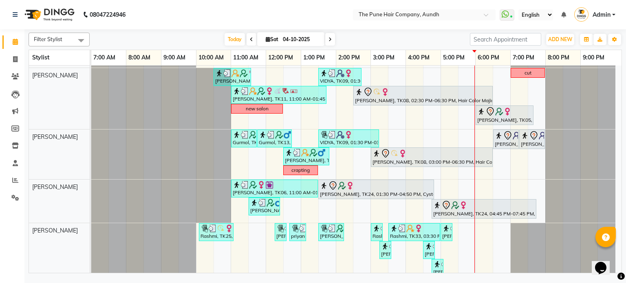
click at [332, 37] on span at bounding box center [330, 39] width 10 height 13
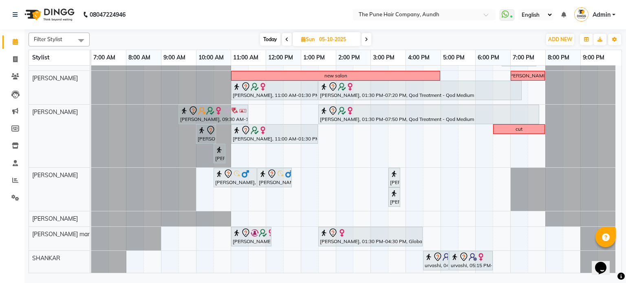
scroll to position [136, 0]
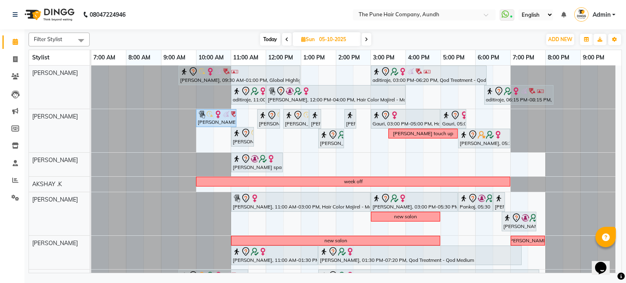
click at [364, 38] on span at bounding box center [366, 39] width 10 height 13
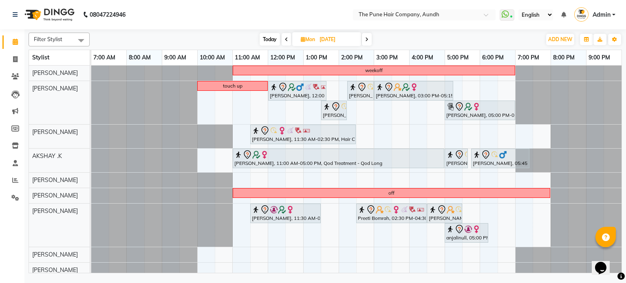
click at [363, 42] on span at bounding box center [367, 39] width 10 height 13
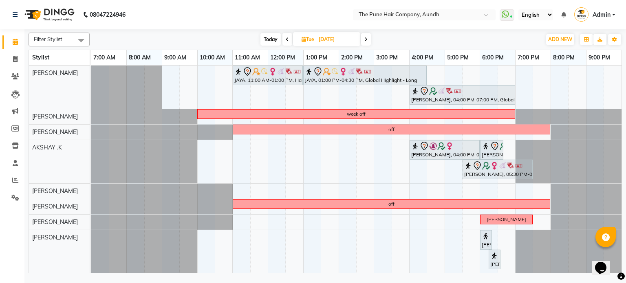
click at [363, 42] on span at bounding box center [366, 39] width 10 height 13
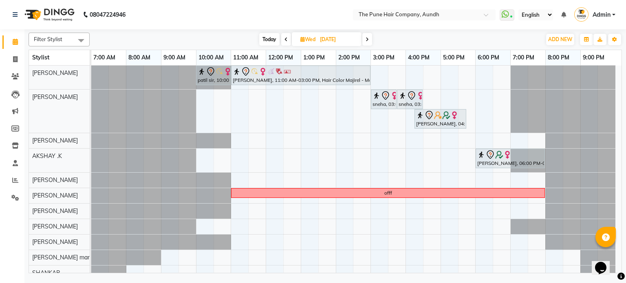
click at [270, 34] on span "Today" at bounding box center [269, 39] width 20 height 13
type input "04-10-2025"
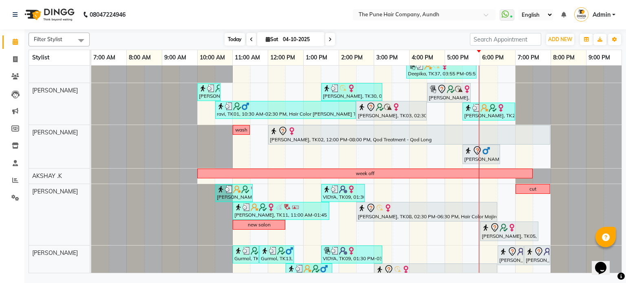
click at [229, 38] on span "Today" at bounding box center [234, 39] width 20 height 13
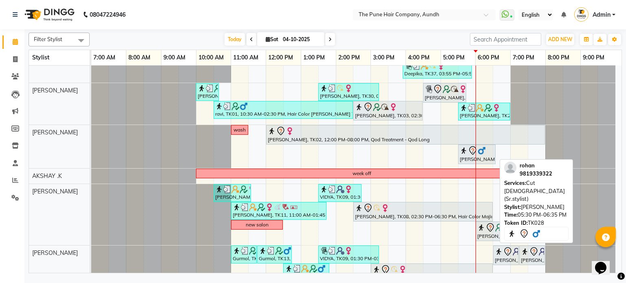
click at [465, 158] on div "[PERSON_NAME], TK28, 05:30 PM-06:35 PM, Cut [DEMOGRAPHIC_DATA] (Sr.stylist)" at bounding box center [477, 154] width 36 height 17
select select "7"
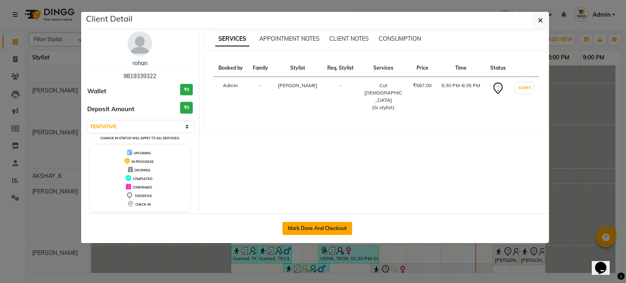
click at [331, 233] on button "Mark Done And Checkout" at bounding box center [317, 228] width 70 height 13
select select "106"
select select "service"
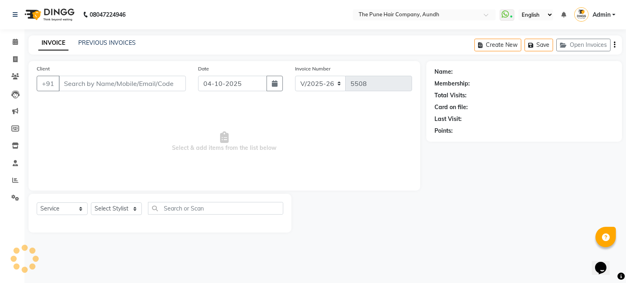
type input "9819339322"
select select "3340"
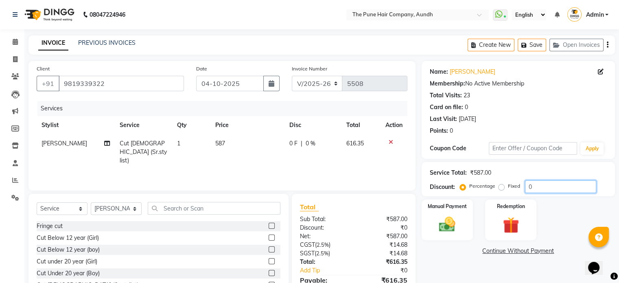
click at [540, 189] on input "0" at bounding box center [560, 186] width 71 height 13
type input "020"
click at [456, 221] on img at bounding box center [447, 225] width 27 height 20
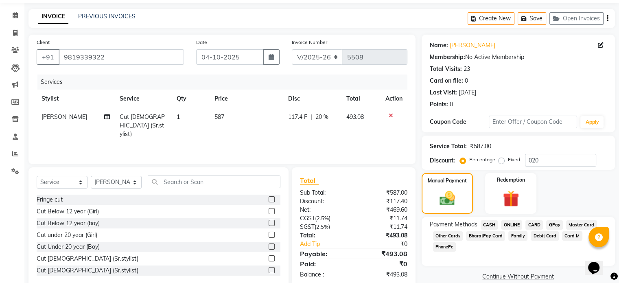
scroll to position [41, 0]
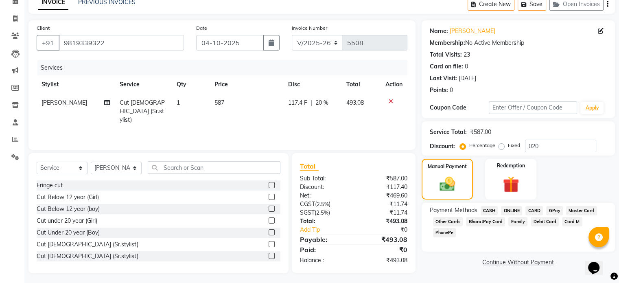
click at [518, 209] on span "ONLINE" at bounding box center [511, 210] width 21 height 9
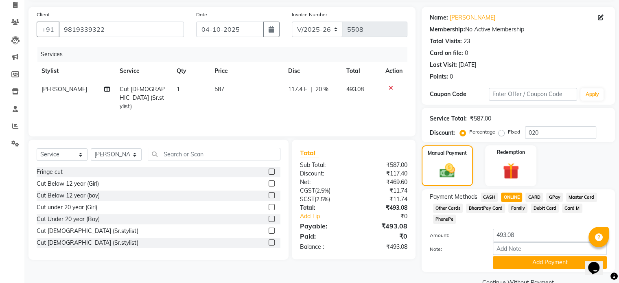
scroll to position [62, 0]
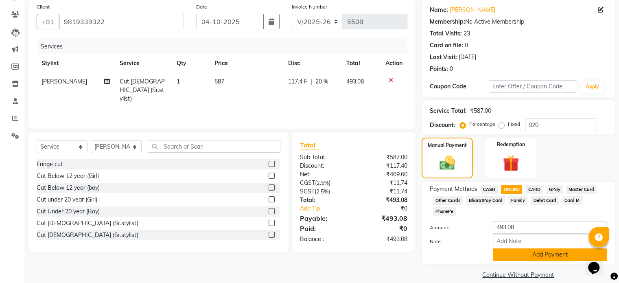
click at [551, 248] on button "Add Payment" at bounding box center [550, 254] width 114 height 13
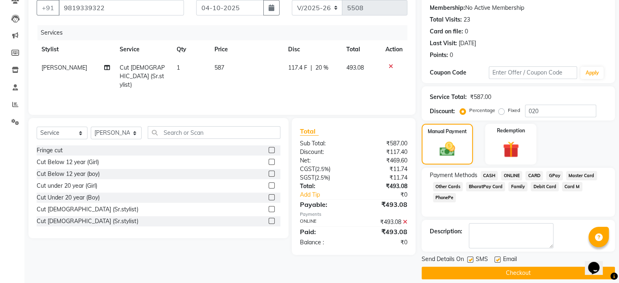
scroll to position [83, 0]
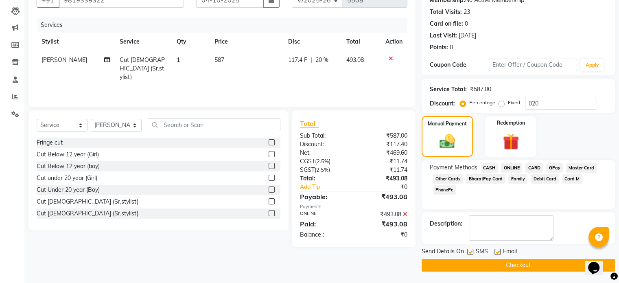
click at [521, 261] on button "Checkout" at bounding box center [518, 265] width 193 height 13
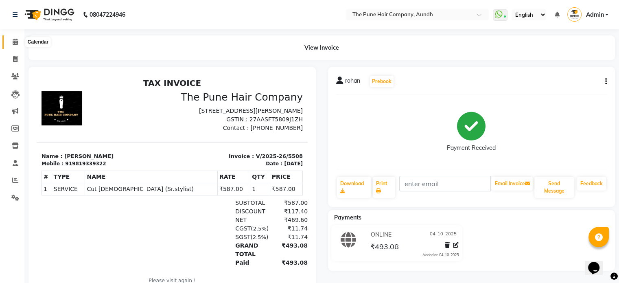
click at [14, 43] on icon at bounding box center [15, 42] width 5 height 6
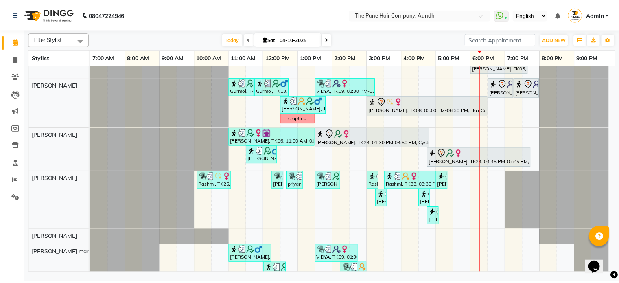
scroll to position [196, 0]
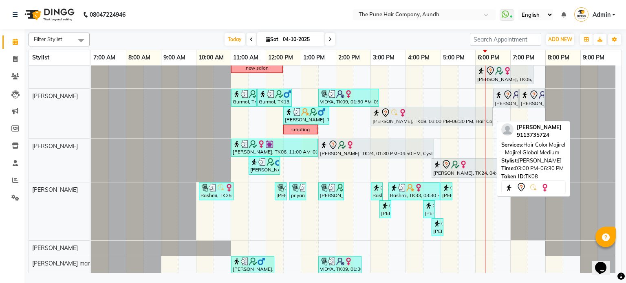
click at [392, 119] on div "rishu jwshwal, TK08, 03:00 PM-06:30 PM, Hair Color Majirel - Majirel Global Med…" at bounding box center [431, 116] width 120 height 17
select select "7"
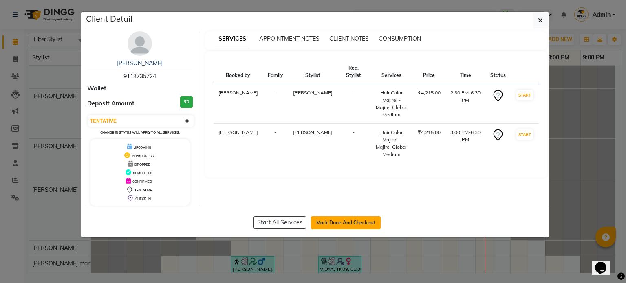
click at [362, 222] on button "Mark Done And Checkout" at bounding box center [346, 222] width 70 height 13
select select "service"
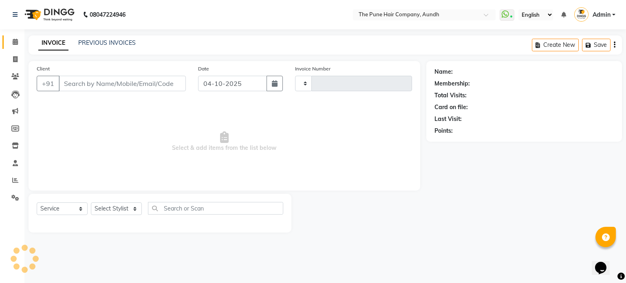
type input "5509"
select select "106"
type input "9113735724"
select select "12769"
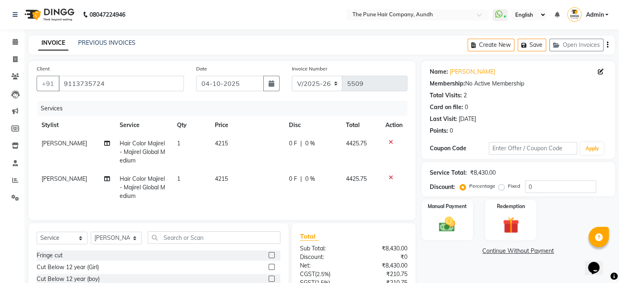
drag, startPoint x: 388, startPoint y: 178, endPoint x: 394, endPoint y: 160, distance: 19.1
click at [389, 177] on icon at bounding box center [391, 178] width 4 height 6
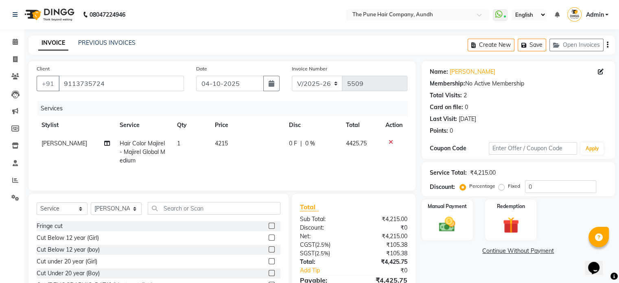
click at [391, 141] on icon at bounding box center [391, 142] width 4 height 6
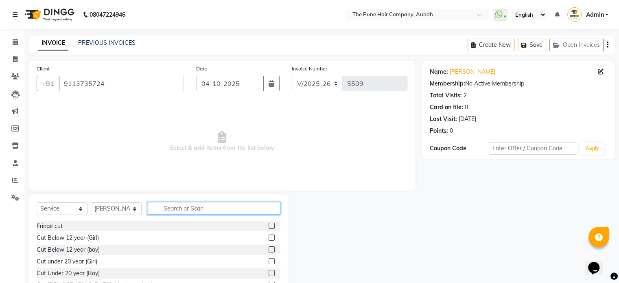
drag, startPoint x: 176, startPoint y: 207, endPoint x: 180, endPoint y: 209, distance: 4.8
click at [180, 209] on input "text" at bounding box center [214, 208] width 133 height 13
type input "hi"
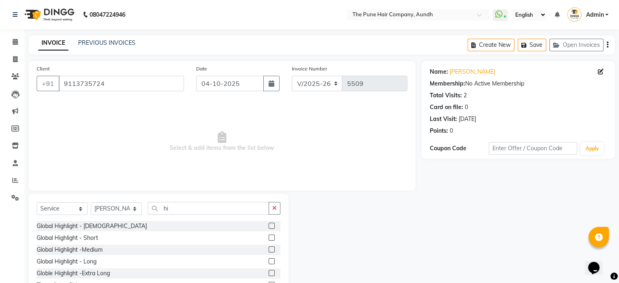
click at [269, 247] on label at bounding box center [272, 249] width 6 height 6
click at [269, 247] on input "checkbox" at bounding box center [271, 249] width 5 height 5
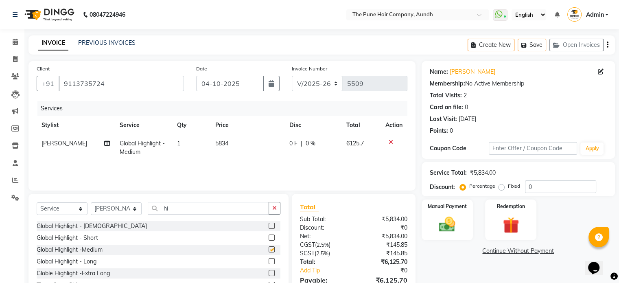
checkbox input "false"
click at [182, 208] on input "hi" at bounding box center [208, 208] width 121 height 13
type input "h"
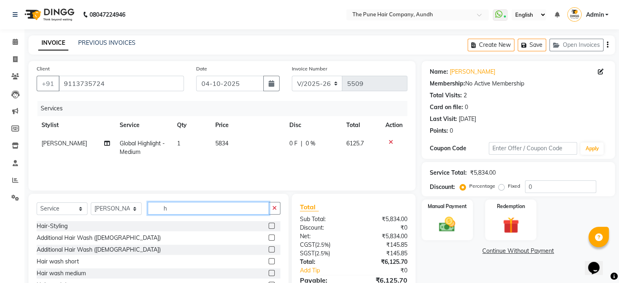
type input "hi"
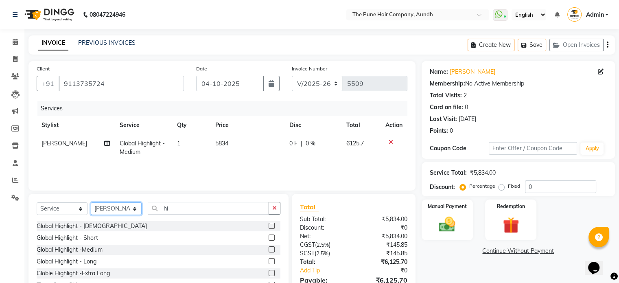
click at [114, 211] on select "Select Stylist AKSHAY .K LAKKHAN SHINDE Nagesh Jadhav Nitish Desai Pavan mane P…" at bounding box center [116, 208] width 51 height 13
select select "18078"
click at [91, 203] on select "Select Stylist AKSHAY .K LAKKHAN SHINDE Nagesh Jadhav Nitish Desai Pavan mane P…" at bounding box center [116, 208] width 51 height 13
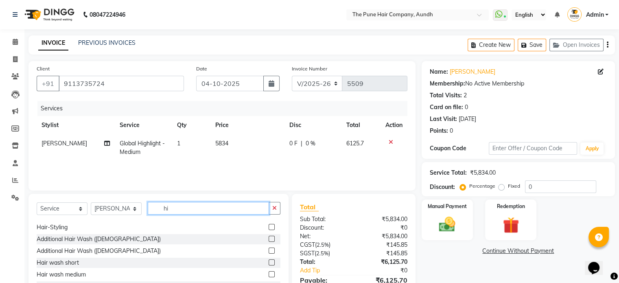
click at [180, 210] on input "hi" at bounding box center [208, 208] width 121 height 13
type input "h"
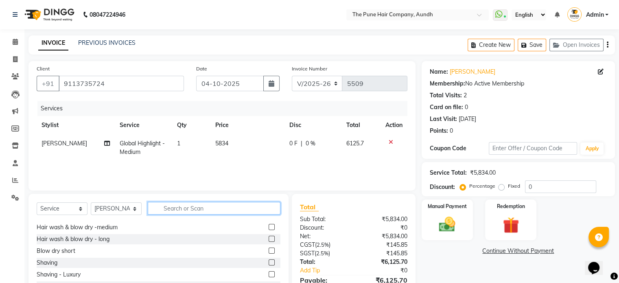
scroll to position [0, 0]
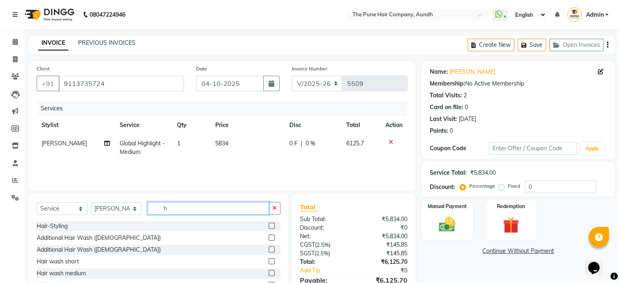
type input "hi"
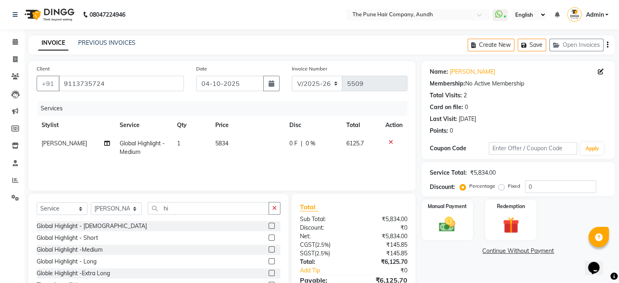
click at [269, 261] on label at bounding box center [272, 261] width 6 height 6
click at [269, 261] on input "checkbox" at bounding box center [271, 261] width 5 height 5
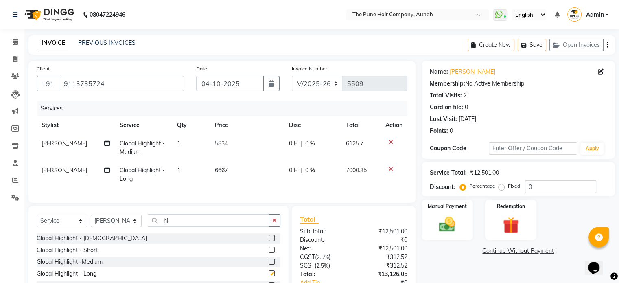
checkbox input "false"
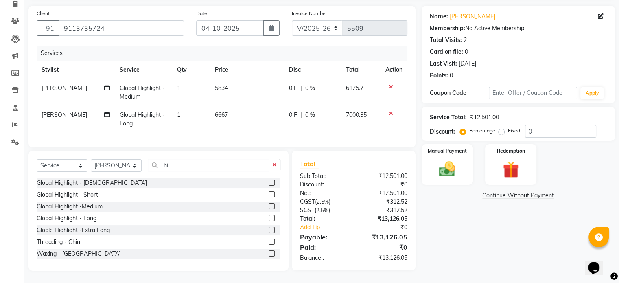
scroll to position [62, 0]
click at [559, 125] on input "0" at bounding box center [560, 131] width 71 height 13
type input "020"
click at [108, 166] on select "Select Stylist AKSHAY .K LAKKHAN SHINDE Nagesh Jadhav Nitish Desai Pavan mane P…" at bounding box center [116, 165] width 51 height 13
select select "12769"
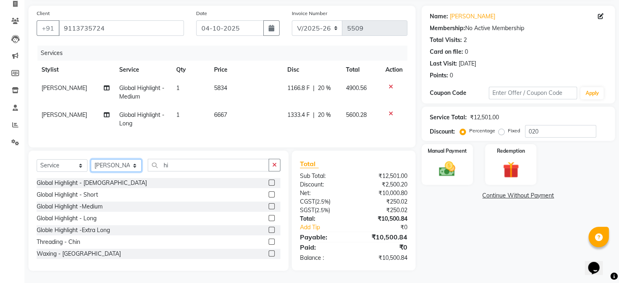
click at [91, 160] on select "Select Stylist AKSHAY .K LAKKHAN SHINDE Nagesh Jadhav Nitish Desai Pavan mane P…" at bounding box center [116, 165] width 51 height 13
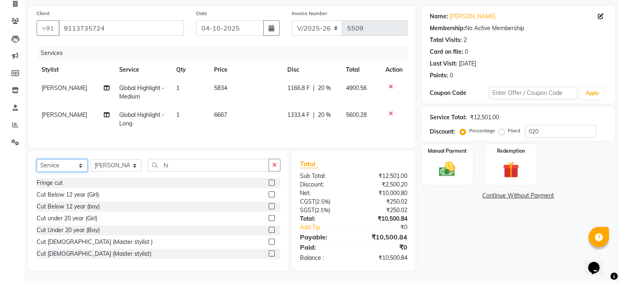
click at [63, 164] on select "Select Service Product Membership Package Voucher Prepaid Gift Card" at bounding box center [62, 165] width 51 height 13
click at [37, 160] on select "Select Service Product Membership Package Voucher Prepaid Gift Card" at bounding box center [62, 165] width 51 height 13
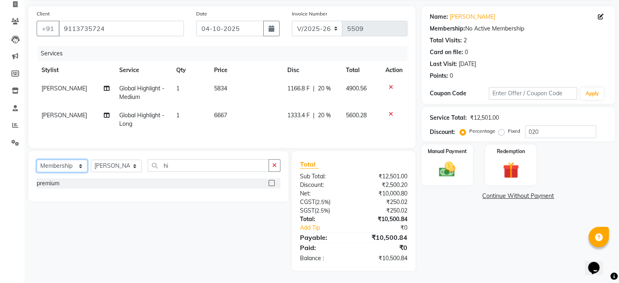
scroll to position [61, 0]
click at [272, 184] on label at bounding box center [272, 183] width 6 height 6
click at [272, 184] on input "checkbox" at bounding box center [271, 183] width 5 height 5
select select "select"
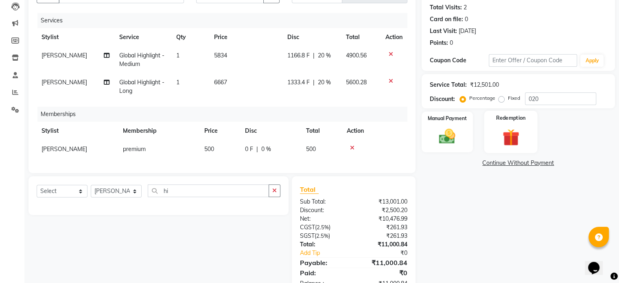
scroll to position [119, 0]
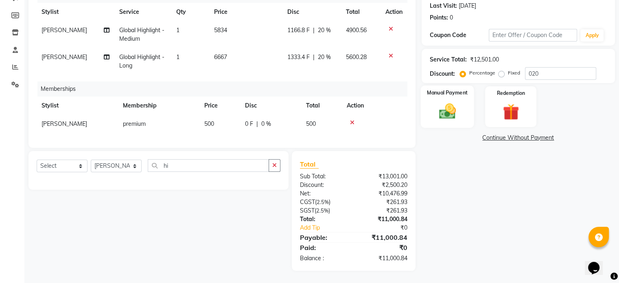
click at [448, 103] on img at bounding box center [447, 112] width 27 height 20
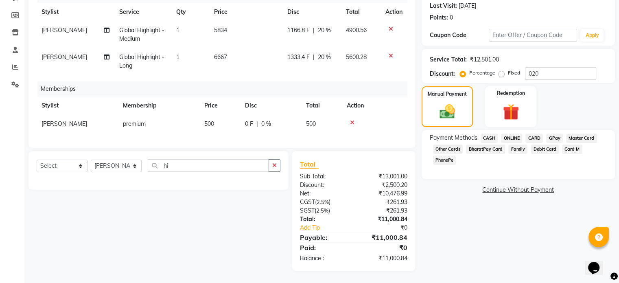
click at [515, 134] on span "ONLINE" at bounding box center [511, 138] width 21 height 9
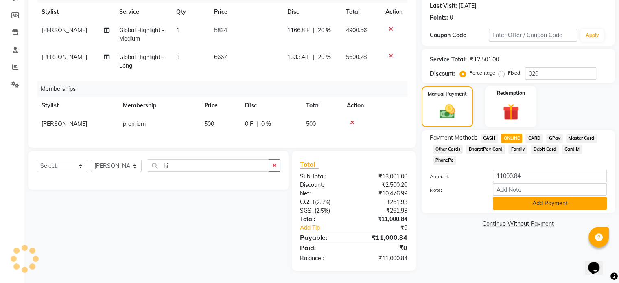
click at [539, 197] on button "Add Payment" at bounding box center [550, 203] width 114 height 13
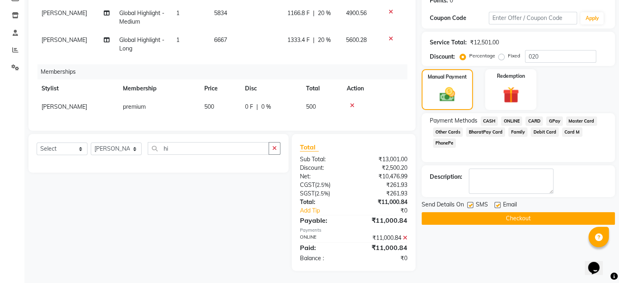
scroll to position [136, 0]
click at [525, 212] on button "Checkout" at bounding box center [518, 218] width 193 height 13
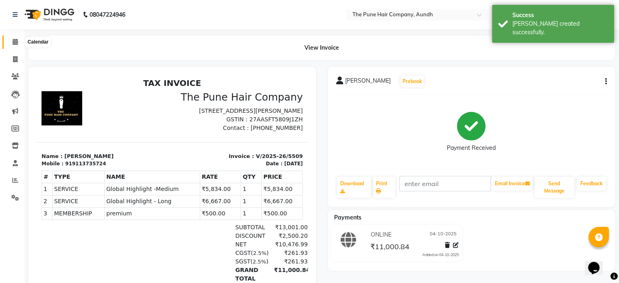
drag, startPoint x: 14, startPoint y: 44, endPoint x: 23, endPoint y: 40, distance: 9.5
click at [14, 44] on icon at bounding box center [15, 42] width 5 height 6
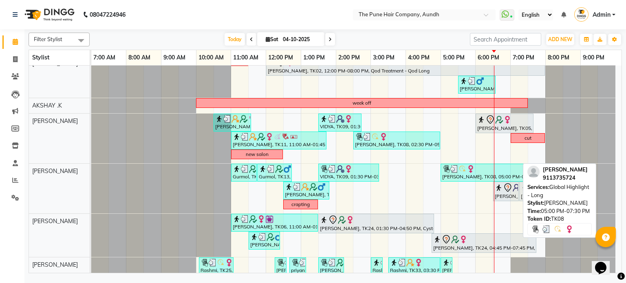
scroll to position [62, 0]
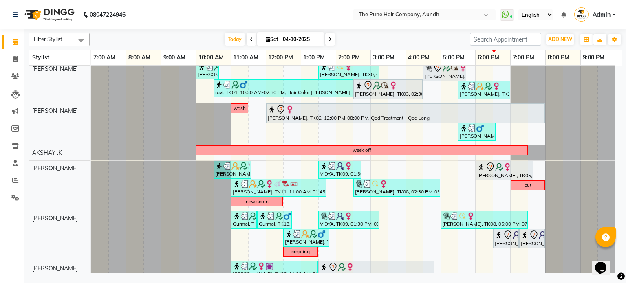
click at [333, 40] on span at bounding box center [330, 39] width 10 height 13
type input "05-10-2025"
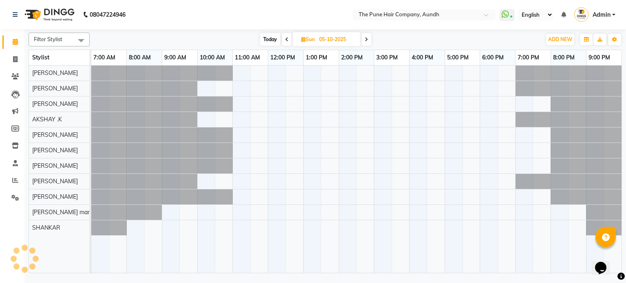
scroll to position [0, 0]
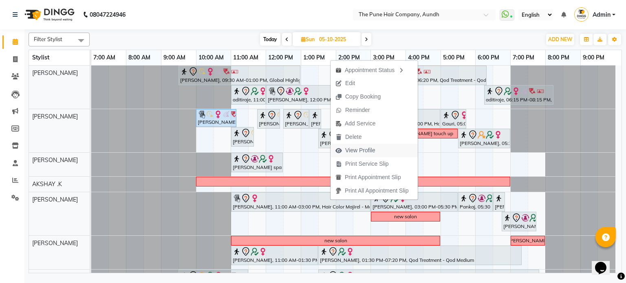
click at [357, 149] on span "View Profile" at bounding box center [360, 150] width 30 height 9
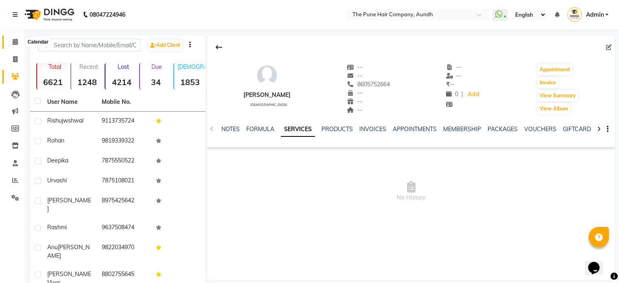
click at [13, 40] on icon at bounding box center [15, 42] width 5 height 6
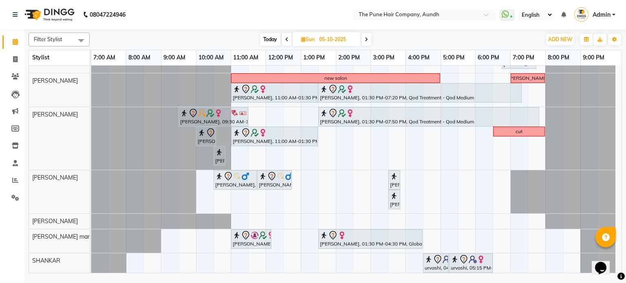
scroll to position [163, 0]
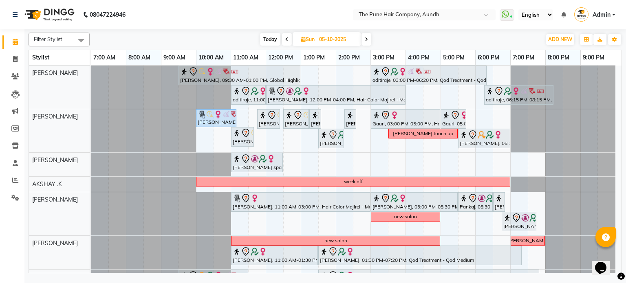
click at [266, 36] on span "Today" at bounding box center [270, 39] width 20 height 13
type input "04-10-2025"
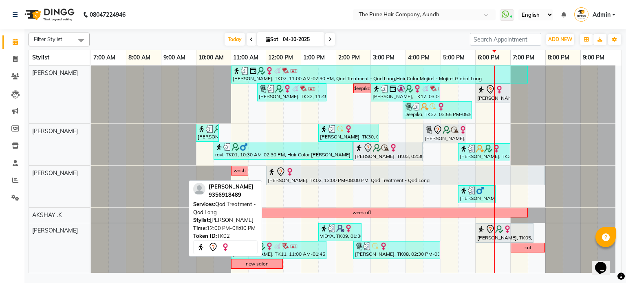
click at [292, 170] on img at bounding box center [289, 172] width 8 height 8
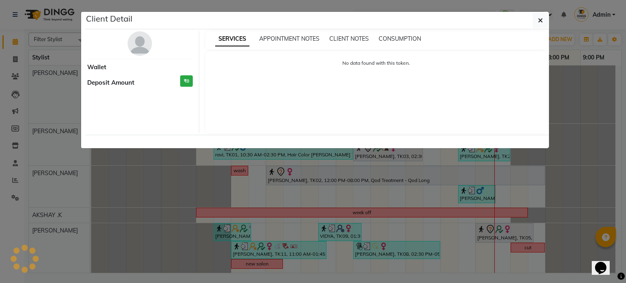
select select "7"
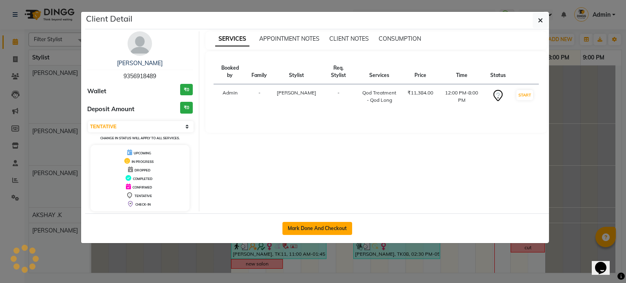
click at [298, 227] on button "Mark Done And Checkout" at bounding box center [317, 228] width 70 height 13
select select "106"
select select "service"
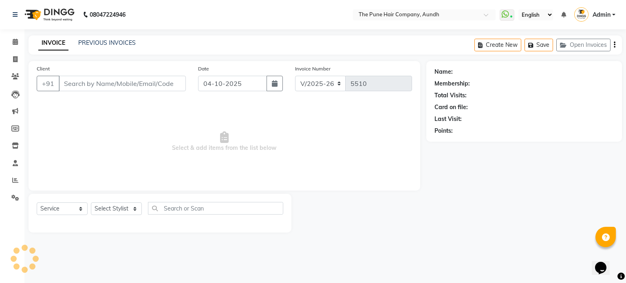
type input "9356918489"
select select "3340"
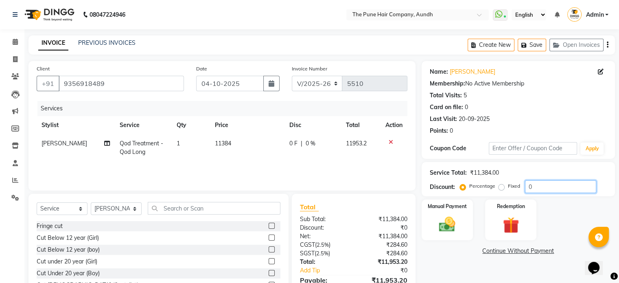
click at [539, 185] on input "0" at bounding box center [560, 186] width 71 height 13
type input "20"
click at [447, 230] on img at bounding box center [447, 225] width 27 height 20
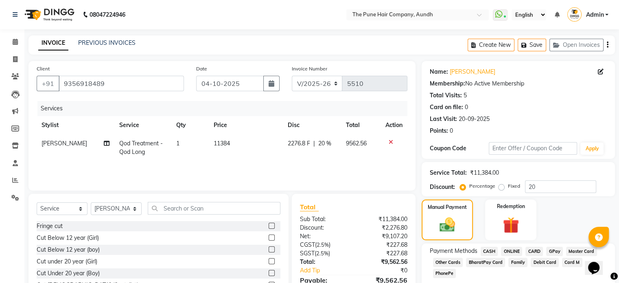
click at [510, 250] on span "ONLINE" at bounding box center [511, 251] width 21 height 9
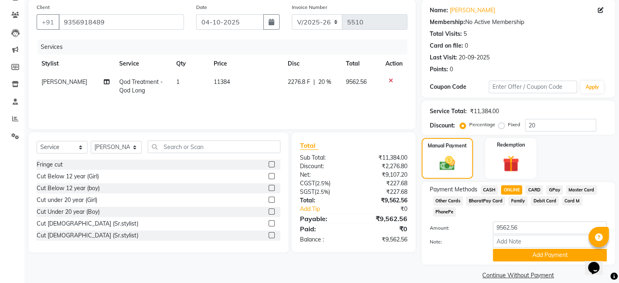
scroll to position [62, 0]
click at [518, 248] on button "Add Payment" at bounding box center [550, 254] width 114 height 13
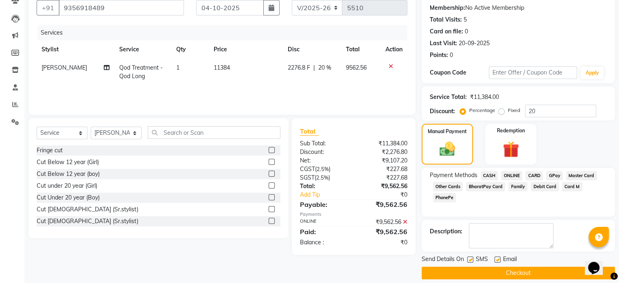
scroll to position [83, 0]
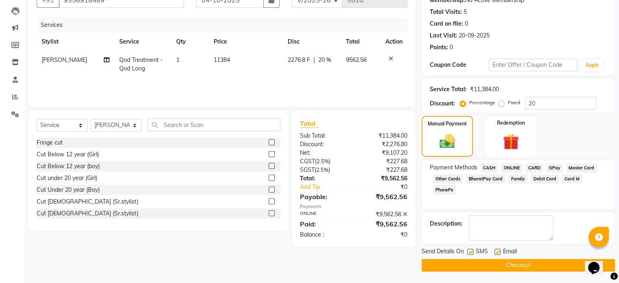
click at [470, 253] on label at bounding box center [471, 252] width 6 height 6
click at [470, 253] on input "checkbox" at bounding box center [470, 252] width 5 height 5
checkbox input "false"
click at [477, 223] on textarea at bounding box center [511, 227] width 85 height 25
type textarea "8"
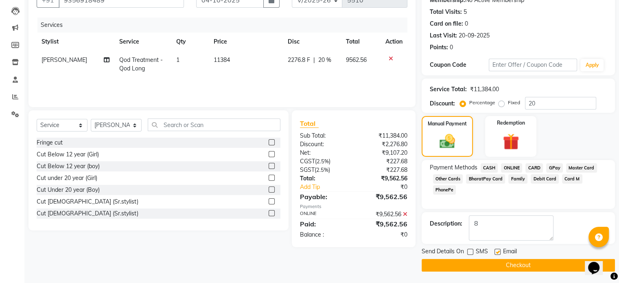
click at [483, 263] on button "Checkout" at bounding box center [518, 265] width 193 height 13
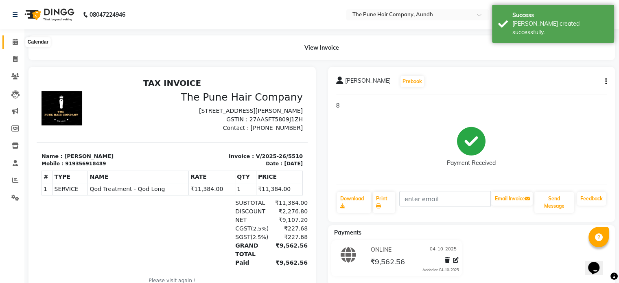
click at [17, 40] on icon at bounding box center [15, 42] width 5 height 6
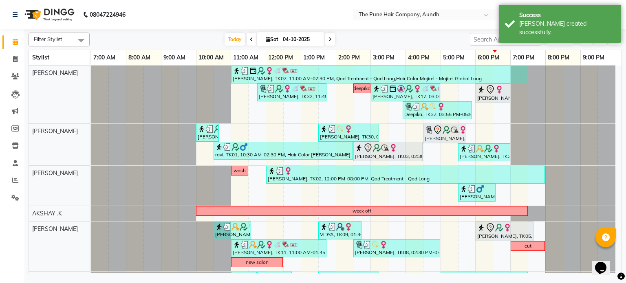
click at [326, 38] on span at bounding box center [330, 39] width 10 height 13
type input "05-10-2025"
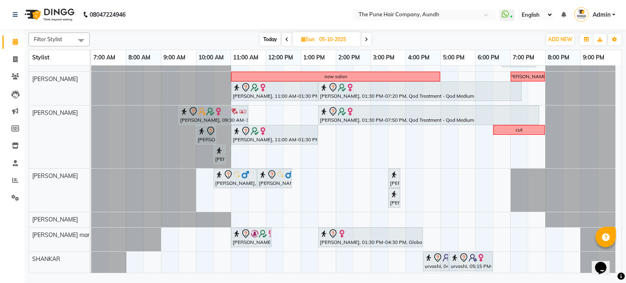
scroll to position [165, 0]
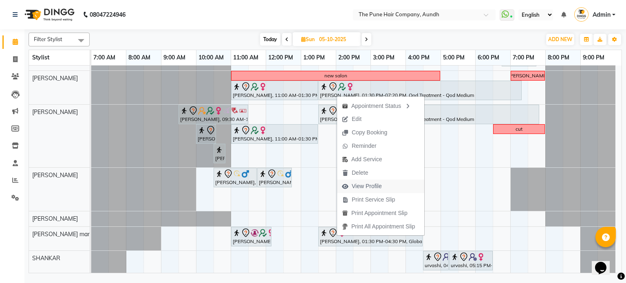
click at [355, 187] on span "View Profile" at bounding box center [366, 186] width 30 height 9
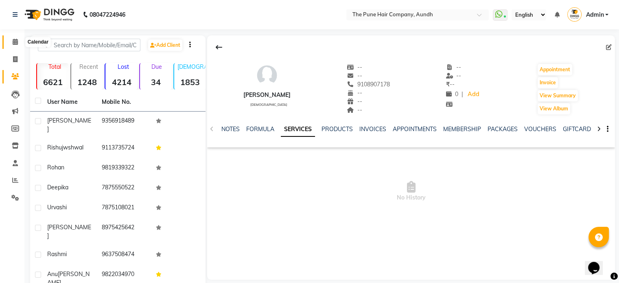
click at [15, 45] on span at bounding box center [15, 41] width 14 height 9
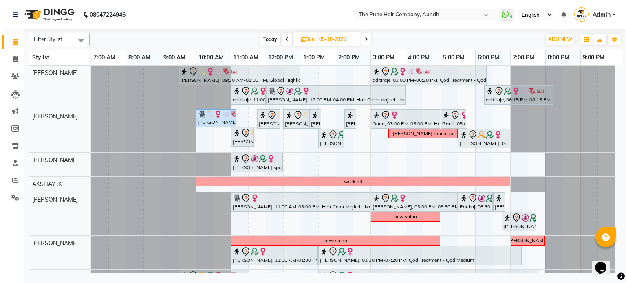
click at [366, 41] on icon at bounding box center [365, 39] width 3 height 5
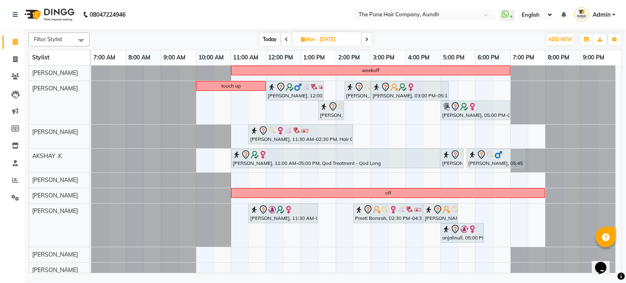
click at [366, 41] on icon at bounding box center [366, 39] width 3 height 5
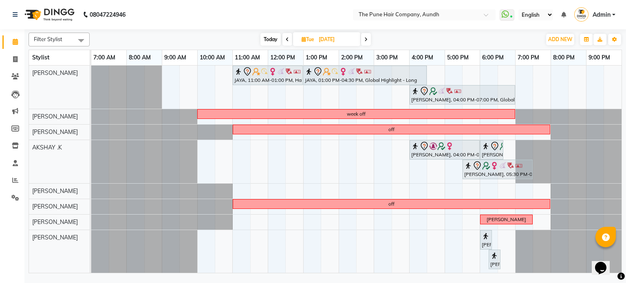
click at [366, 41] on icon at bounding box center [365, 39] width 3 height 5
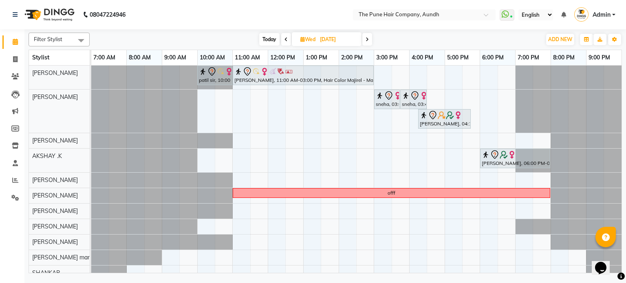
click at [366, 41] on icon at bounding box center [366, 39] width 3 height 5
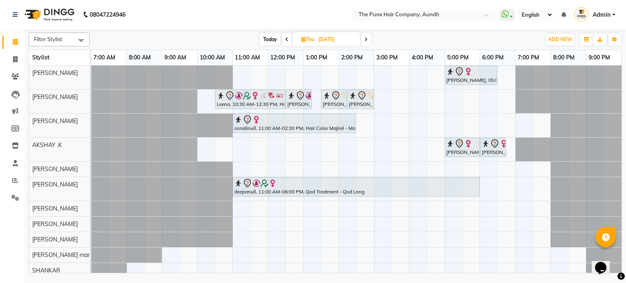
click at [366, 41] on icon at bounding box center [365, 39] width 3 height 5
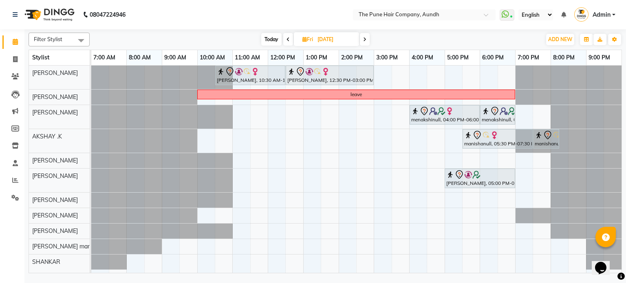
click at [366, 41] on icon at bounding box center [364, 39] width 3 height 5
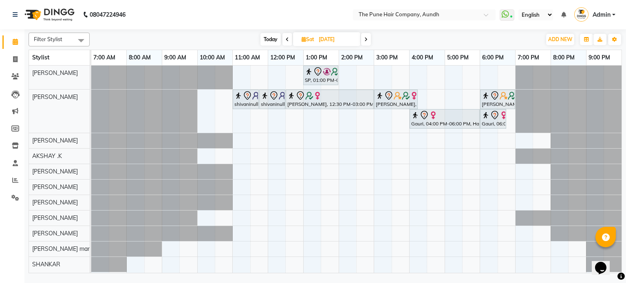
click at [366, 41] on icon at bounding box center [365, 39] width 3 height 5
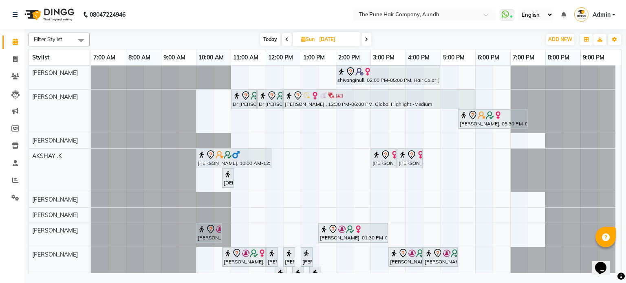
click at [365, 40] on icon at bounding box center [365, 39] width 3 height 5
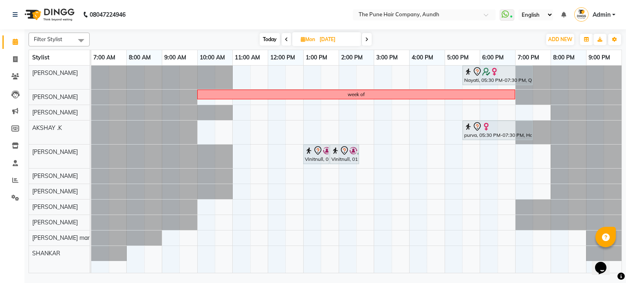
click at [269, 36] on span "Today" at bounding box center [269, 39] width 20 height 13
type input "04-10-2025"
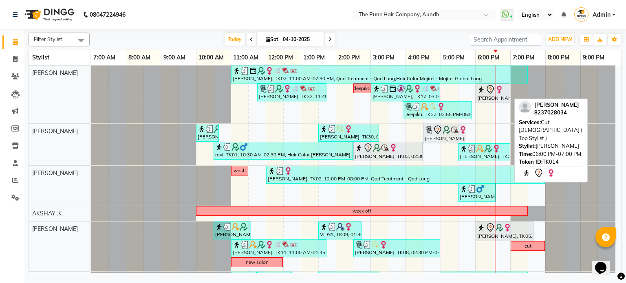
click at [486, 92] on icon at bounding box center [490, 90] width 10 height 10
select select "7"
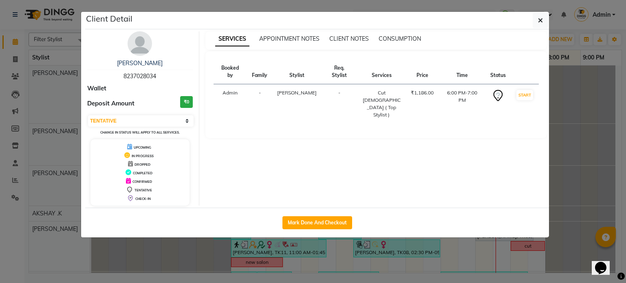
click at [333, 215] on div "Mark Done And Checkout" at bounding box center [316, 223] width 463 height 30
click at [331, 218] on button "Mark Done And Checkout" at bounding box center [317, 222] width 70 height 13
select select "106"
select select "service"
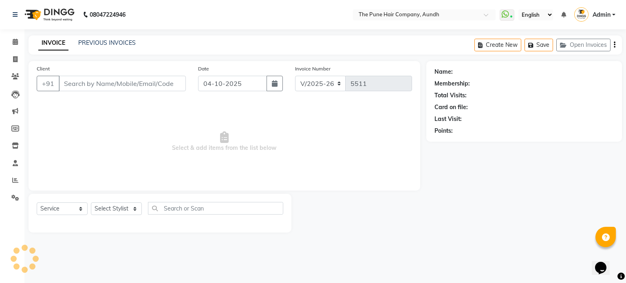
type input "8237028034"
select select "3338"
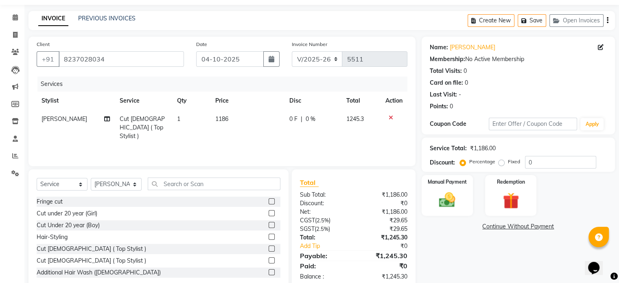
scroll to position [43, 0]
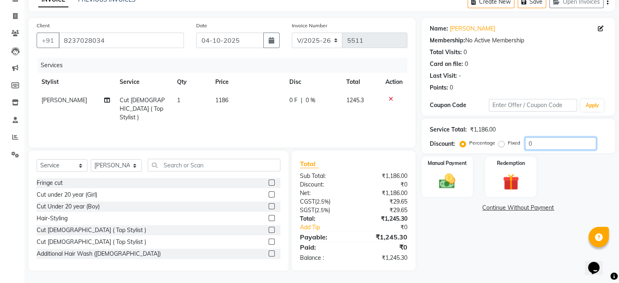
click at [556, 141] on input "0" at bounding box center [560, 143] width 71 height 13
click at [459, 168] on div "Manual Payment" at bounding box center [447, 177] width 53 height 42
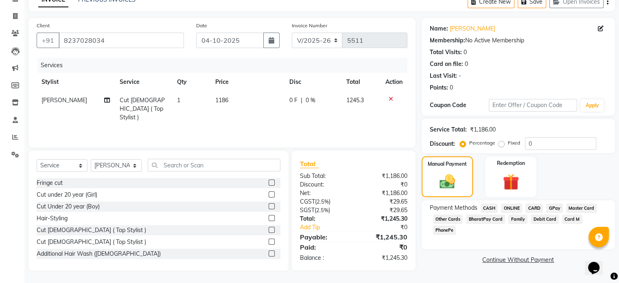
click at [512, 209] on span "ONLINE" at bounding box center [511, 208] width 21 height 9
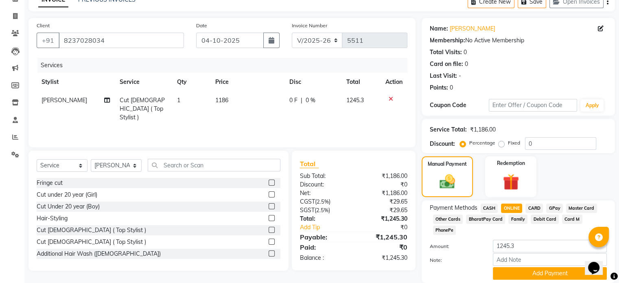
scroll to position [62, 0]
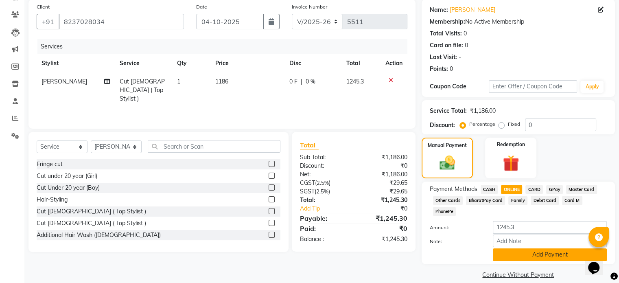
click at [512, 248] on button "Add Payment" at bounding box center [550, 254] width 114 height 13
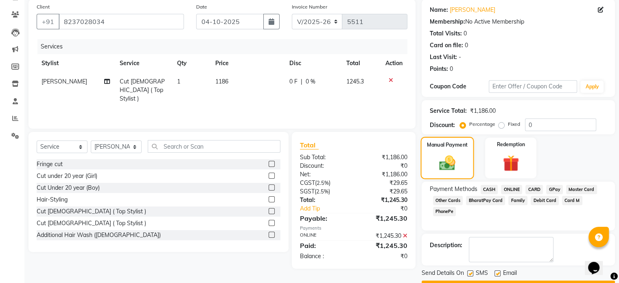
scroll to position [83, 0]
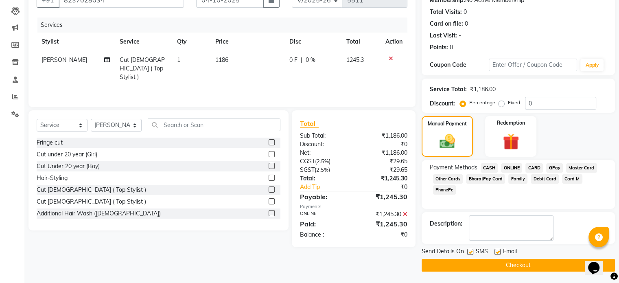
click at [476, 268] on button "Checkout" at bounding box center [518, 265] width 193 height 13
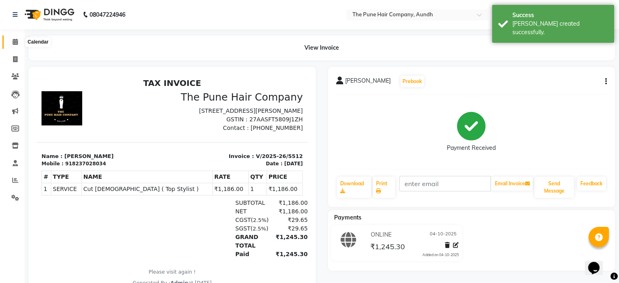
click at [13, 41] on icon at bounding box center [15, 42] width 5 height 6
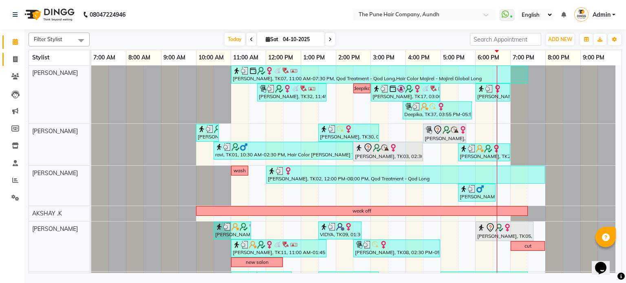
click at [17, 54] on link "Invoice" at bounding box center [12, 59] width 20 height 13
select select "106"
select select "service"
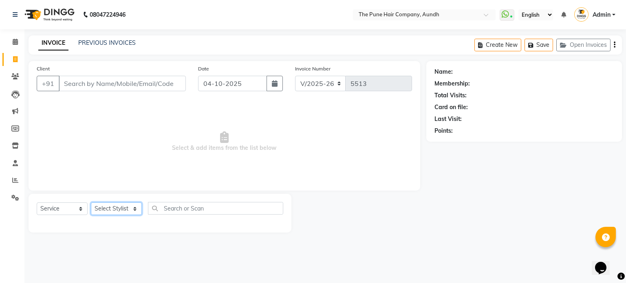
click at [121, 211] on select "Select Stylist AKSHAY .K LAKKHAN SHINDE Nagesh Jadhav Nitish Desai Pavan mane P…" at bounding box center [116, 208] width 51 height 13
select select "3338"
click at [91, 203] on select "Select Stylist AKSHAY .K LAKKHAN SHINDE Nagesh Jadhav Nitish Desai Pavan mane P…" at bounding box center [116, 208] width 51 height 13
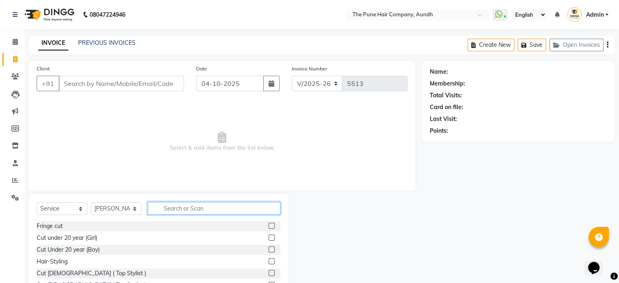
click at [210, 212] on input "text" at bounding box center [214, 208] width 133 height 13
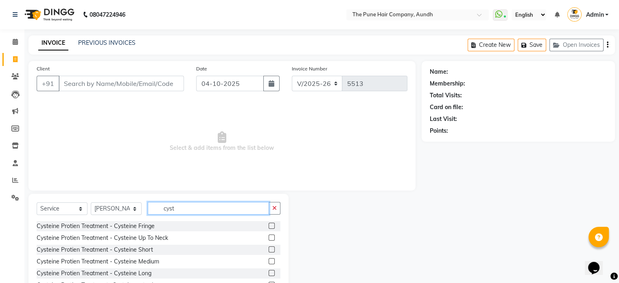
scroll to position [33, 0]
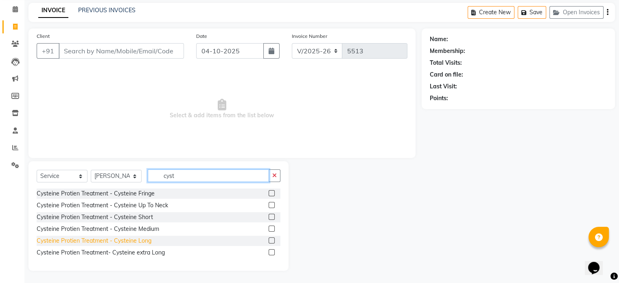
type input "cyst"
click at [142, 241] on div "Cysteine Protien Treatment - Cysteine Long" at bounding box center [94, 241] width 115 height 9
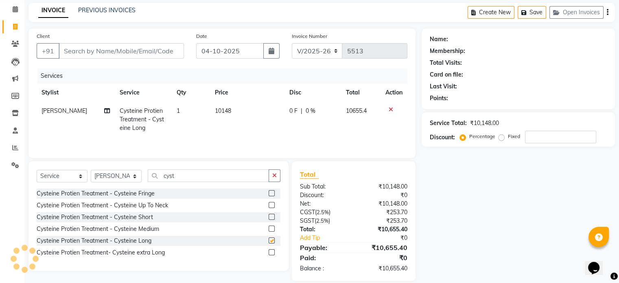
checkbox input "false"
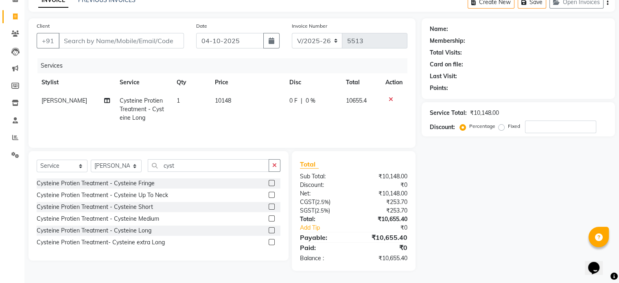
click at [543, 119] on div "Service Total: ₹10,148.00 Discount: Percentage Fixed" at bounding box center [518, 119] width 177 height 28
click at [548, 125] on input "number" at bounding box center [560, 127] width 71 height 13
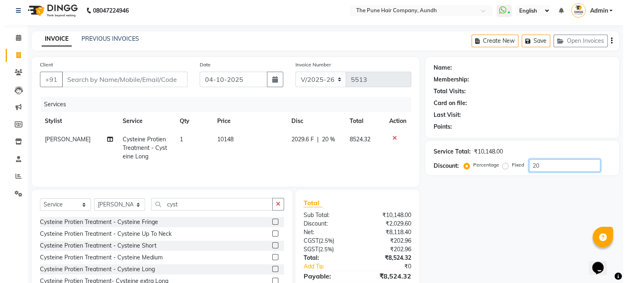
scroll to position [0, 0]
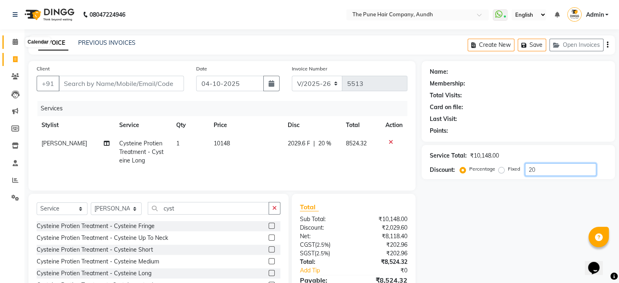
type input "20"
click at [13, 42] on icon at bounding box center [15, 42] width 5 height 6
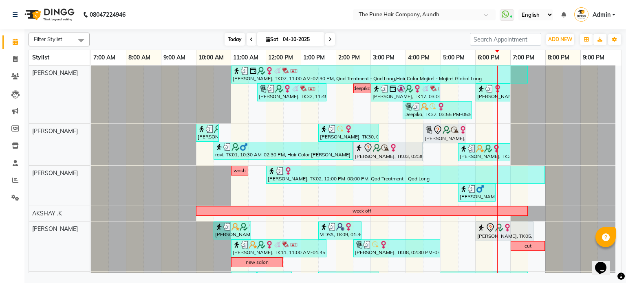
click at [238, 37] on span "Today" at bounding box center [234, 39] width 20 height 13
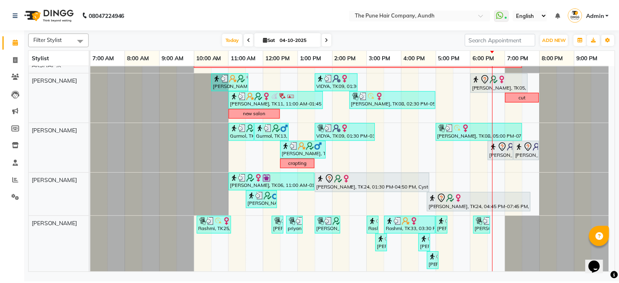
scroll to position [142, 0]
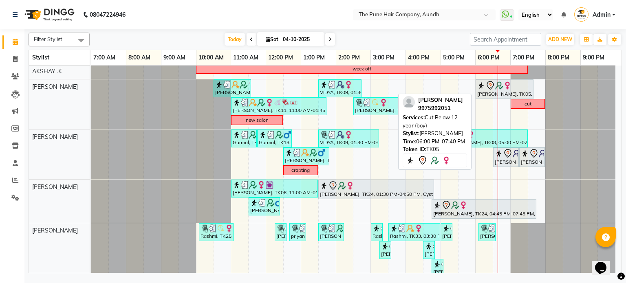
click at [515, 86] on div at bounding box center [504, 86] width 55 height 10
select select "7"
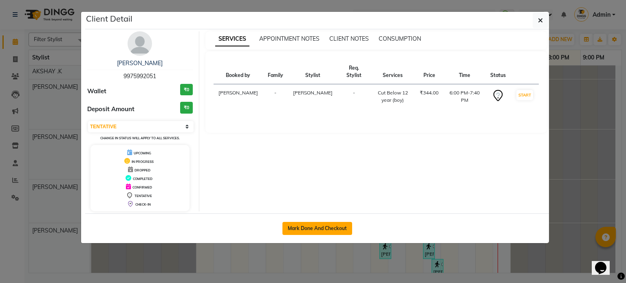
click at [324, 224] on button "Mark Done And Checkout" at bounding box center [317, 228] width 70 height 13
select select "service"
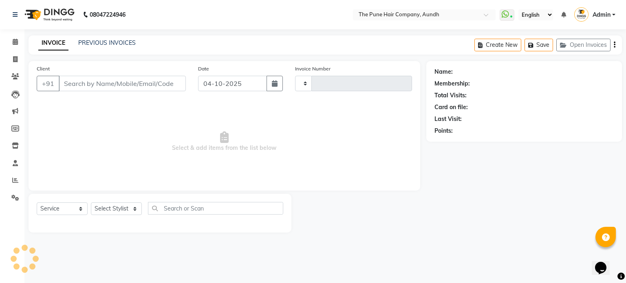
type input "5513"
select select "106"
type input "9975992051"
select select "12769"
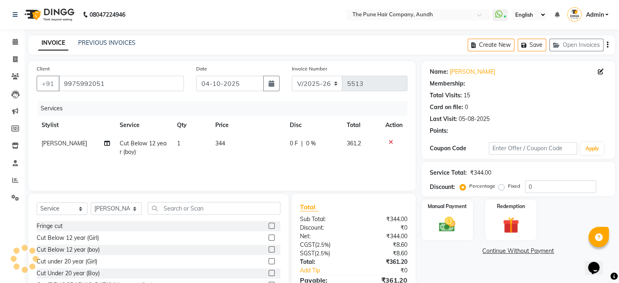
type input "20"
select select "1: Object"
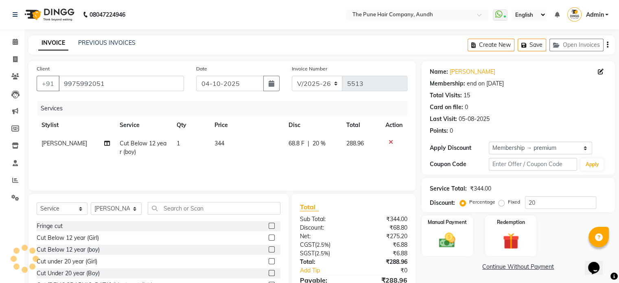
scroll to position [43, 0]
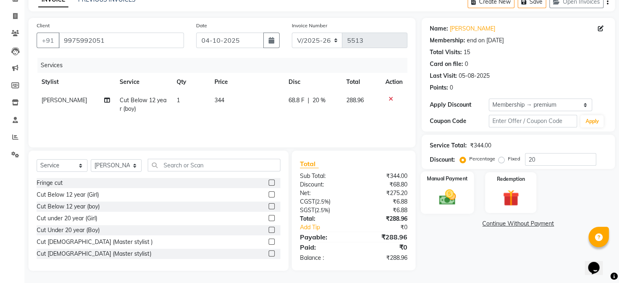
click at [446, 195] on img at bounding box center [447, 198] width 27 height 20
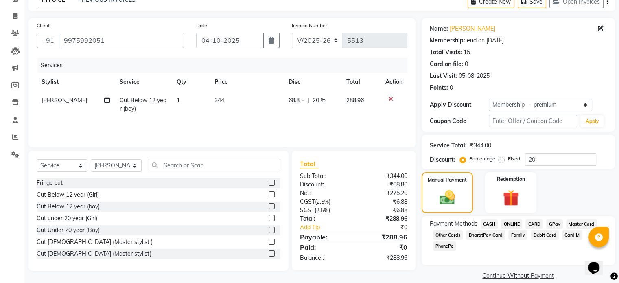
click at [512, 226] on span "ONLINE" at bounding box center [511, 224] width 21 height 9
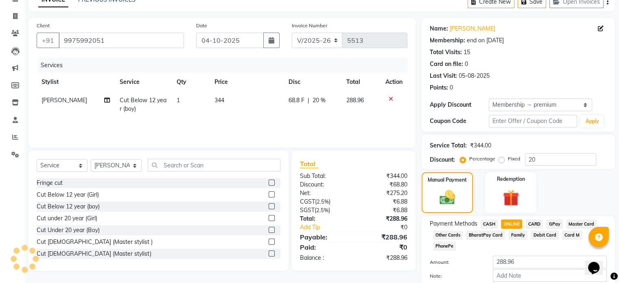
scroll to position [78, 0]
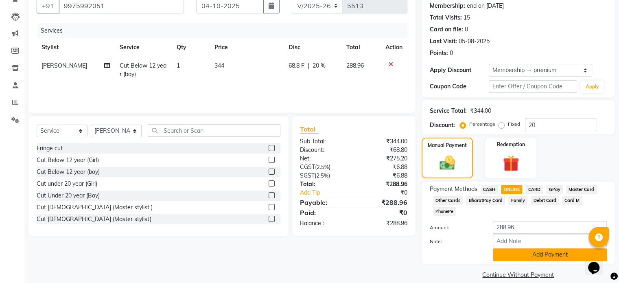
click at [512, 248] on button "Add Payment" at bounding box center [550, 254] width 114 height 13
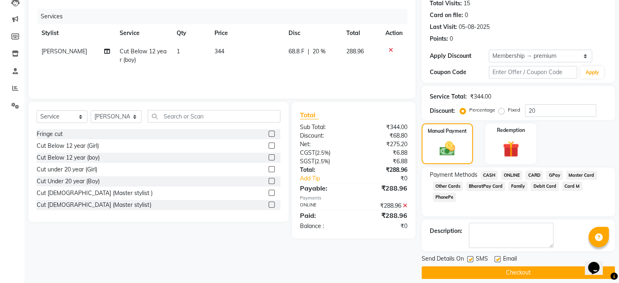
scroll to position [99, 0]
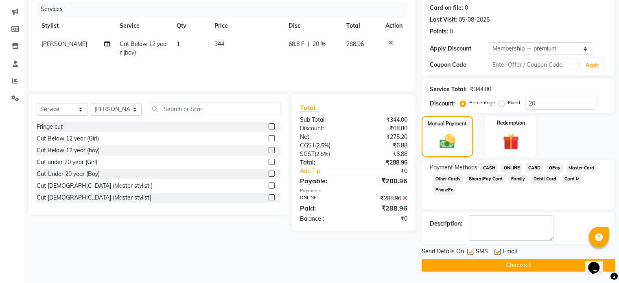
drag, startPoint x: 460, startPoint y: 264, endPoint x: 455, endPoint y: 260, distance: 7.0
click at [458, 263] on button "Checkout" at bounding box center [518, 265] width 193 height 13
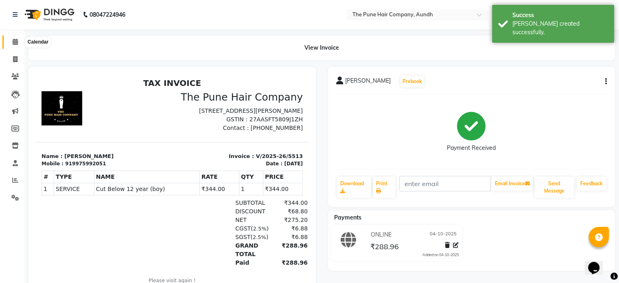
click at [8, 38] on span at bounding box center [15, 41] width 14 height 9
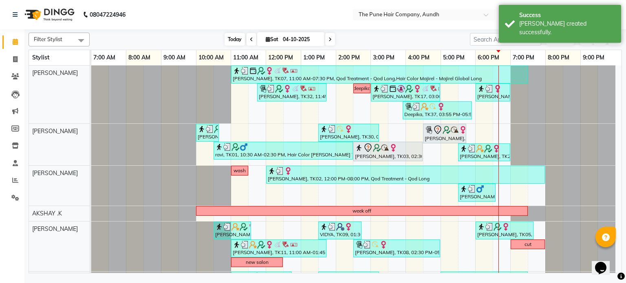
click at [233, 35] on span "Today" at bounding box center [234, 39] width 20 height 13
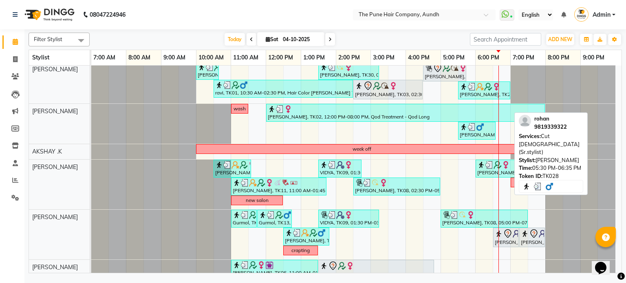
scroll to position [122, 0]
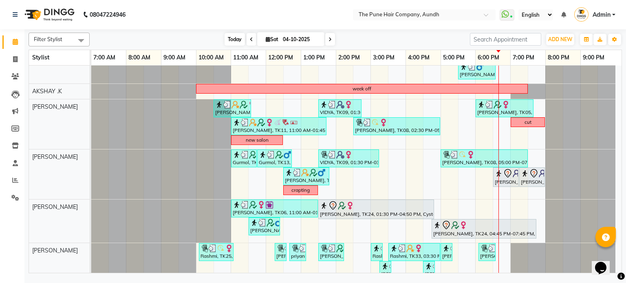
click at [232, 37] on span "Today" at bounding box center [234, 39] width 20 height 13
click at [284, 37] on input "04-10-2025" at bounding box center [300, 39] width 41 height 12
select select "10"
select select "2025"
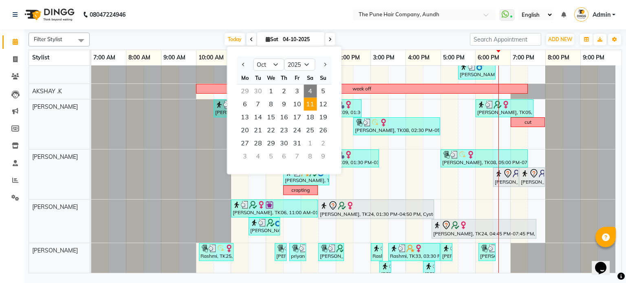
click at [307, 104] on span "11" at bounding box center [309, 104] width 13 height 13
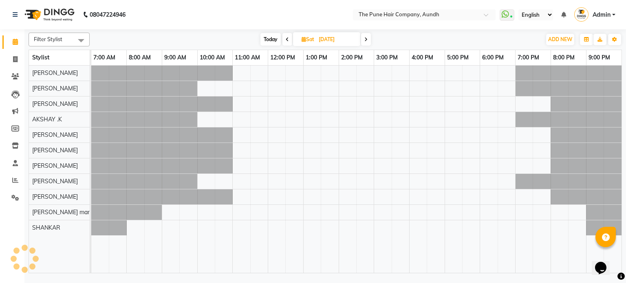
scroll to position [0, 0]
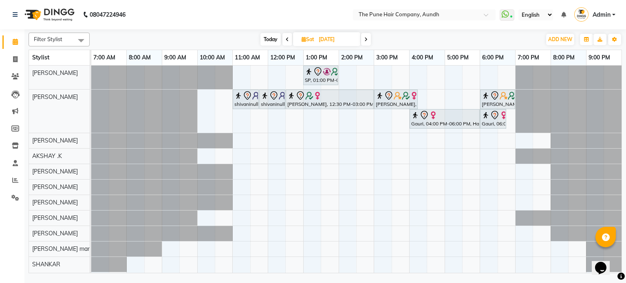
click at [364, 37] on icon at bounding box center [365, 39] width 3 height 5
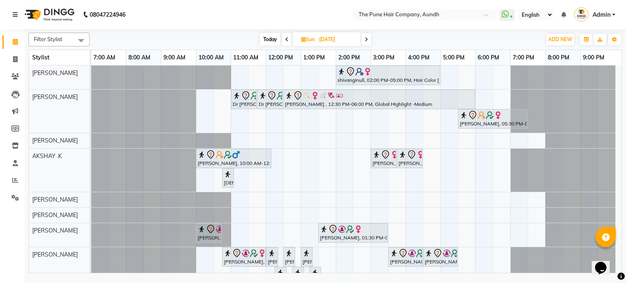
click at [368, 35] on span at bounding box center [366, 39] width 10 height 13
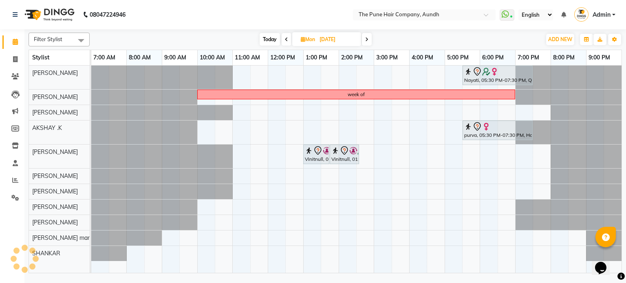
click at [368, 35] on span at bounding box center [367, 39] width 10 height 13
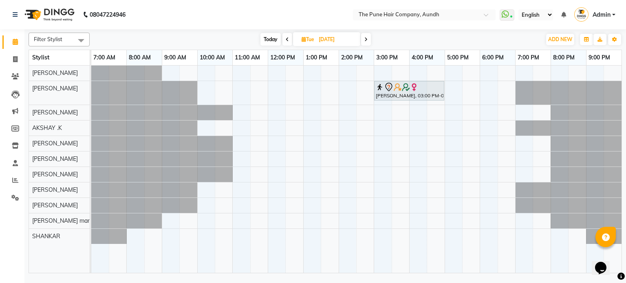
click at [368, 35] on span at bounding box center [366, 39] width 10 height 13
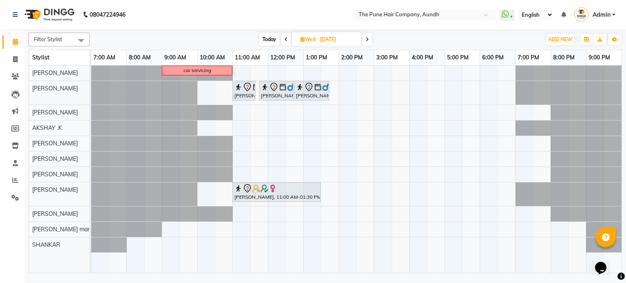
click at [368, 35] on span at bounding box center [367, 39] width 10 height 13
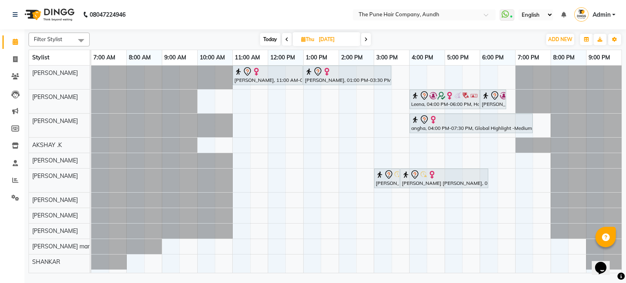
click at [368, 35] on span at bounding box center [366, 39] width 10 height 13
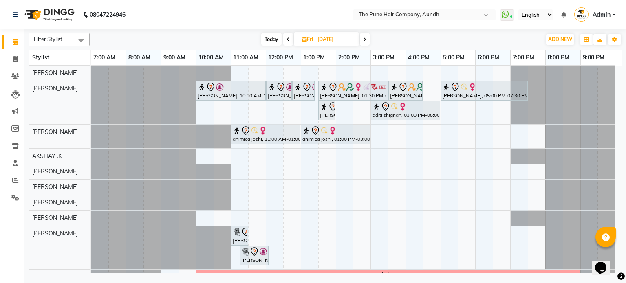
click at [368, 35] on span at bounding box center [365, 39] width 10 height 13
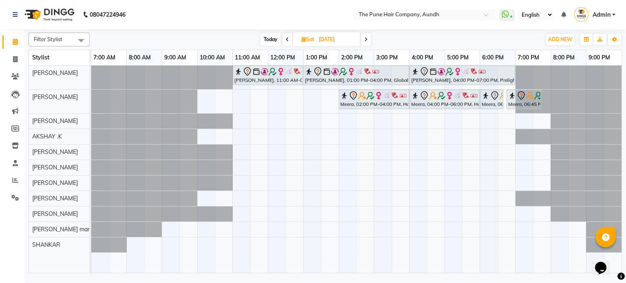
click at [368, 35] on span at bounding box center [366, 39] width 10 height 13
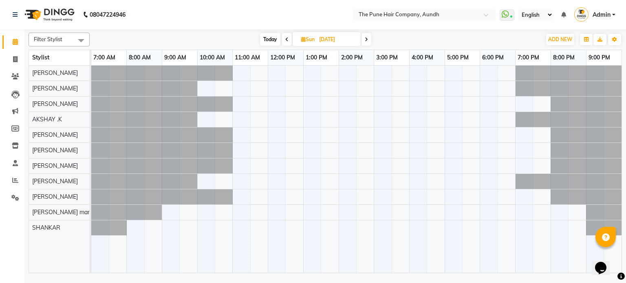
click at [368, 35] on span at bounding box center [366, 39] width 10 height 13
click at [368, 35] on span at bounding box center [367, 39] width 10 height 13
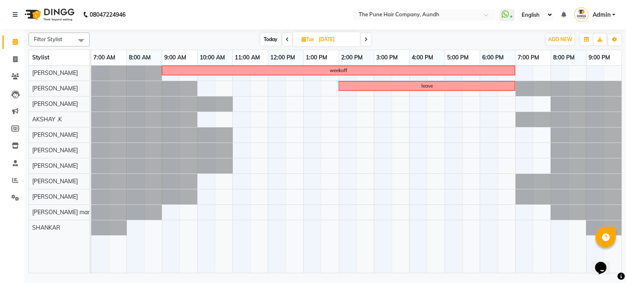
click at [368, 35] on span at bounding box center [366, 39] width 10 height 13
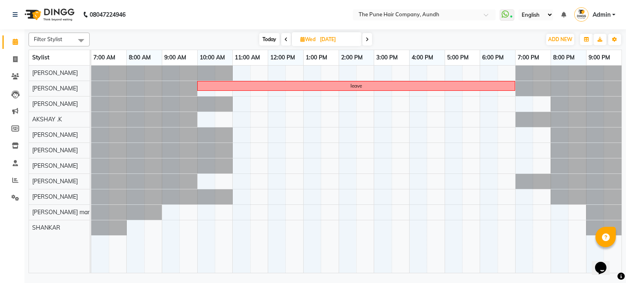
click at [368, 35] on span at bounding box center [367, 39] width 10 height 13
click at [368, 35] on span at bounding box center [366, 39] width 10 height 13
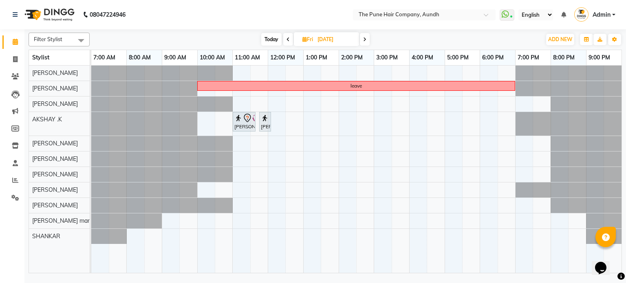
click at [368, 35] on span at bounding box center [365, 39] width 10 height 13
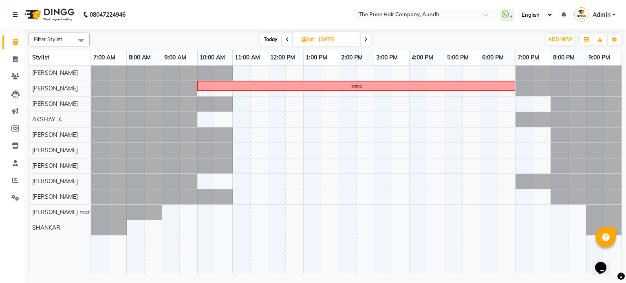
click at [271, 38] on span "Today" at bounding box center [270, 39] width 20 height 13
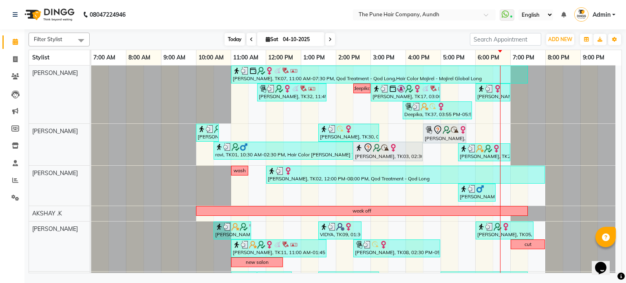
click at [228, 36] on span "Today" at bounding box center [234, 39] width 20 height 13
click at [328, 39] on icon at bounding box center [329, 39] width 3 height 5
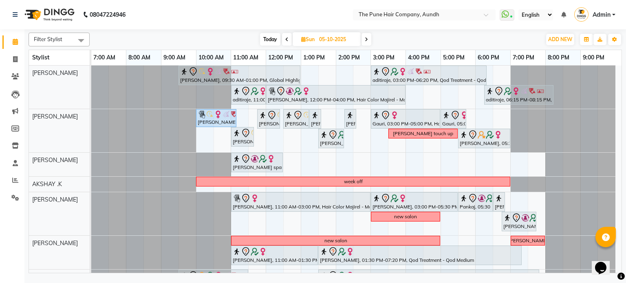
click at [277, 36] on span "Today" at bounding box center [270, 39] width 20 height 13
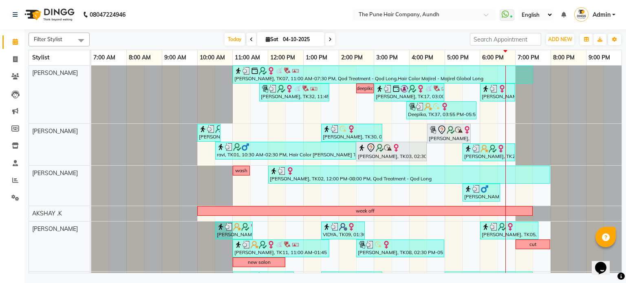
click at [254, 40] on span at bounding box center [251, 39] width 10 height 13
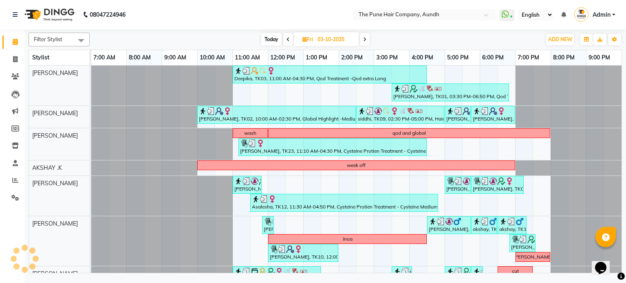
click at [288, 42] on span at bounding box center [288, 39] width 10 height 13
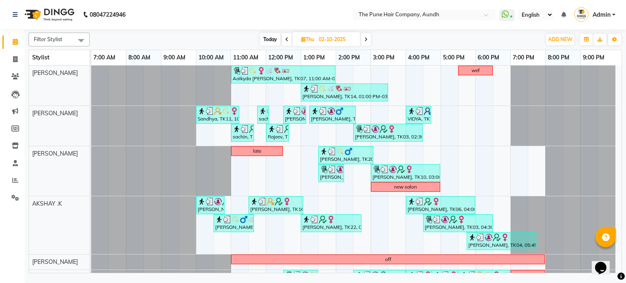
click at [270, 43] on span "Today" at bounding box center [270, 39] width 20 height 13
type input "04-10-2025"
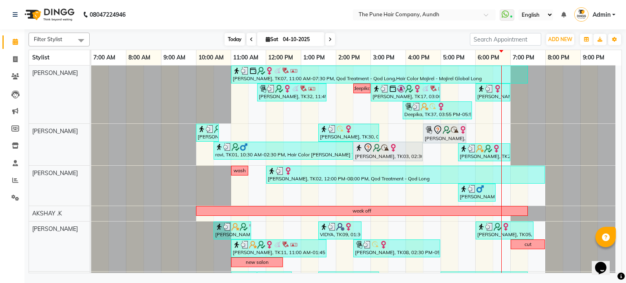
click at [233, 42] on span "Today" at bounding box center [234, 39] width 20 height 13
click at [16, 182] on icon at bounding box center [15, 180] width 6 height 6
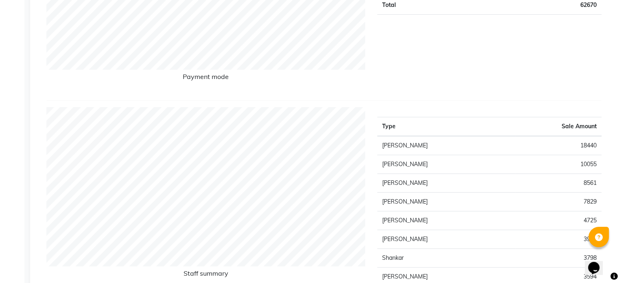
scroll to position [244, 0]
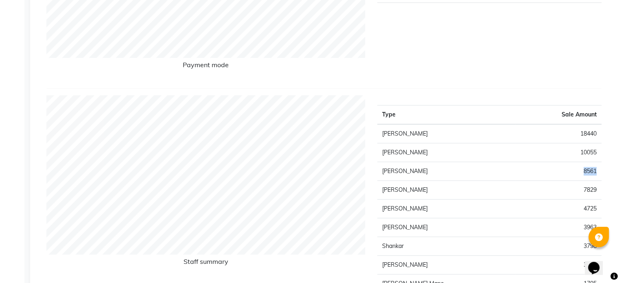
drag, startPoint x: 601, startPoint y: 169, endPoint x: 522, endPoint y: 179, distance: 80.1
click at [522, 179] on td "8561" at bounding box center [559, 171] width 86 height 19
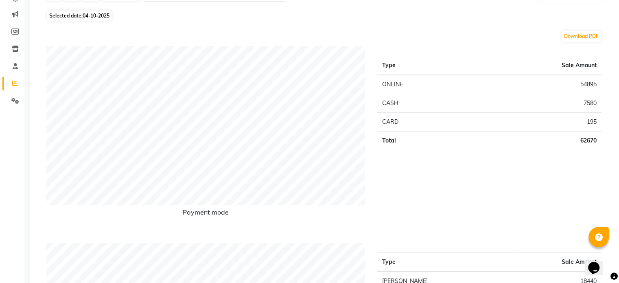
scroll to position [0, 0]
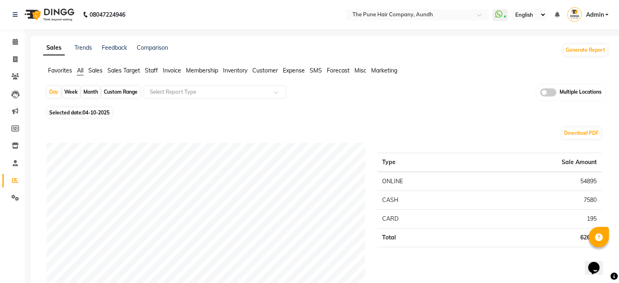
click at [110, 93] on div "Custom Range" at bounding box center [121, 91] width 38 height 11
select select "10"
select select "2025"
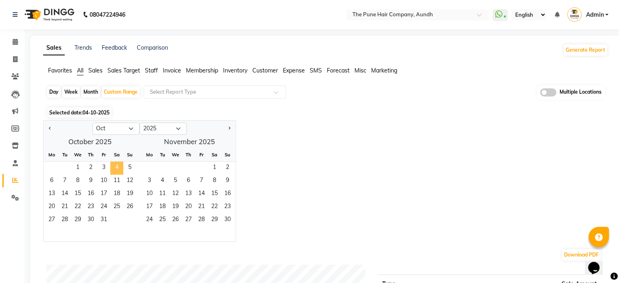
click at [115, 165] on span "4" at bounding box center [116, 168] width 13 height 13
click at [55, 201] on span "20" at bounding box center [51, 207] width 13 height 13
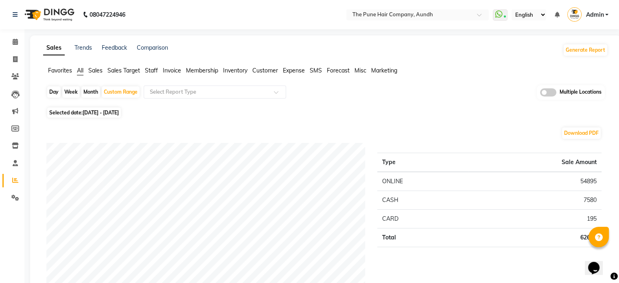
click at [96, 92] on div "Month" at bounding box center [90, 91] width 19 height 11
select select "10"
select select "2025"
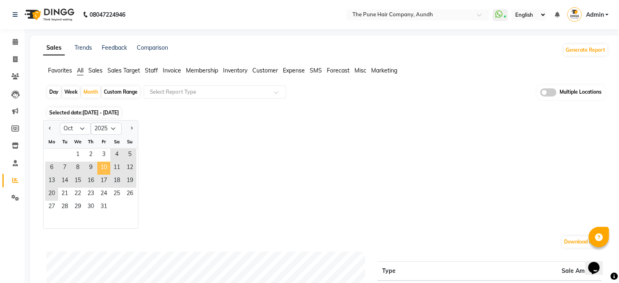
click at [98, 163] on span "10" at bounding box center [103, 168] width 13 height 13
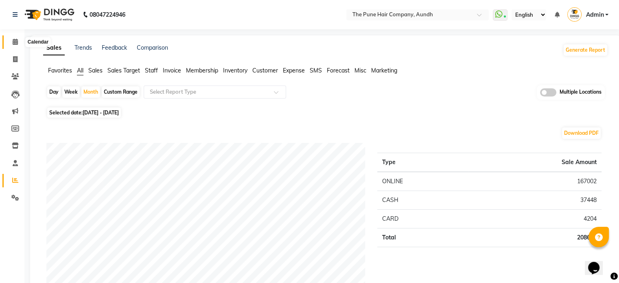
click at [13, 39] on icon at bounding box center [15, 42] width 5 height 6
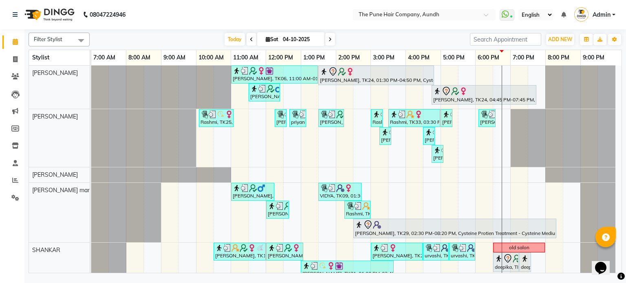
scroll to position [264, 0]
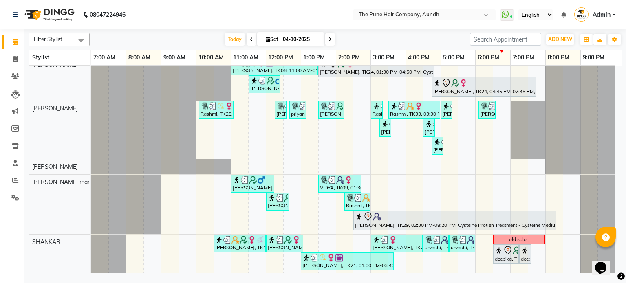
click at [325, 37] on span at bounding box center [330, 39] width 10 height 13
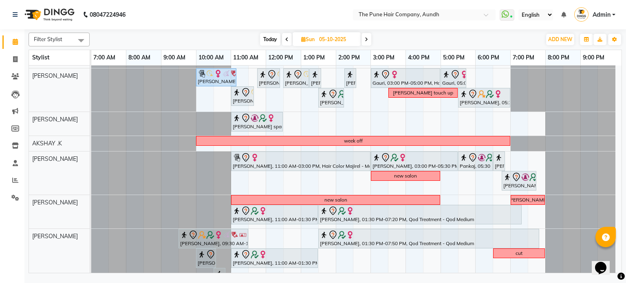
scroll to position [68, 0]
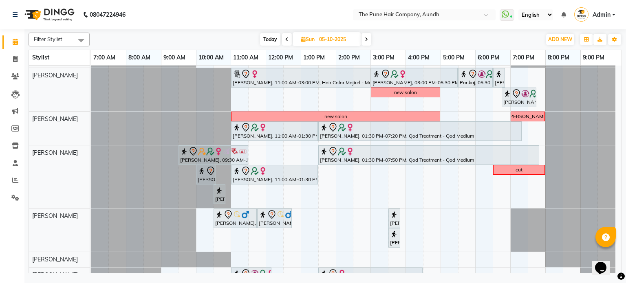
click at [365, 38] on icon at bounding box center [365, 39] width 3 height 5
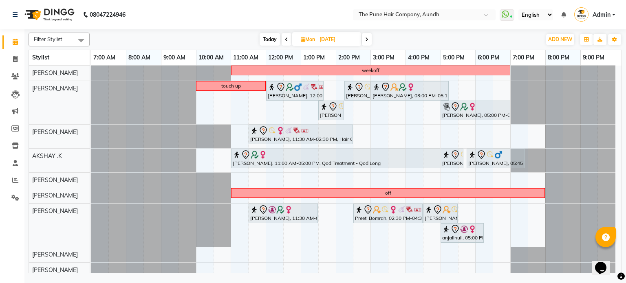
click at [274, 40] on span "Today" at bounding box center [269, 39] width 20 height 13
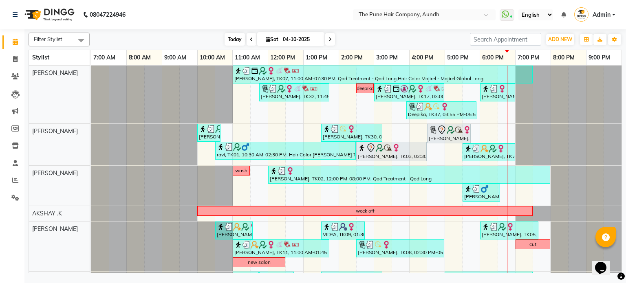
click at [231, 42] on span "Today" at bounding box center [234, 39] width 20 height 13
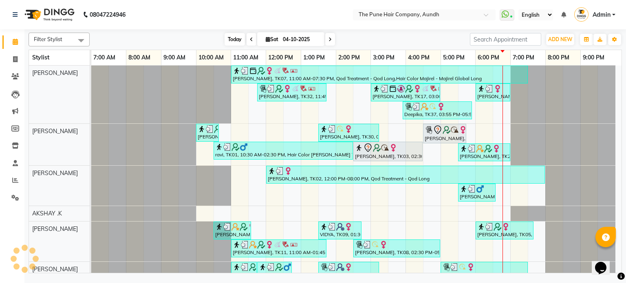
click at [230, 39] on span "Today" at bounding box center [234, 39] width 20 height 13
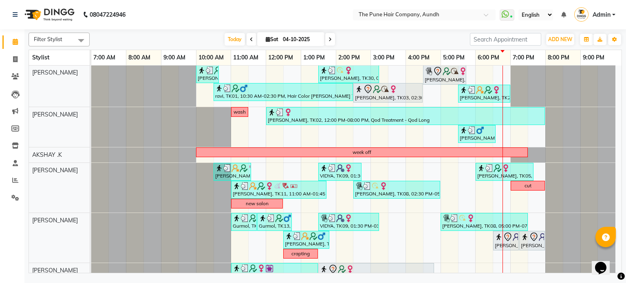
scroll to position [41, 0]
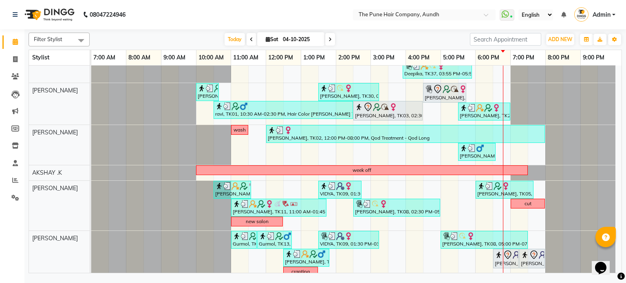
click at [327, 34] on span at bounding box center [330, 39] width 10 height 13
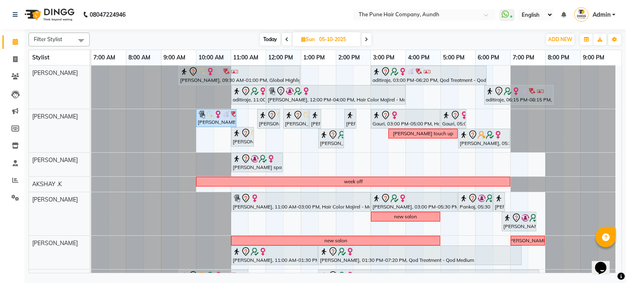
click at [354, 59] on link "2:00 PM" at bounding box center [349, 58] width 26 height 12
click at [366, 37] on icon at bounding box center [365, 39] width 3 height 5
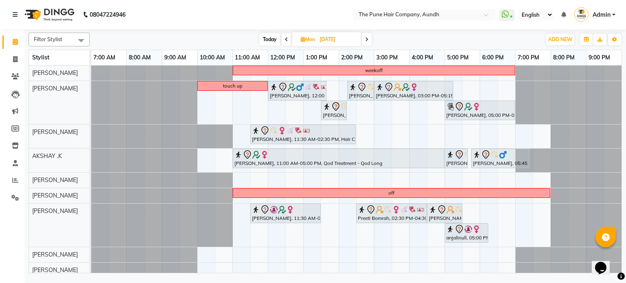
click at [362, 42] on span at bounding box center [367, 39] width 10 height 13
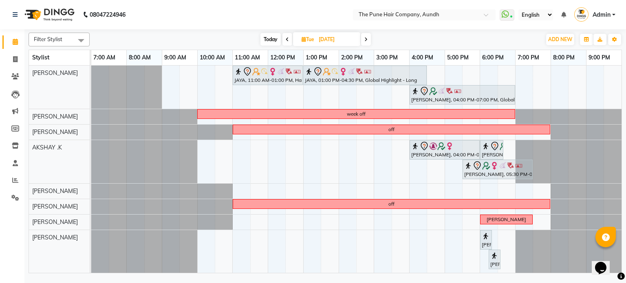
click at [362, 42] on span at bounding box center [366, 39] width 10 height 13
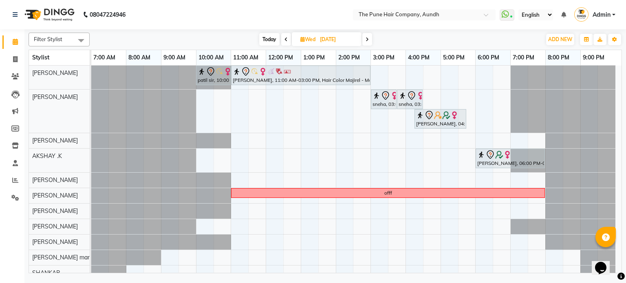
click at [363, 42] on span at bounding box center [367, 39] width 10 height 13
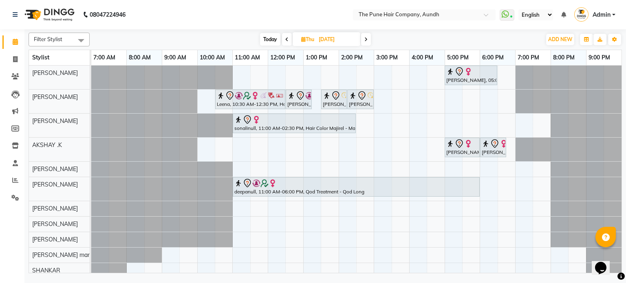
click at [363, 42] on span at bounding box center [366, 39] width 10 height 13
type input "10-10-2025"
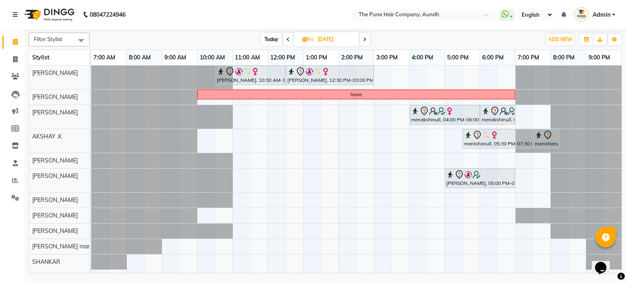
click at [353, 41] on input "10-10-2025" at bounding box center [335, 39] width 41 height 12
select select "10"
select select "2025"
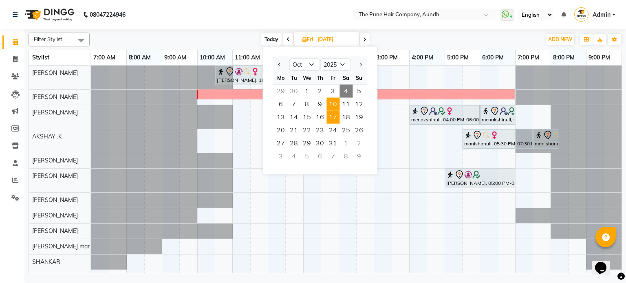
click at [331, 115] on span "17" at bounding box center [332, 117] width 13 height 13
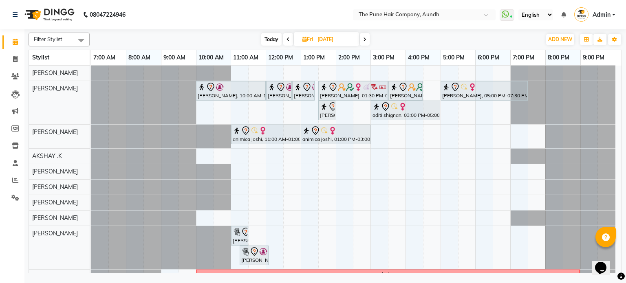
click at [360, 37] on span at bounding box center [365, 39] width 10 height 13
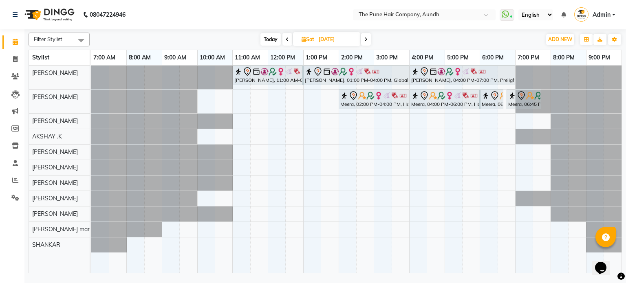
click at [368, 37] on span at bounding box center [366, 39] width 10 height 13
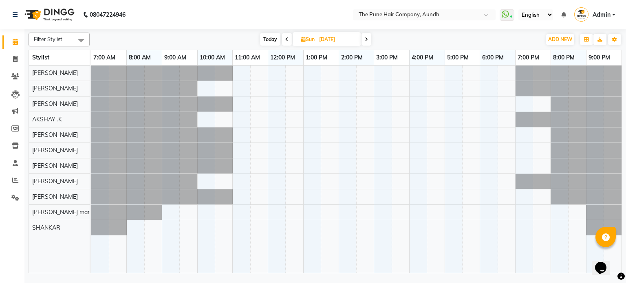
click at [367, 37] on icon at bounding box center [365, 39] width 3 height 5
type input "20-10-2025"
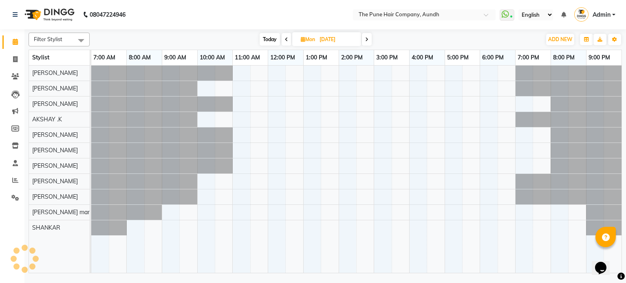
click at [336, 40] on input "20-10-2025" at bounding box center [337, 39] width 41 height 12
select select "10"
select select "2025"
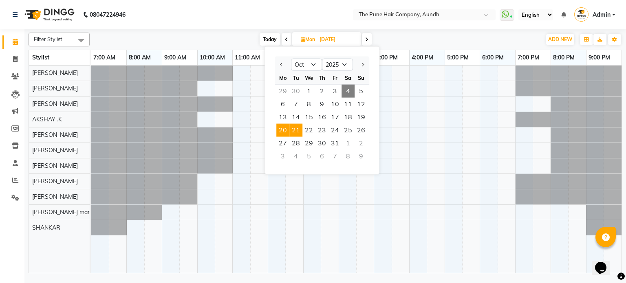
click at [294, 135] on span "21" at bounding box center [295, 130] width 13 height 13
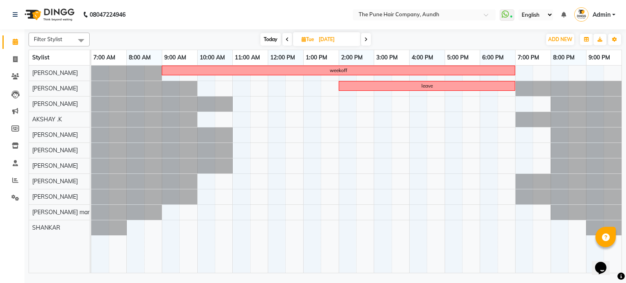
click at [288, 39] on icon at bounding box center [286, 39] width 3 height 5
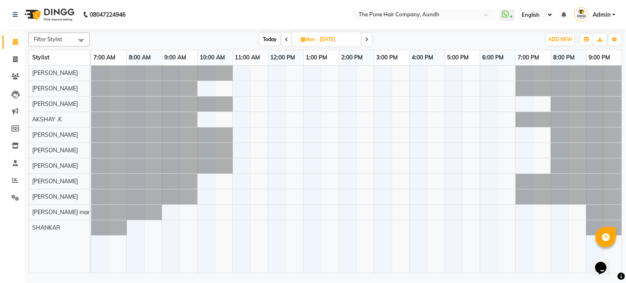
click at [367, 37] on icon at bounding box center [366, 39] width 3 height 5
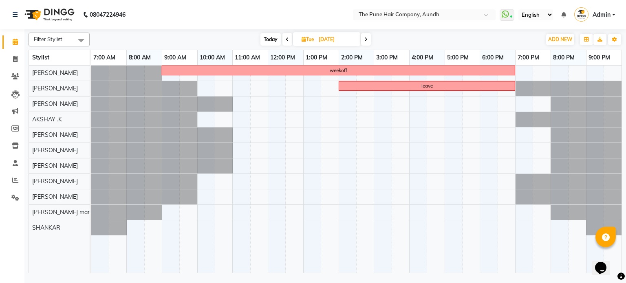
click at [367, 37] on span at bounding box center [366, 39] width 10 height 13
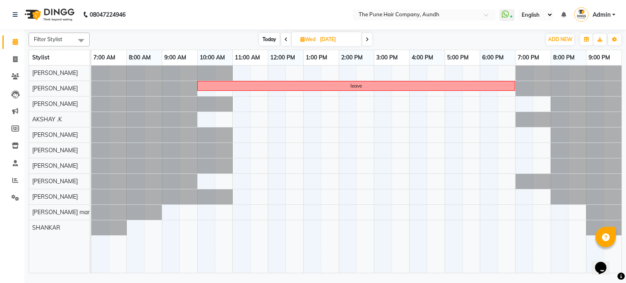
click at [367, 37] on icon at bounding box center [366, 39] width 3 height 5
click at [367, 37] on icon at bounding box center [365, 39] width 3 height 5
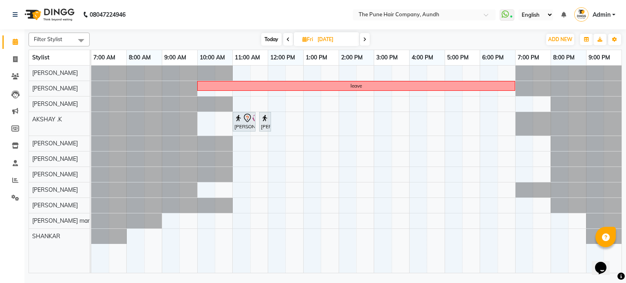
click at [367, 37] on span at bounding box center [365, 39] width 10 height 13
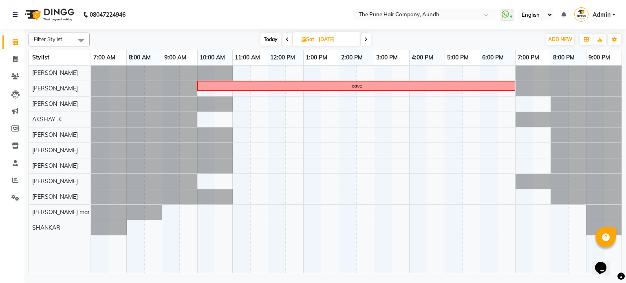
click at [367, 37] on span at bounding box center [366, 39] width 10 height 13
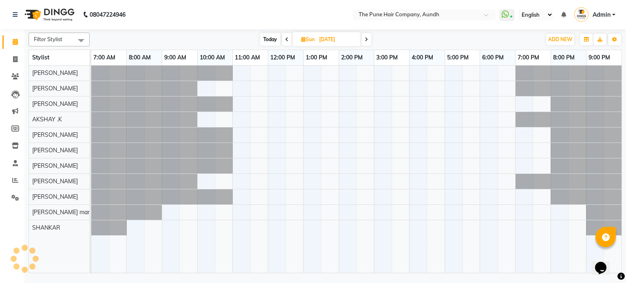
click at [367, 37] on icon at bounding box center [365, 39] width 3 height 5
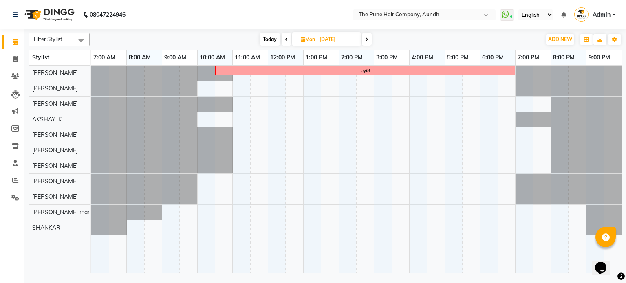
click at [367, 37] on icon at bounding box center [366, 39] width 3 height 5
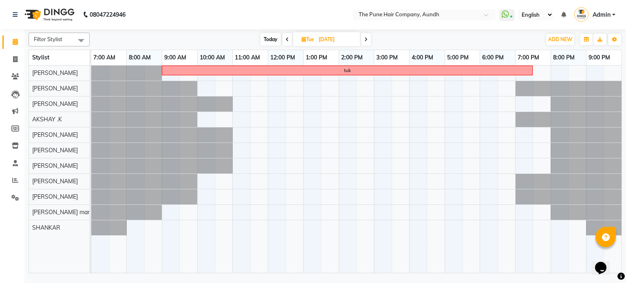
click at [367, 37] on span at bounding box center [366, 39] width 10 height 13
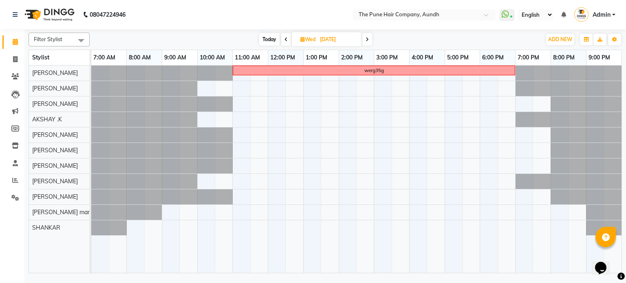
click at [367, 37] on icon at bounding box center [366, 39] width 3 height 5
click at [367, 37] on icon at bounding box center [365, 39] width 3 height 5
click at [367, 39] on span at bounding box center [365, 39] width 10 height 13
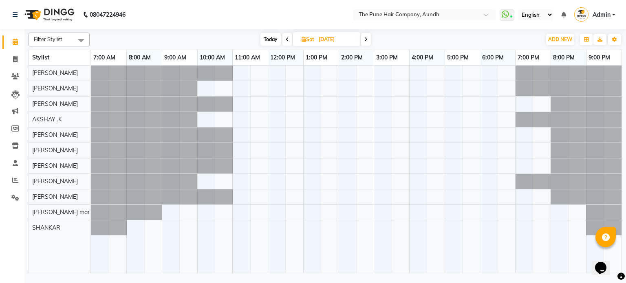
click at [367, 39] on span at bounding box center [366, 39] width 10 height 13
click at [273, 40] on span "Today" at bounding box center [270, 39] width 20 height 13
type input "04-10-2025"
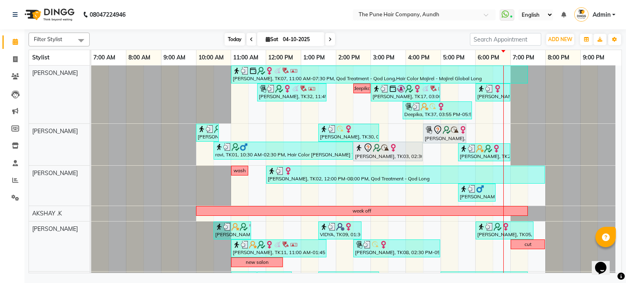
click at [235, 36] on span "Today" at bounding box center [234, 39] width 20 height 13
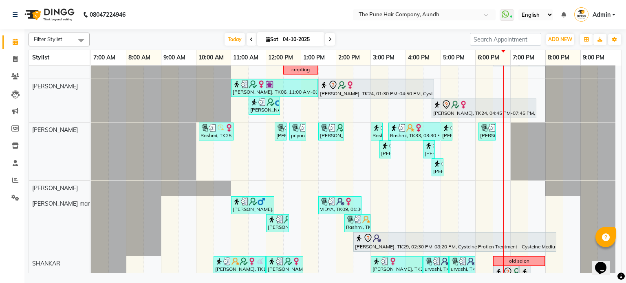
scroll to position [264, 0]
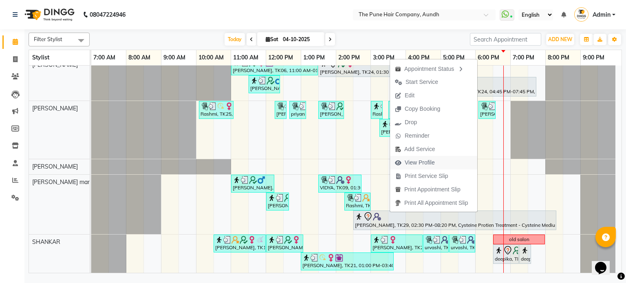
click at [410, 160] on span "View Profile" at bounding box center [419, 162] width 30 height 9
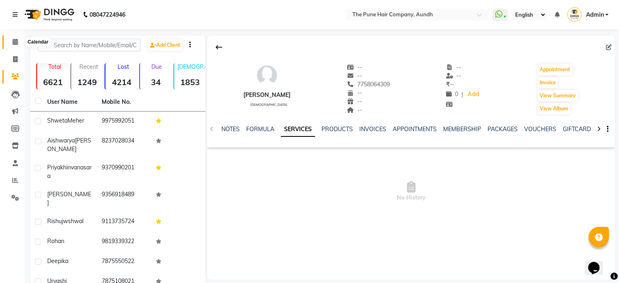
click at [10, 45] on span at bounding box center [15, 41] width 14 height 9
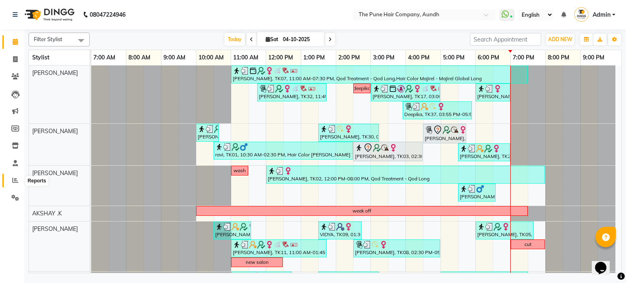
click at [11, 181] on span at bounding box center [15, 180] width 14 height 9
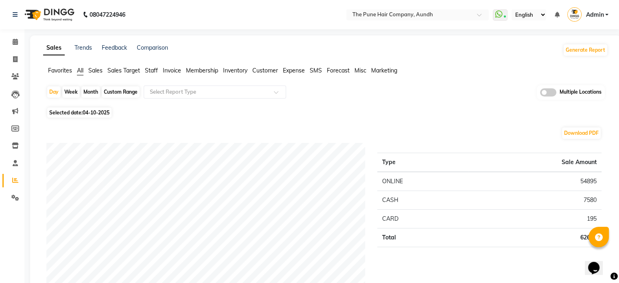
click at [71, 91] on div "Week" at bounding box center [71, 91] width 18 height 11
select select "10"
select select "2025"
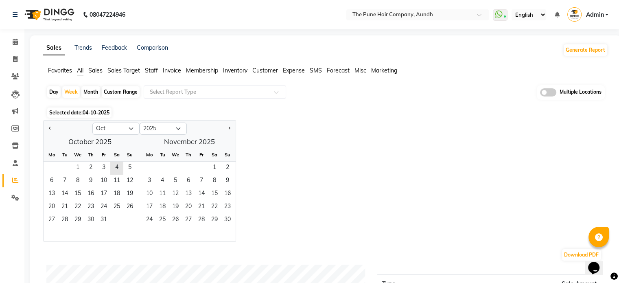
click at [94, 86] on div "Day Week Month Custom Range Select Report Type Multiple Locations" at bounding box center [325, 95] width 559 height 20
click at [94, 88] on div "Month" at bounding box center [90, 91] width 19 height 11
select select "10"
select select "2025"
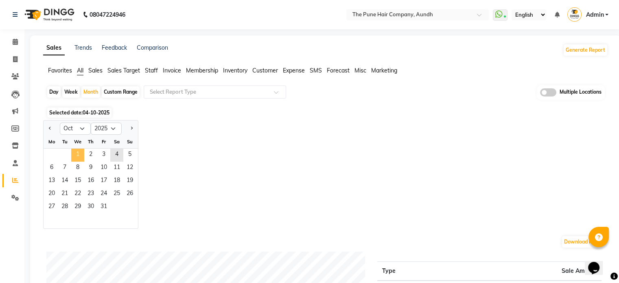
click at [77, 154] on span "1" at bounding box center [77, 155] width 13 height 13
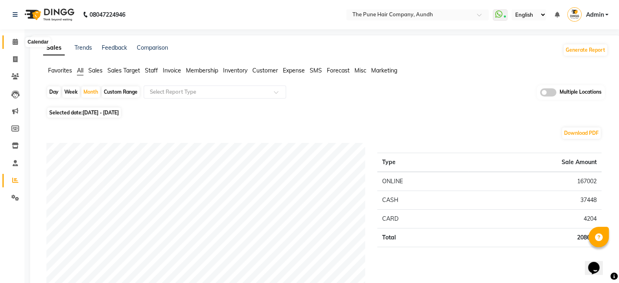
click at [15, 40] on icon at bounding box center [15, 42] width 5 height 6
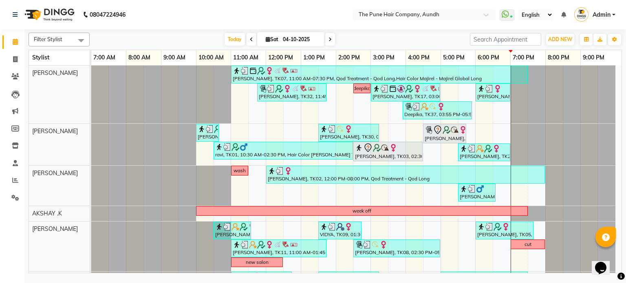
click at [332, 40] on span at bounding box center [330, 39] width 10 height 13
type input "05-10-2025"
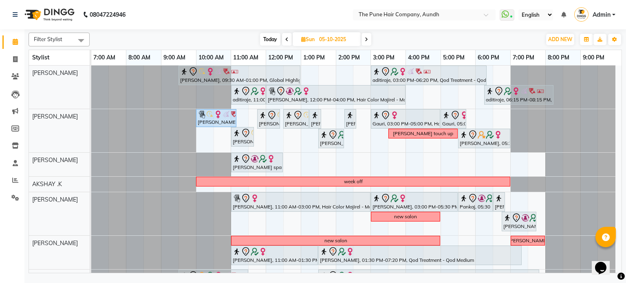
click at [312, 37] on span "Sun" at bounding box center [308, 39] width 18 height 6
select select "10"
select select "2025"
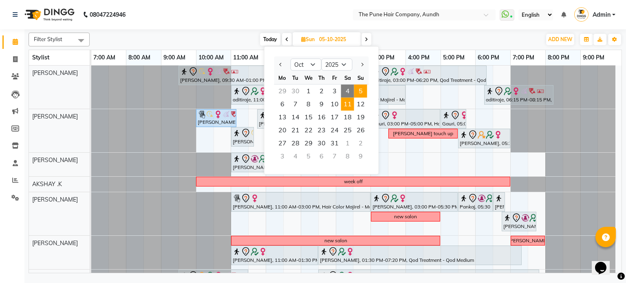
click at [347, 101] on span "11" at bounding box center [347, 104] width 13 height 13
type input "11-10-2025"
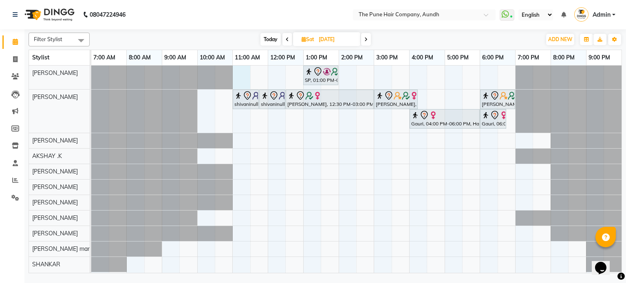
click at [244, 77] on div "SP, 01:00 PM-02:00 PM, Cut Male ( Top Stylist ) shivaninull, 11:00 AM-11:45 AM,…" at bounding box center [356, 170] width 530 height 208
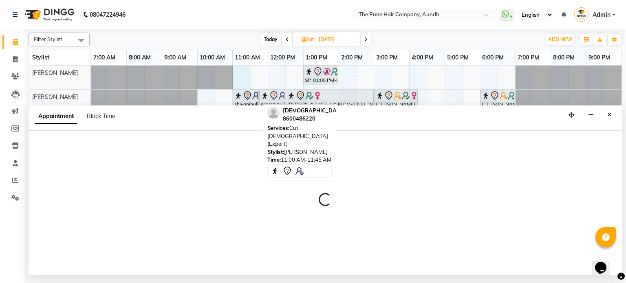
select select "3338"
select select "tentative"
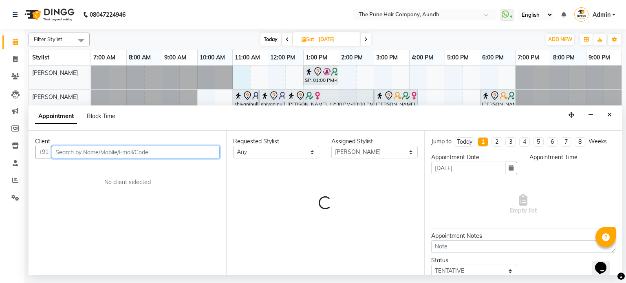
select select "660"
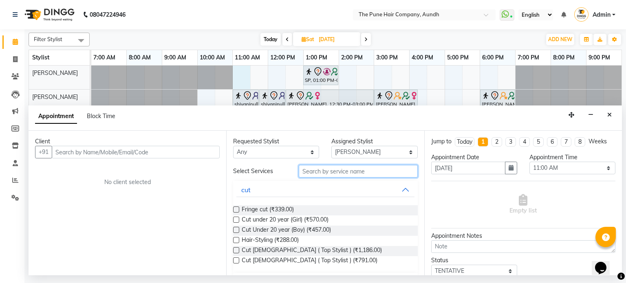
click at [314, 172] on input "text" at bounding box center [358, 171] width 119 height 13
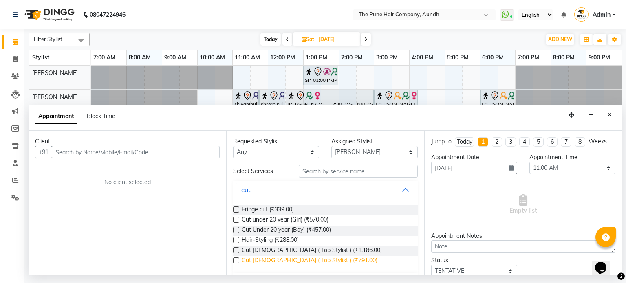
click at [281, 259] on span "Cut Male ( Top Stylist ) (₹791.00)" at bounding box center [310, 261] width 136 height 10
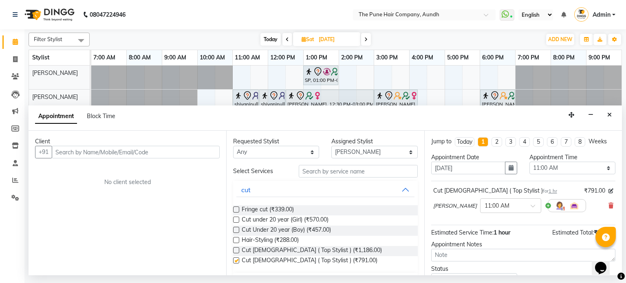
checkbox input "false"
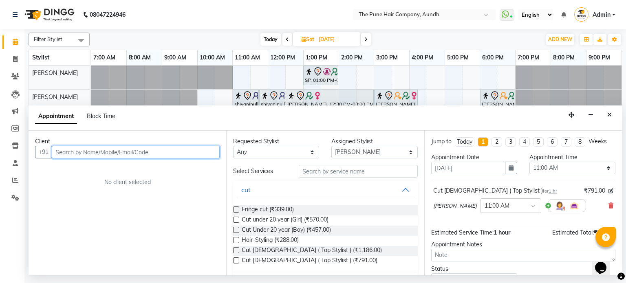
click at [191, 157] on input "text" at bounding box center [136, 152] width 168 height 13
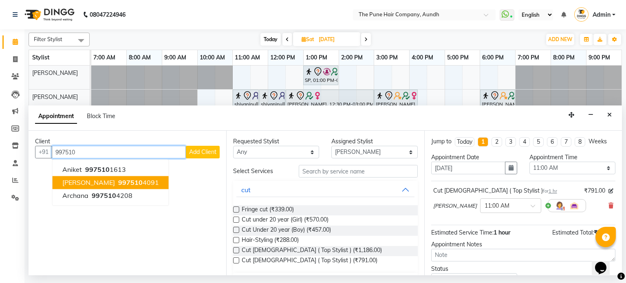
click at [127, 182] on ngb-highlight "997510 4091" at bounding box center [137, 183] width 42 height 8
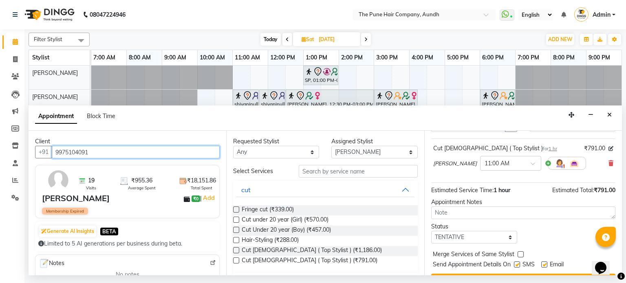
scroll to position [61, 0]
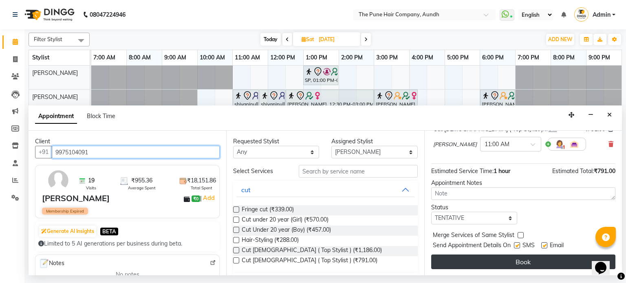
type input "9975104091"
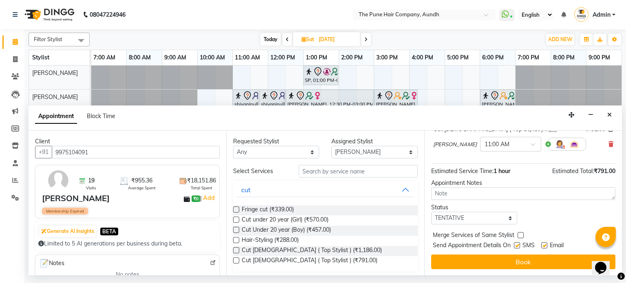
click at [479, 257] on button "Book" at bounding box center [523, 262] width 184 height 15
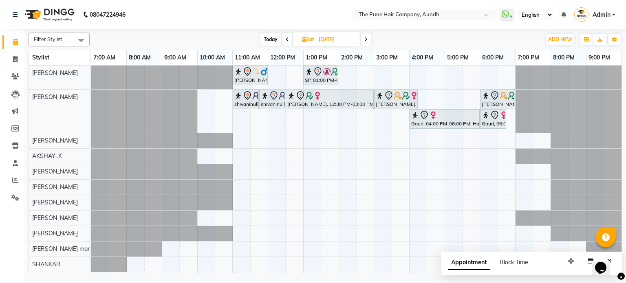
click at [287, 38] on icon at bounding box center [286, 39] width 3 height 5
type input "10-10-2025"
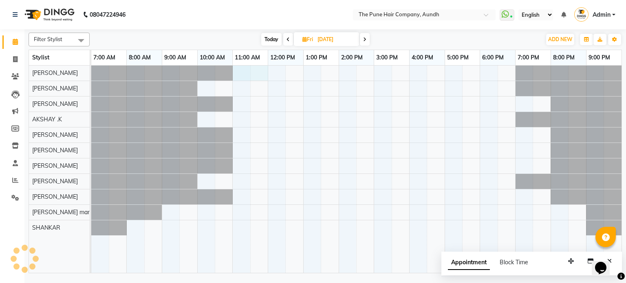
drag, startPoint x: 235, startPoint y: 75, endPoint x: 253, endPoint y: 76, distance: 17.6
click at [257, 76] on div at bounding box center [356, 170] width 530 height 208
select select "3338"
select select "tentative"
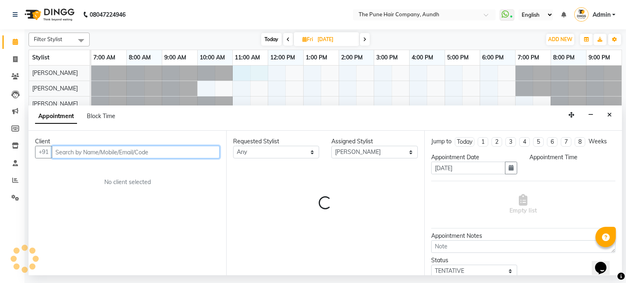
select select "660"
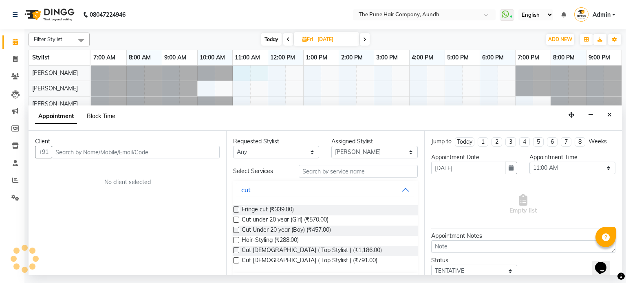
click at [98, 115] on span "Block Time" at bounding box center [101, 115] width 29 height 7
select select "3338"
select select "660"
select select "720"
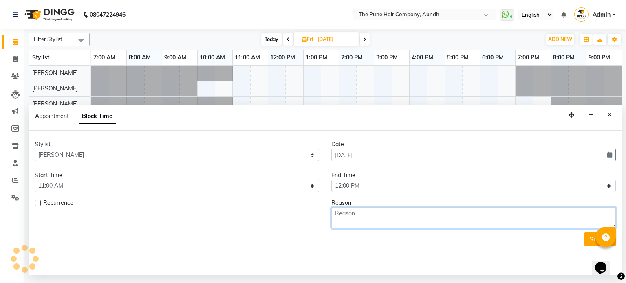
click at [351, 211] on textarea at bounding box center [473, 217] width 284 height 21
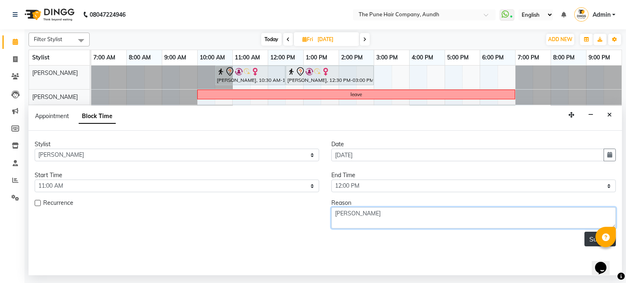
type textarea "chetan sir"
click at [588, 242] on button "Submit" at bounding box center [599, 239] width 31 height 15
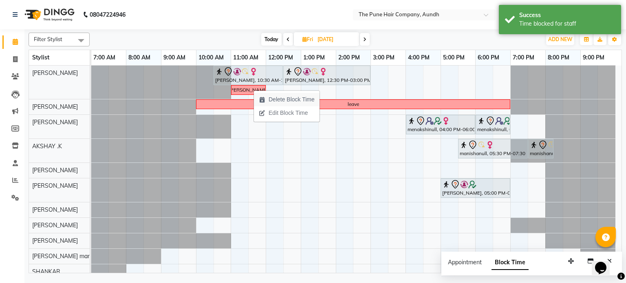
click at [264, 101] on icon "button" at bounding box center [262, 100] width 7 height 6
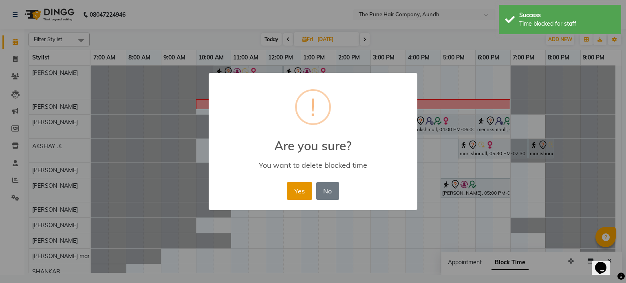
click at [299, 187] on button "Yes" at bounding box center [299, 191] width 25 height 18
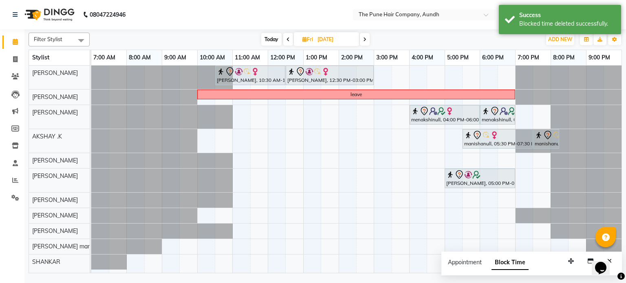
click at [262, 40] on span "Today" at bounding box center [271, 39] width 20 height 13
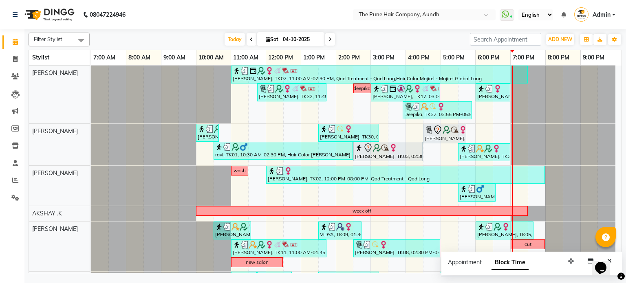
click at [327, 41] on span at bounding box center [330, 39] width 10 height 13
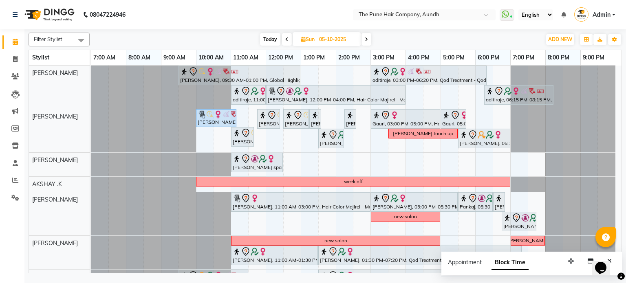
click at [367, 41] on icon at bounding box center [365, 39] width 3 height 5
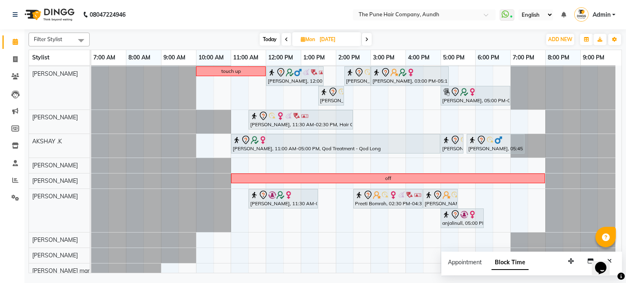
scroll to position [0, 0]
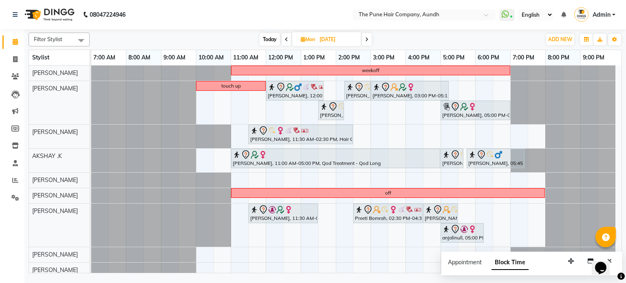
click at [286, 38] on icon at bounding box center [286, 39] width 3 height 5
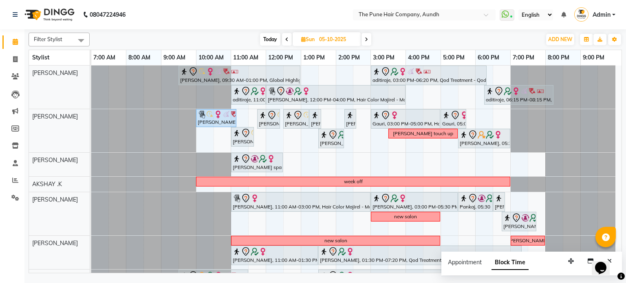
click at [264, 40] on span "Today" at bounding box center [270, 39] width 20 height 13
type input "04-10-2025"
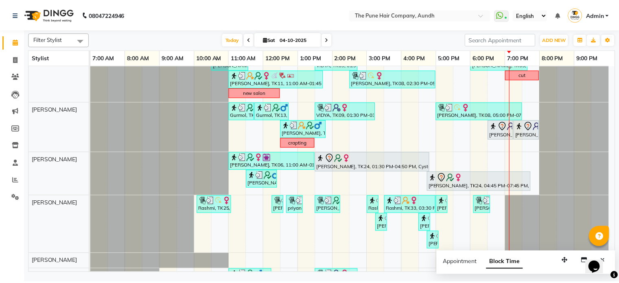
scroll to position [264, 0]
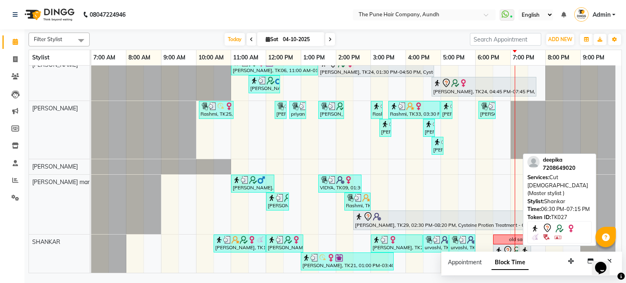
click at [509, 249] on icon at bounding box center [508, 251] width 10 height 10
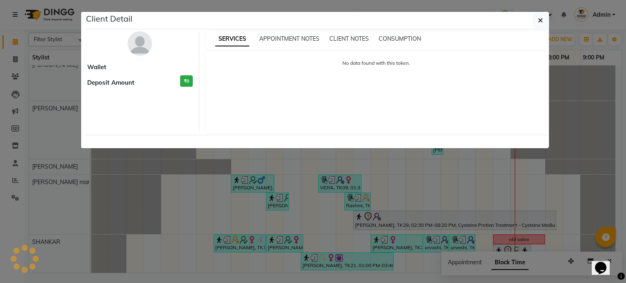
select select "7"
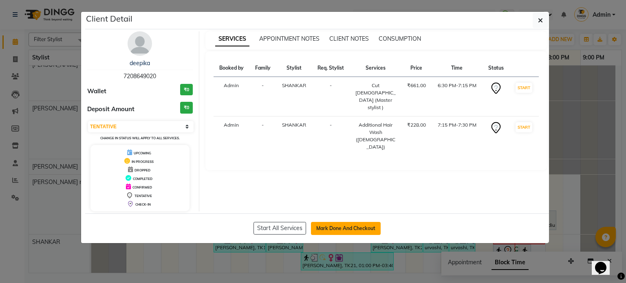
click at [342, 230] on button "Mark Done And Checkout" at bounding box center [346, 228] width 70 height 13
select select "106"
select select "service"
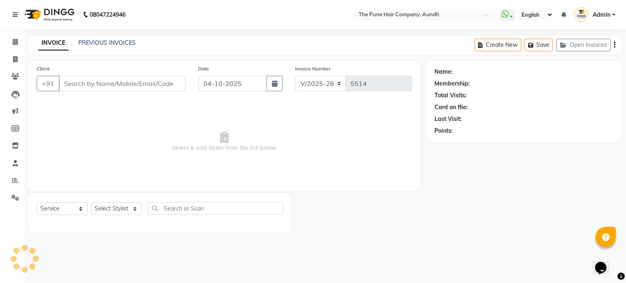
type input "7208649020"
select select "89448"
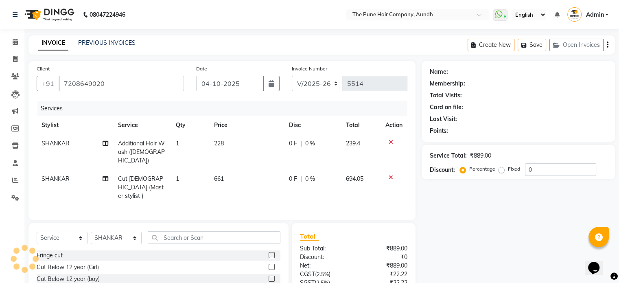
select select "1: Object"
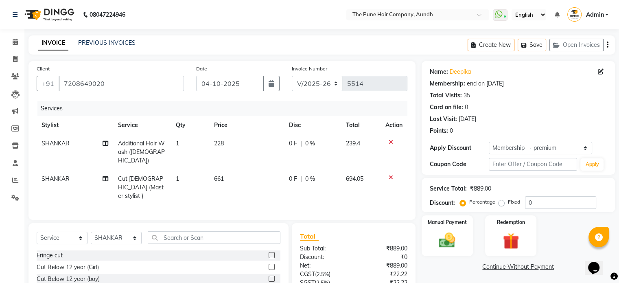
type input "20"
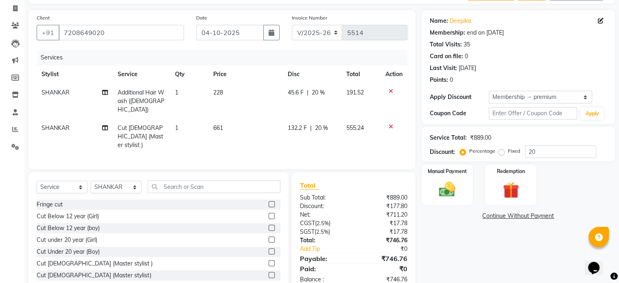
scroll to position [62, 0]
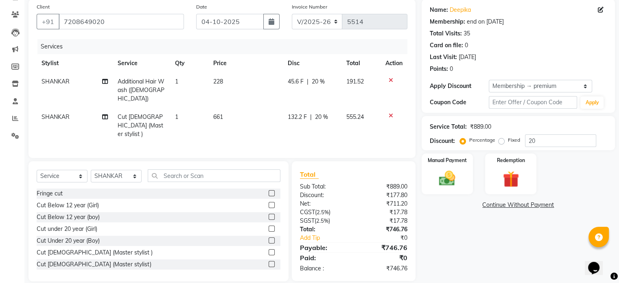
click at [124, 113] on span "Cut Female (Master stylist )" at bounding box center [141, 125] width 46 height 24
select select "89448"
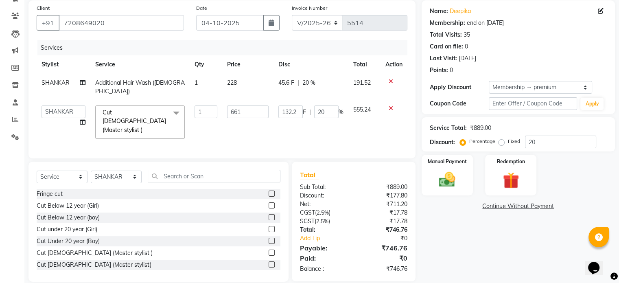
click at [143, 126] on link "x" at bounding box center [145, 129] width 4 height 7
type input "0"
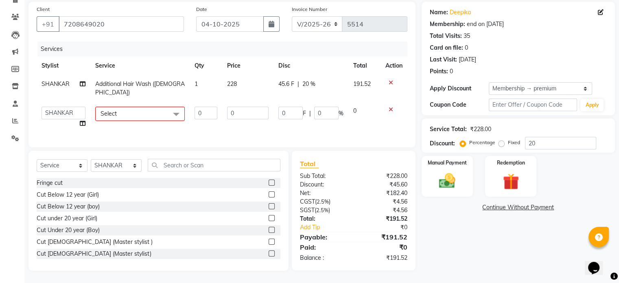
scroll to position [51, 0]
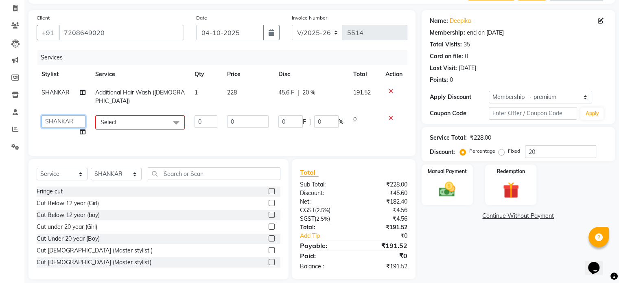
click at [70, 115] on select "AKSHAY .K LAKKHAN SHINDE Nagesh Jadhav Nitish Desai Pavan mane Prasad Adhav Pra…" at bounding box center [64, 121] width 44 height 13
select select "3338"
click at [124, 115] on span "Select" at bounding box center [140, 122] width 90 height 14
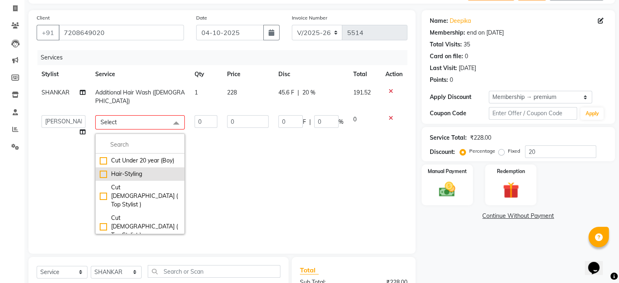
scroll to position [41, 0]
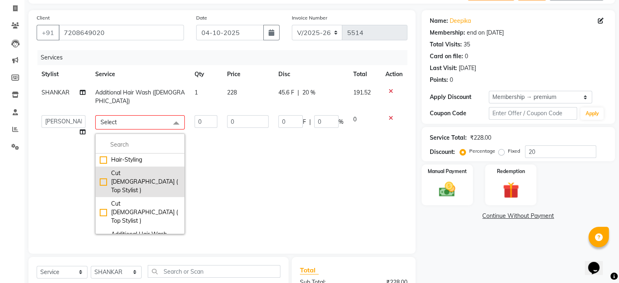
click at [137, 177] on div "Cut Female ( Top Stylist )" at bounding box center [140, 182] width 81 height 26
checkbox input "true"
type input "1"
type input "1186"
type input "237.2"
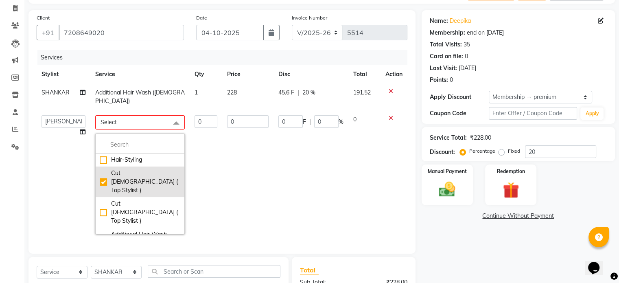
type input "20"
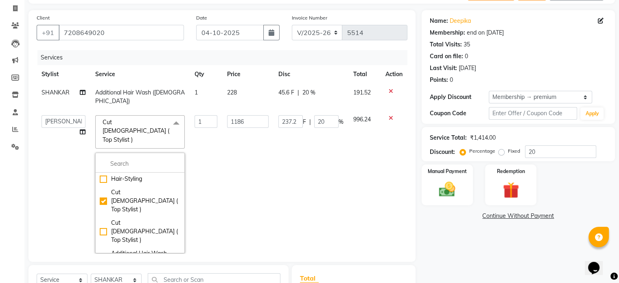
click at [285, 161] on td "237.2 F | 20 %" at bounding box center [311, 184] width 75 height 148
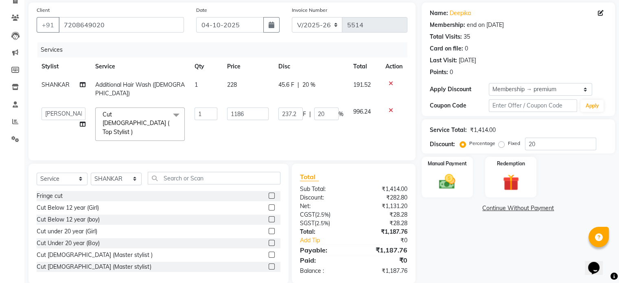
scroll to position [61, 0]
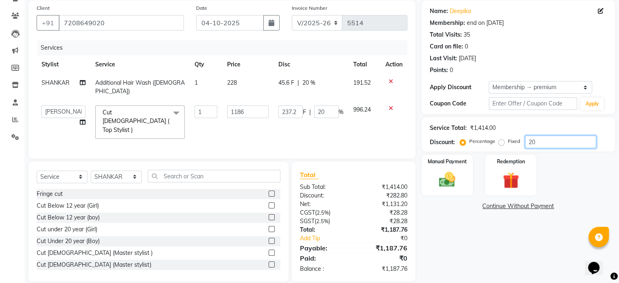
click at [571, 137] on input "20" at bounding box center [560, 142] width 71 height 13
click at [454, 180] on img at bounding box center [447, 180] width 27 height 20
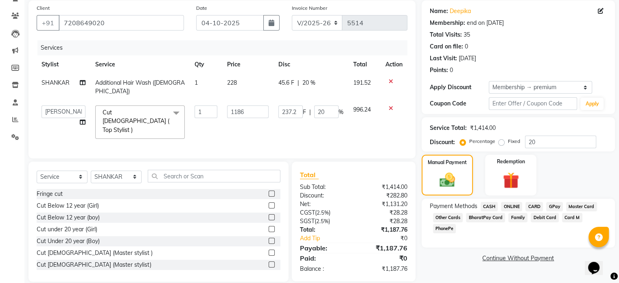
click at [512, 203] on span "ONLINE" at bounding box center [511, 206] width 21 height 9
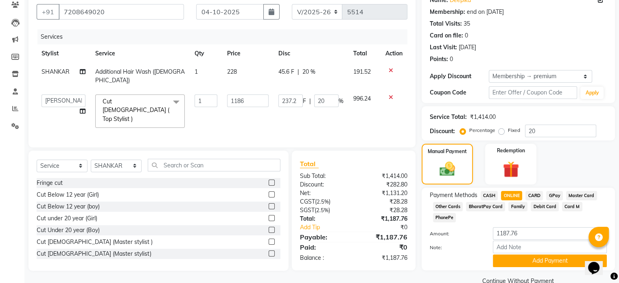
scroll to position [78, 0]
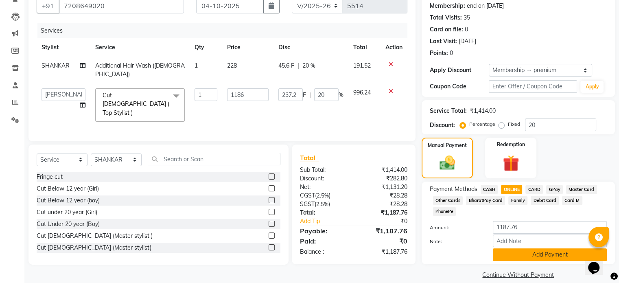
click at [518, 248] on button "Add Payment" at bounding box center [550, 254] width 114 height 13
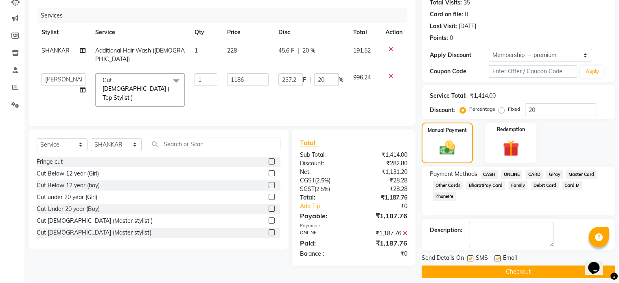
scroll to position [99, 0]
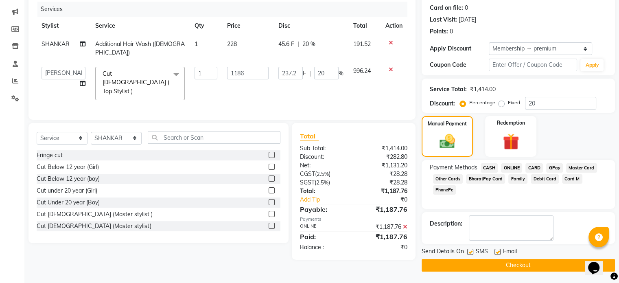
click at [494, 262] on button "Checkout" at bounding box center [518, 265] width 193 height 13
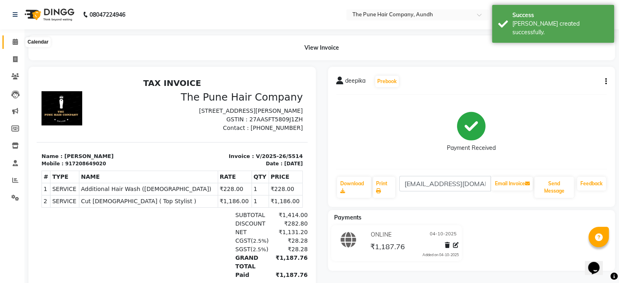
click at [15, 45] on icon at bounding box center [15, 42] width 5 height 6
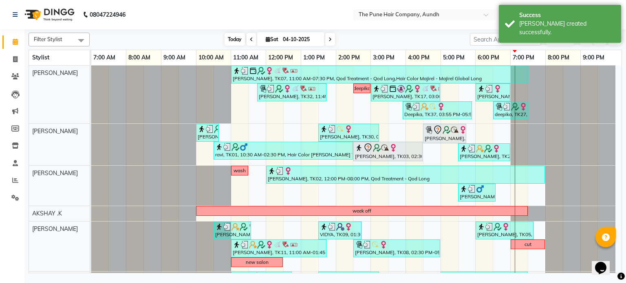
click at [229, 44] on span "Today" at bounding box center [234, 39] width 20 height 13
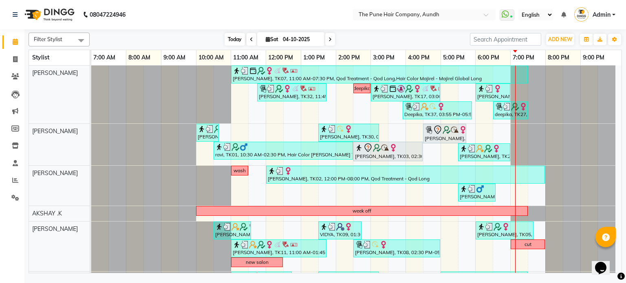
click at [224, 40] on span "Today" at bounding box center [234, 39] width 20 height 13
click at [240, 40] on span "Today" at bounding box center [234, 39] width 20 height 13
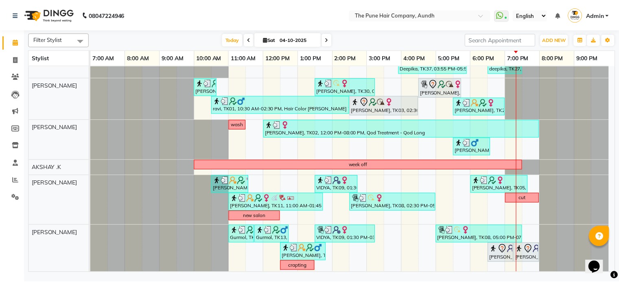
scroll to position [81, 0]
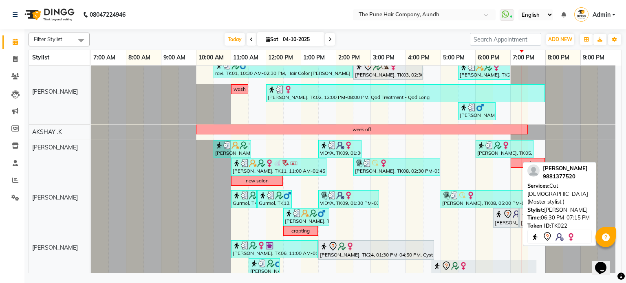
click at [504, 220] on div "[PERSON_NAME], TK22, 06:30 PM-07:15 PM, Cut [DEMOGRAPHIC_DATA] (Master stylist )" at bounding box center [506, 217] width 24 height 17
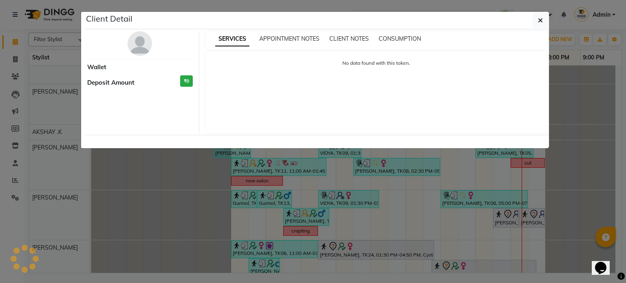
select select "7"
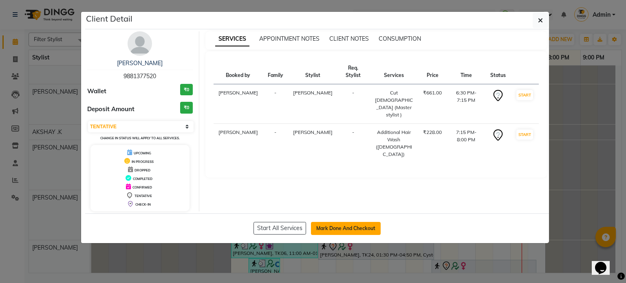
click at [365, 227] on button "Mark Done And Checkout" at bounding box center [346, 228] width 70 height 13
select select "service"
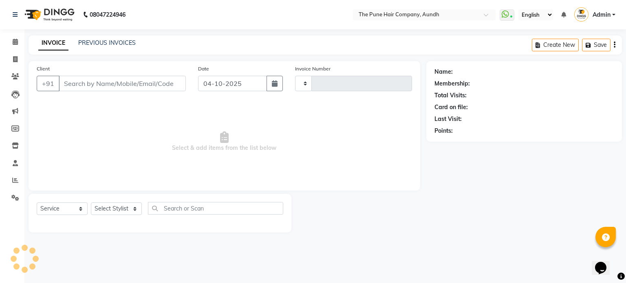
type input "5515"
select select "106"
type input "9881377520"
select select "18078"
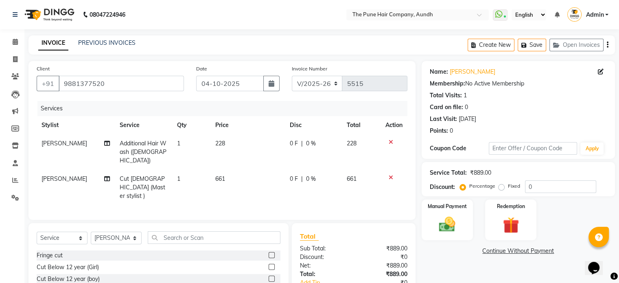
click at [391, 141] on icon at bounding box center [391, 142] width 4 height 6
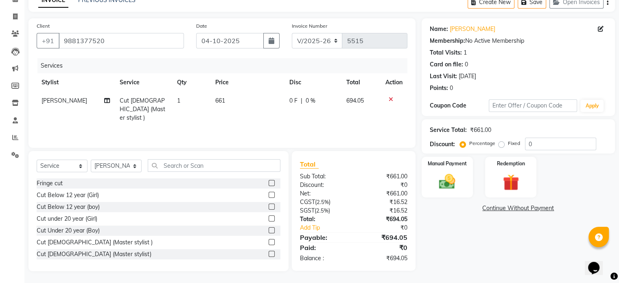
scroll to position [43, 0]
click at [440, 179] on img at bounding box center [447, 182] width 27 height 20
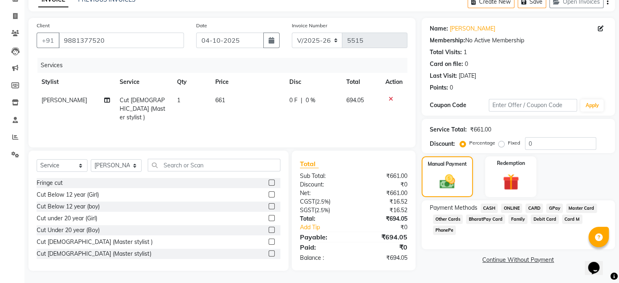
click at [508, 205] on span "ONLINE" at bounding box center [511, 208] width 21 height 9
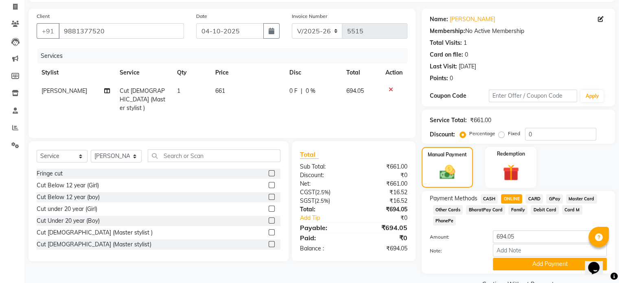
scroll to position [62, 0]
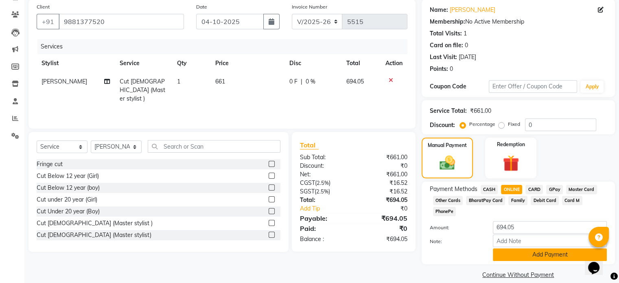
click at [536, 248] on button "Add Payment" at bounding box center [550, 254] width 114 height 13
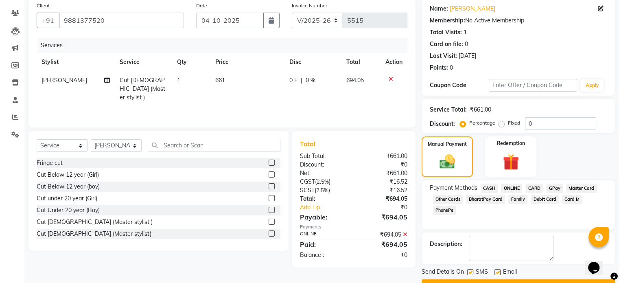
scroll to position [83, 0]
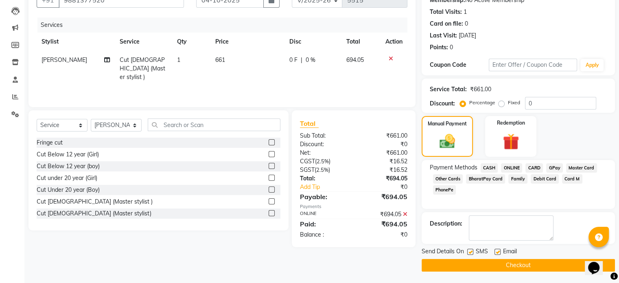
click at [523, 265] on button "Checkout" at bounding box center [518, 265] width 193 height 13
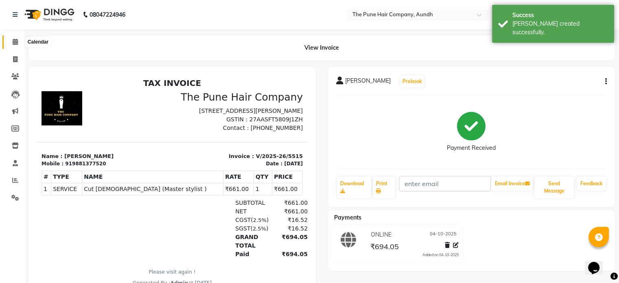
click at [15, 40] on icon at bounding box center [15, 42] width 5 height 6
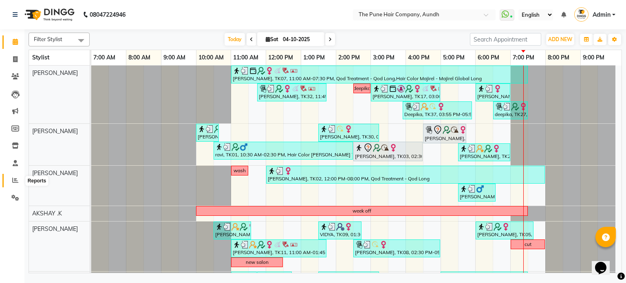
click at [14, 183] on icon at bounding box center [15, 180] width 6 height 6
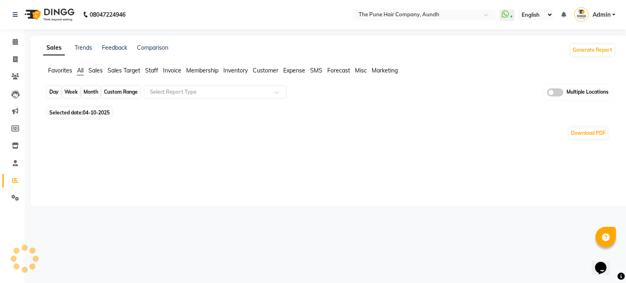
click at [58, 86] on div "Day" at bounding box center [53, 91] width 13 height 11
select select "10"
select select "2025"
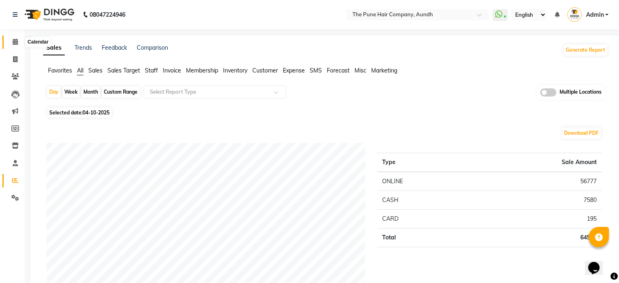
drag, startPoint x: 13, startPoint y: 38, endPoint x: 16, endPoint y: 42, distance: 4.7
click at [13, 38] on span at bounding box center [15, 41] width 14 height 9
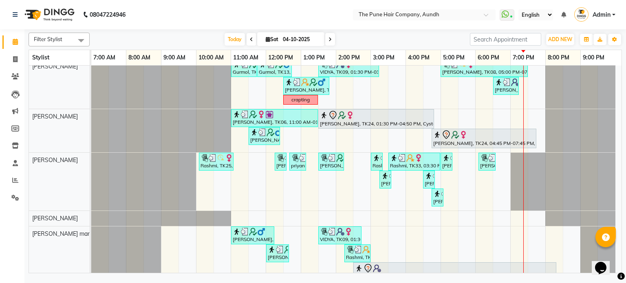
scroll to position [204, 0]
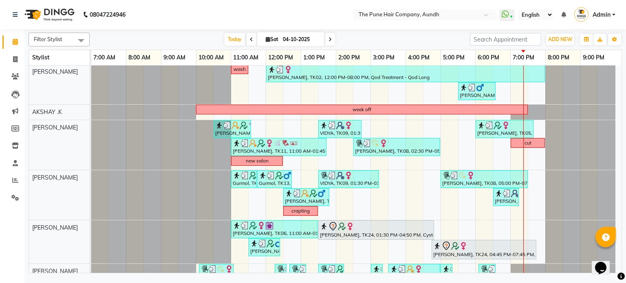
click at [328, 40] on icon at bounding box center [329, 39] width 3 height 5
type input "05-10-2025"
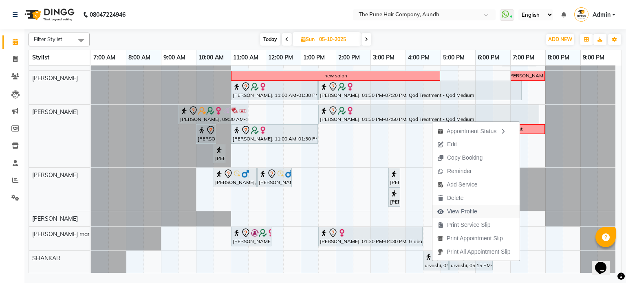
click at [470, 210] on span "View Profile" at bounding box center [462, 211] width 30 height 9
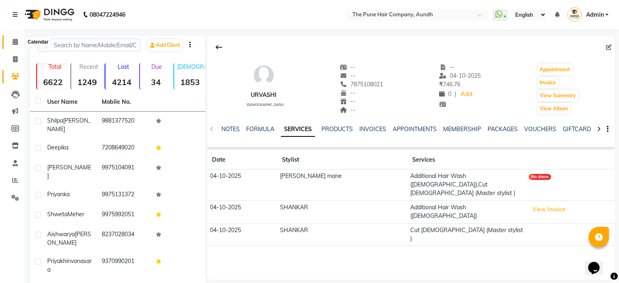
click at [16, 44] on icon at bounding box center [15, 42] width 5 height 6
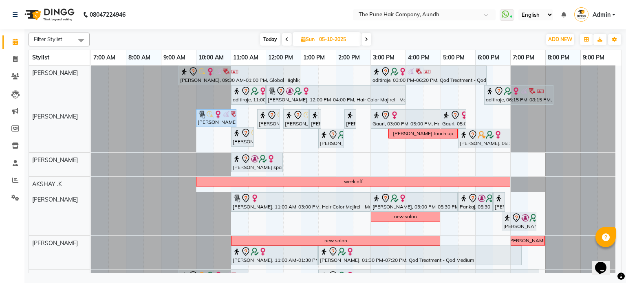
click at [367, 39] on icon at bounding box center [365, 39] width 3 height 5
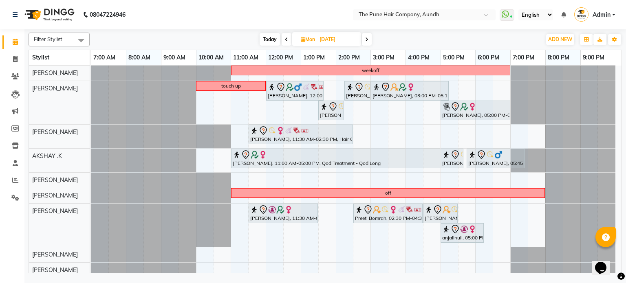
click at [367, 39] on icon at bounding box center [366, 39] width 3 height 5
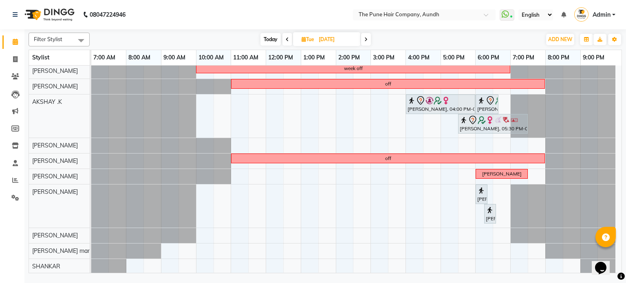
click at [367, 39] on icon at bounding box center [365, 39] width 3 height 5
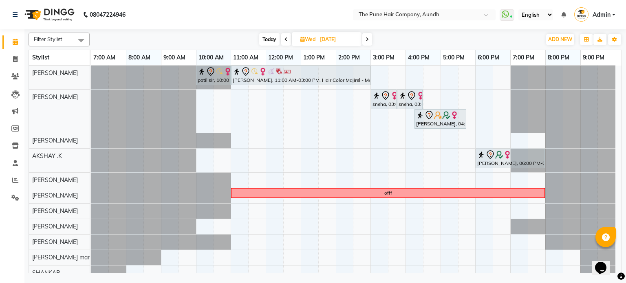
click at [367, 39] on icon at bounding box center [366, 39] width 3 height 5
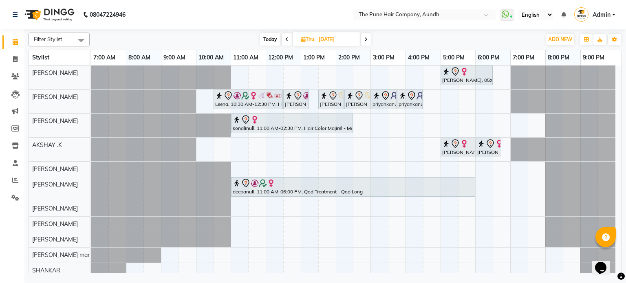
click at [365, 43] on span at bounding box center [366, 39] width 10 height 13
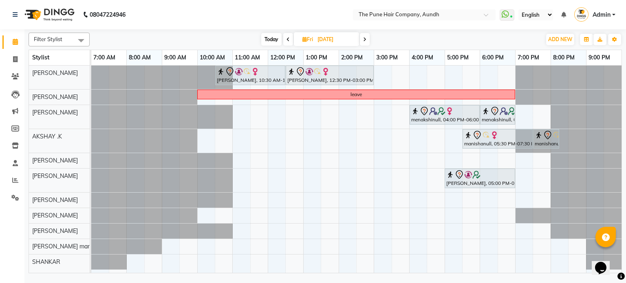
click at [272, 42] on span "Today" at bounding box center [271, 39] width 20 height 13
type input "04-10-2025"
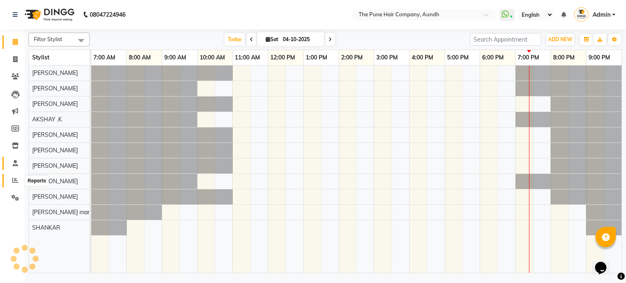
drag, startPoint x: 16, startPoint y: 180, endPoint x: 21, endPoint y: 165, distance: 15.8
click at [16, 180] on icon at bounding box center [15, 180] width 6 height 6
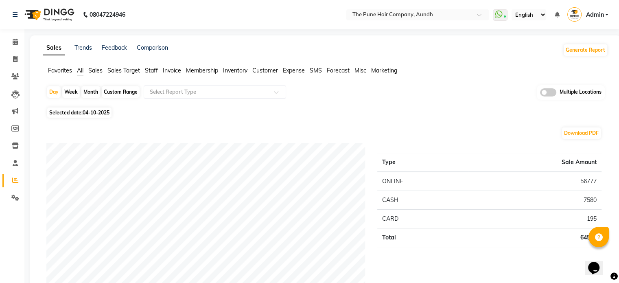
click at [90, 92] on div "Month" at bounding box center [90, 91] width 19 height 11
select select "10"
select select "2025"
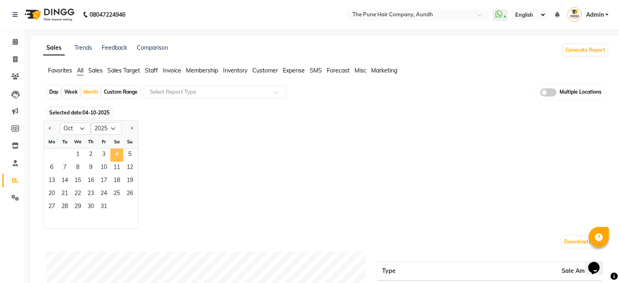
click at [116, 157] on span "4" at bounding box center [116, 155] width 13 height 13
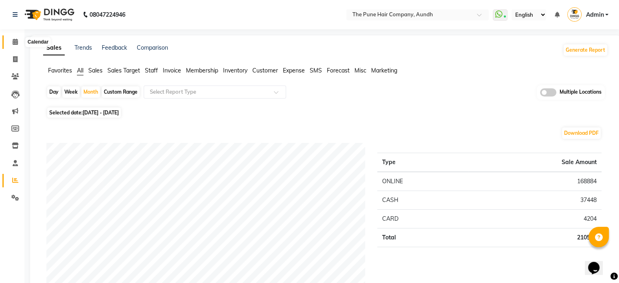
click at [11, 40] on span at bounding box center [15, 41] width 14 height 9
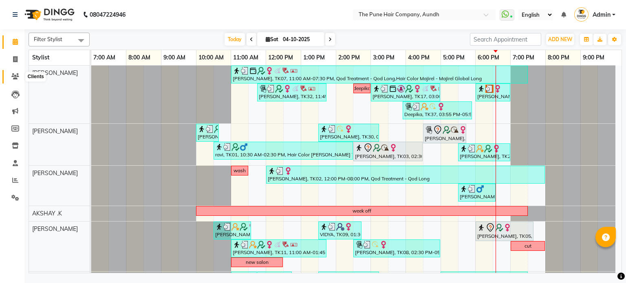
click at [15, 78] on icon at bounding box center [15, 76] width 8 height 6
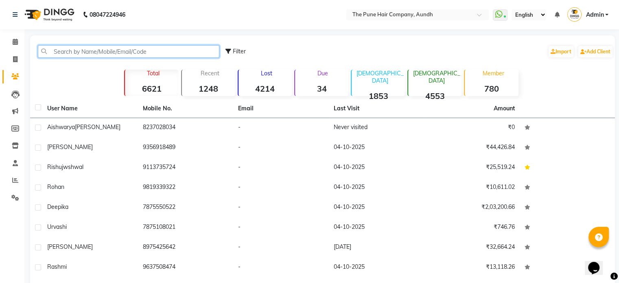
click at [131, 53] on input "text" at bounding box center [129, 51] width 182 height 13
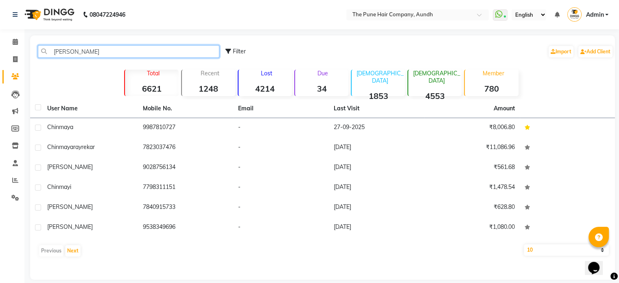
type input "[PERSON_NAME]"
